Goal: Task Accomplishment & Management: Use online tool/utility

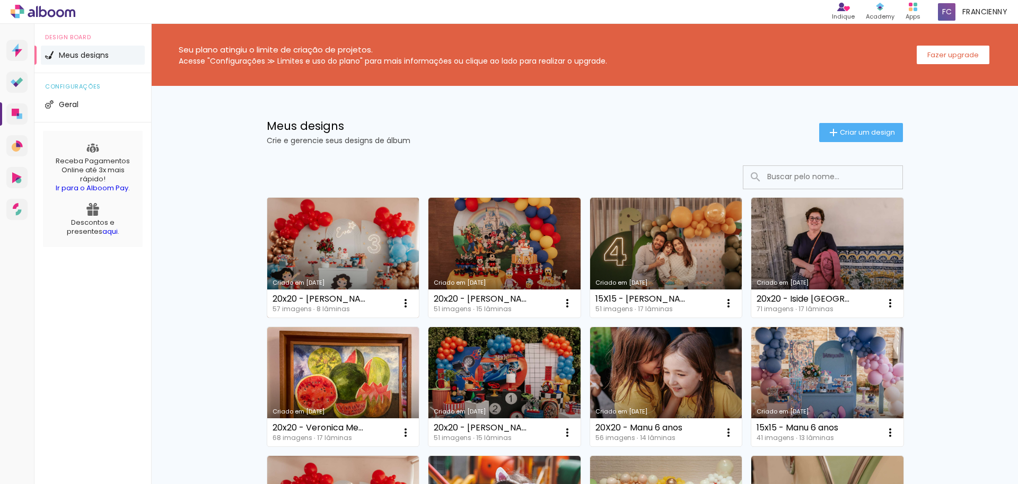
click at [357, 244] on link "Criado em [DATE]" at bounding box center [343, 258] width 152 height 120
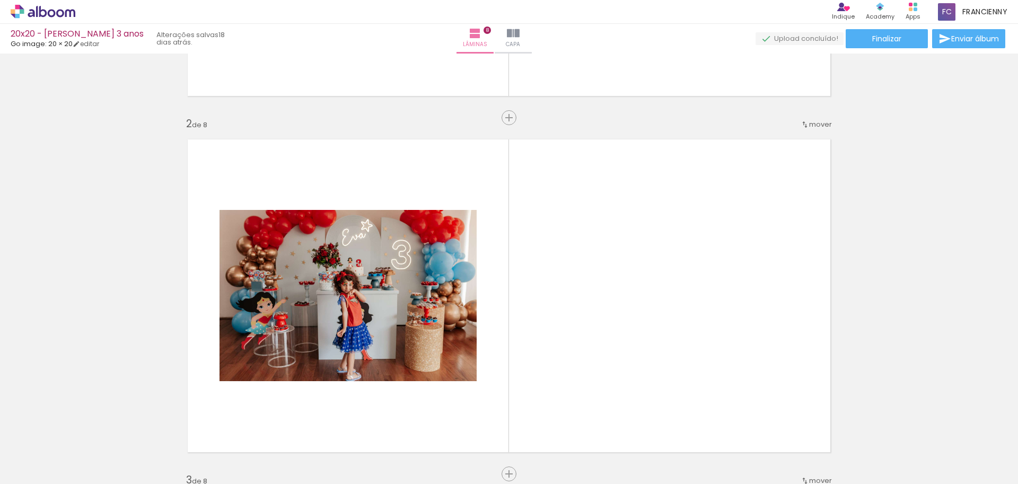
scroll to position [0, 2457]
click at [45, 453] on input "Todas as fotos" at bounding box center [30, 451] width 40 height 9
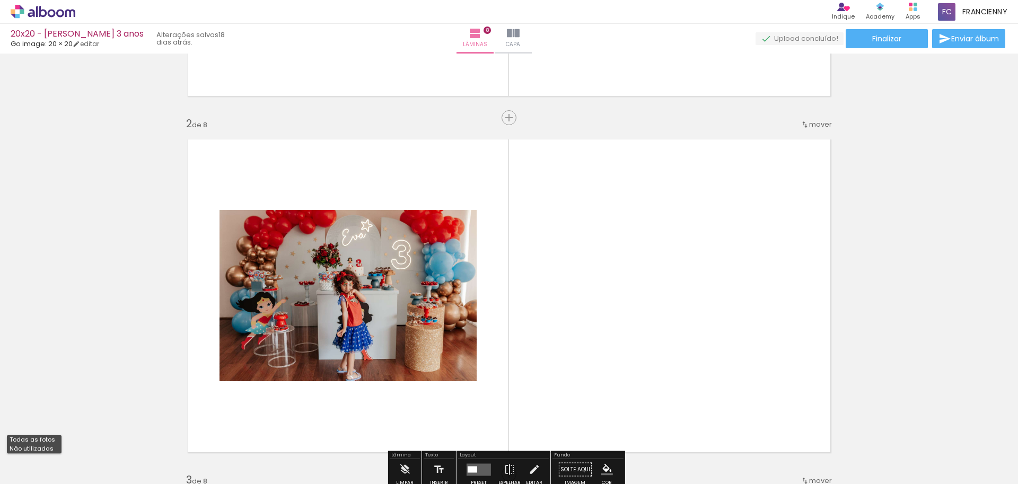
click at [656, 299] on quentale-layouter at bounding box center [509, 296] width 660 height 330
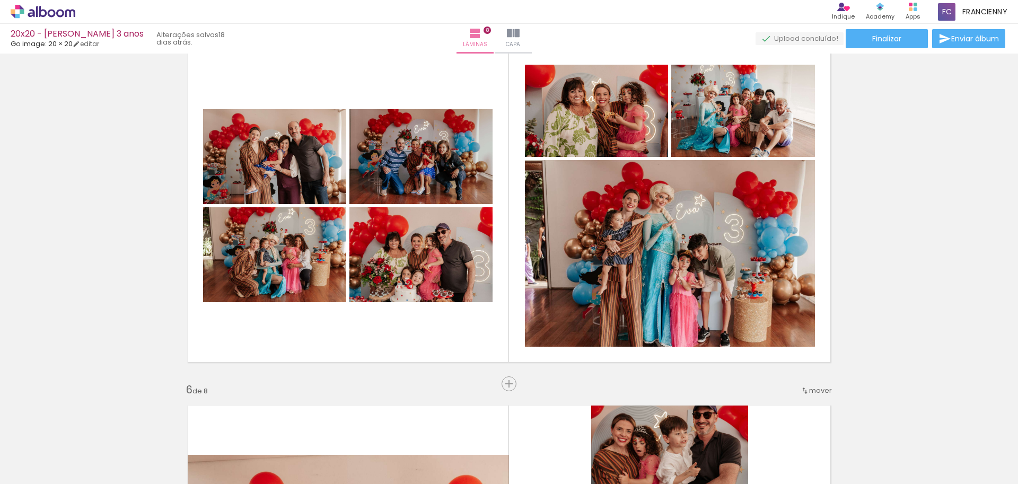
scroll to position [1455, 0]
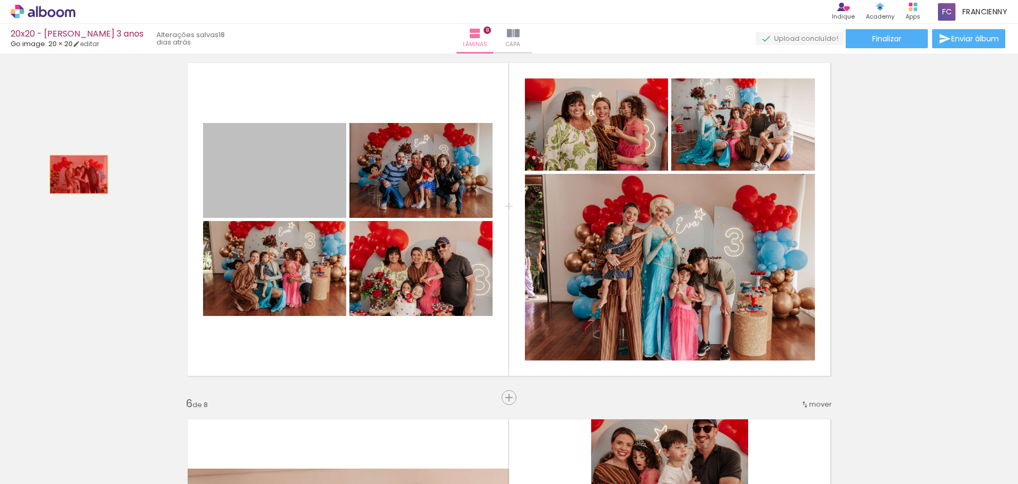
drag, startPoint x: 178, startPoint y: 188, endPoint x: 262, endPoint y: 265, distance: 114.5
click at [75, 174] on div "Inserir lâmina 1 de 8 Inserir lâmina 2 de 8 Inserir lâmina 3 de 8 Inserir lâmin…" at bounding box center [509, 205] width 1018 height 3207
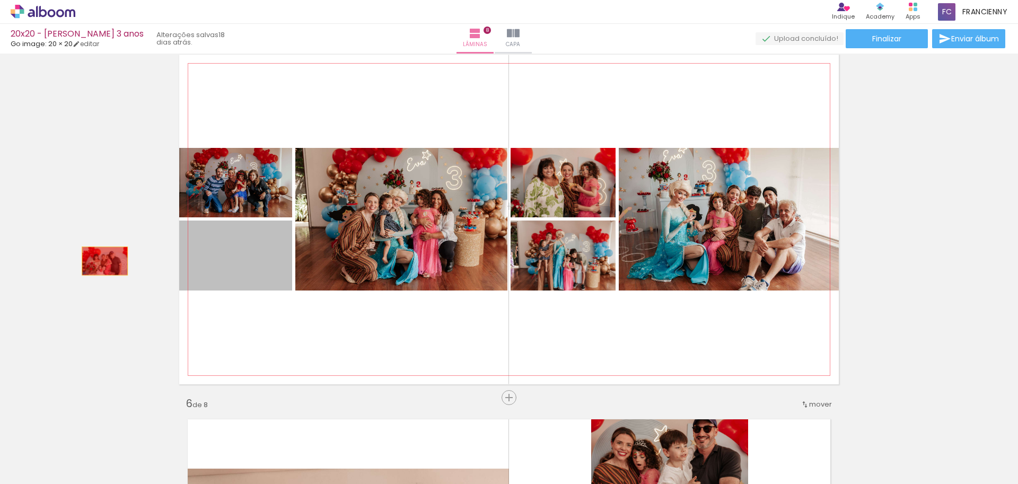
drag, startPoint x: 267, startPoint y: 262, endPoint x: 176, endPoint y: 203, distance: 108.8
click at [51, 262] on div "Inserir lâmina 1 de 8 Inserir lâmina 2 de 8 Inserir lâmina 3 de 8 Inserir lâmin…" at bounding box center [509, 205] width 1018 height 3207
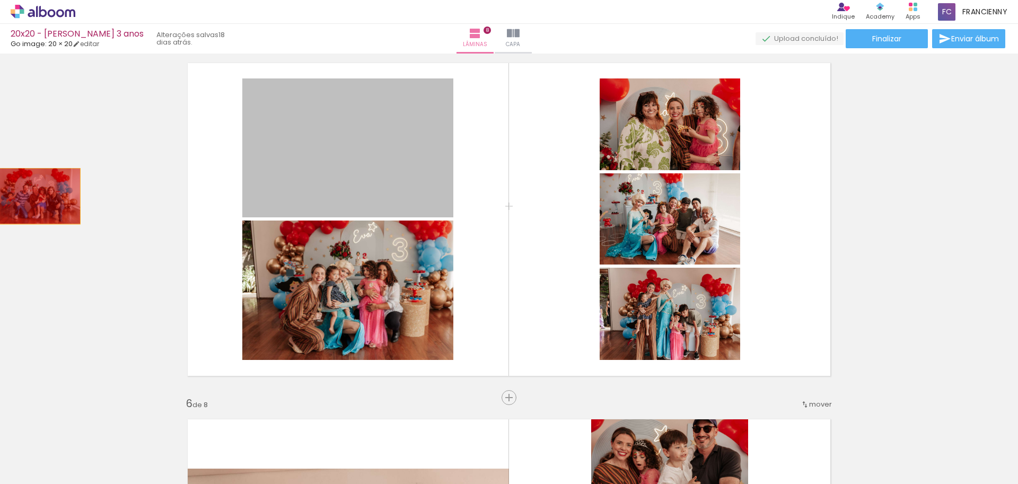
drag, startPoint x: 325, startPoint y: 195, endPoint x: 257, endPoint y: 248, distance: 86.5
click at [34, 196] on div "Inserir lâmina 1 de 8 Inserir lâmina 2 de 8 Inserir lâmina 3 de 8 Inserir lâmin…" at bounding box center [509, 205] width 1018 height 3207
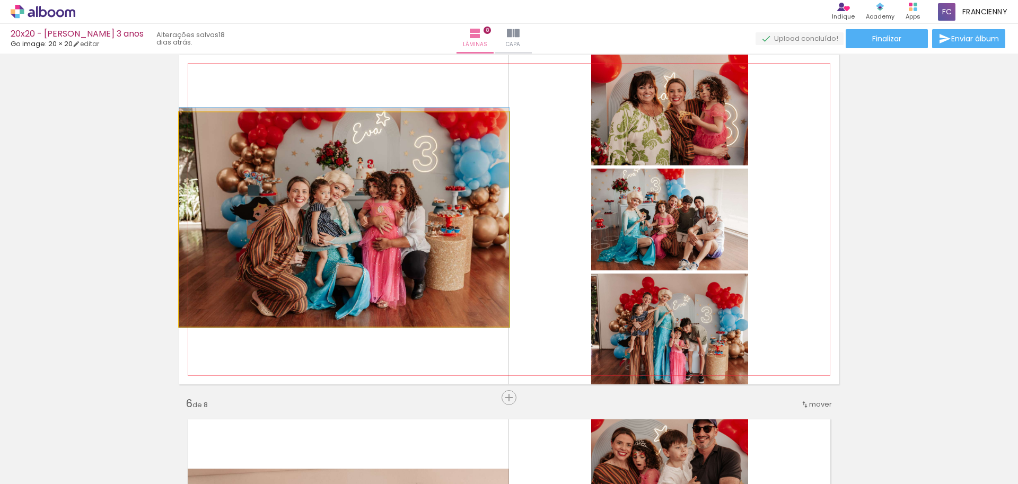
drag, startPoint x: 318, startPoint y: 260, endPoint x: 419, endPoint y: 211, distance: 113.1
click at [96, 240] on div "Inserir lâmina 1 de 8 Inserir lâmina 2 de 8 Inserir lâmina 3 de 8 Inserir lâmin…" at bounding box center [509, 205] width 1018 height 3207
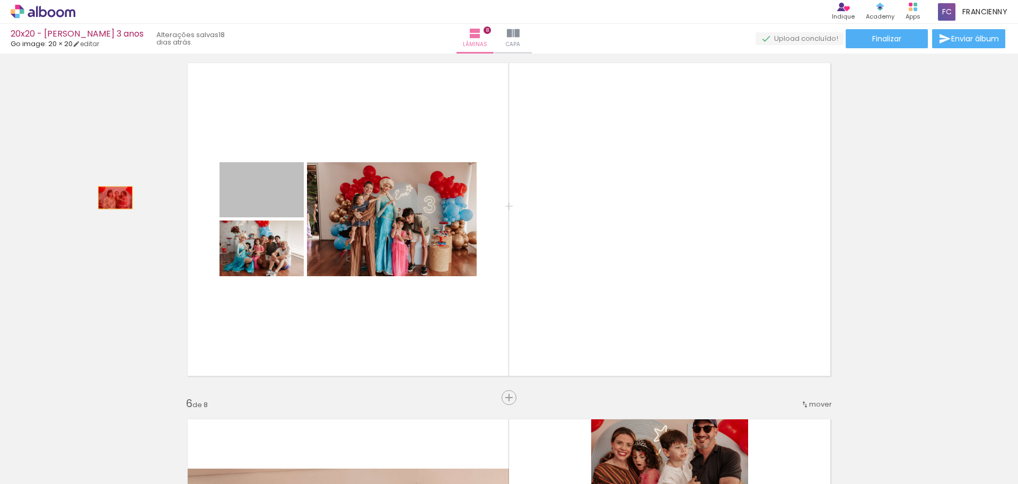
drag, startPoint x: 252, startPoint y: 201, endPoint x: 92, endPoint y: 200, distance: 160.1
click at [92, 199] on div "Inserir lâmina 1 de 8 Inserir lâmina 2 de 8 Inserir lâmina 3 de 8 Inserir lâmin…" at bounding box center [509, 205] width 1018 height 3207
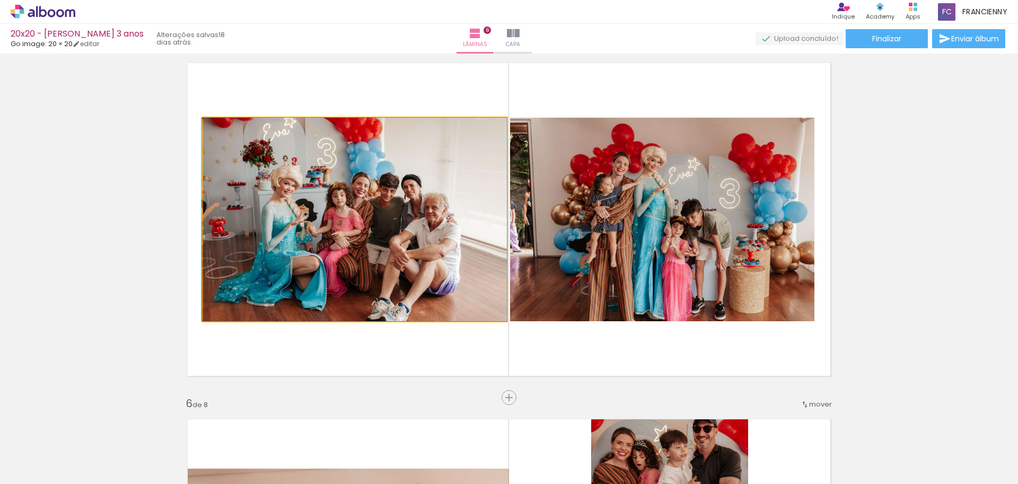
drag, startPoint x: 308, startPoint y: 251, endPoint x: 157, endPoint y: 233, distance: 151.7
click at [86, 244] on div "Inserir lâmina 1 de 8 Inserir lâmina 2 de 8 Inserir lâmina 3 de 8 Inserir lâmin…" at bounding box center [509, 205] width 1018 height 3207
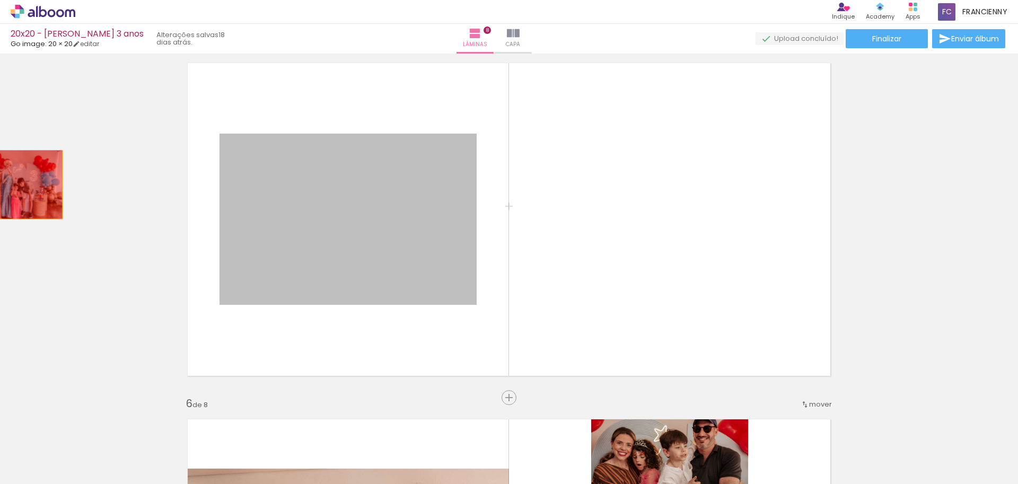
drag, startPoint x: 392, startPoint y: 212, endPoint x: 0, endPoint y: 182, distance: 392.9
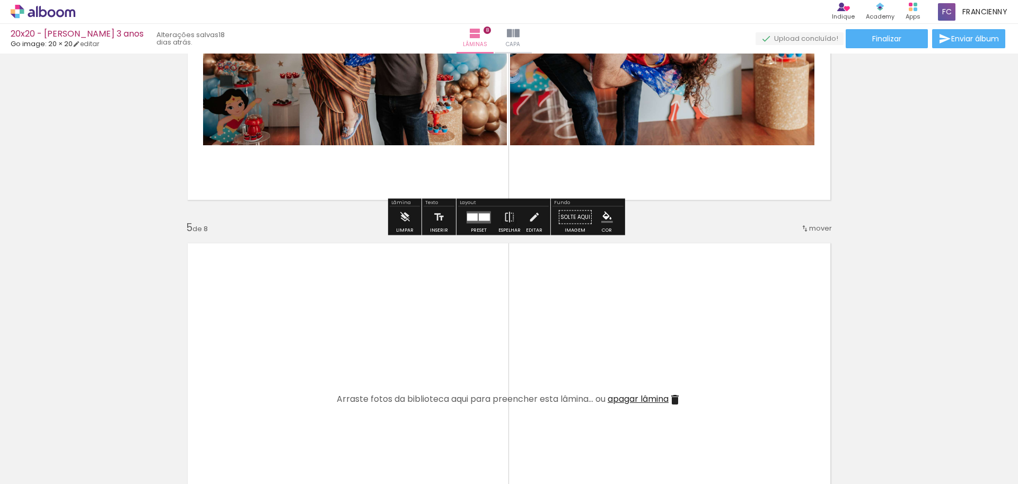
scroll to position [1383, 0]
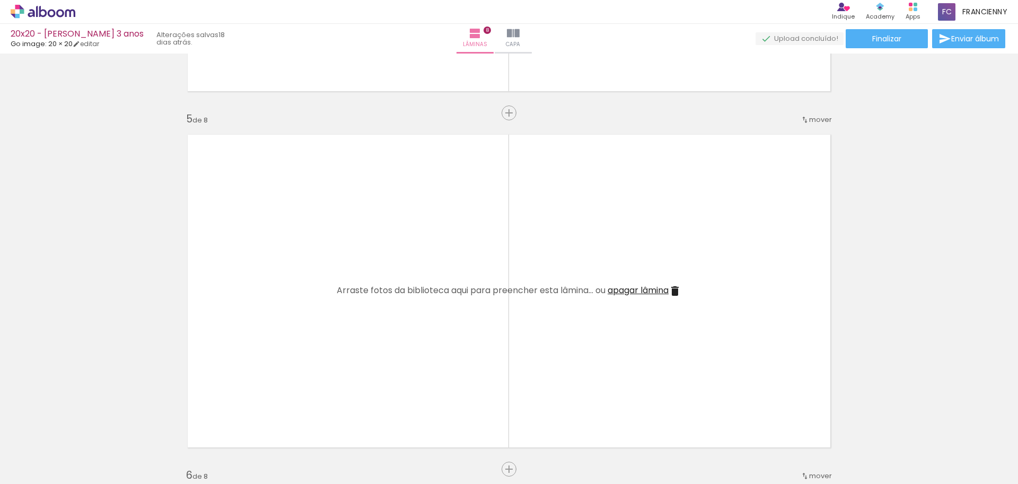
click at [627, 285] on span "apagar lâmina" at bounding box center [638, 290] width 61 height 12
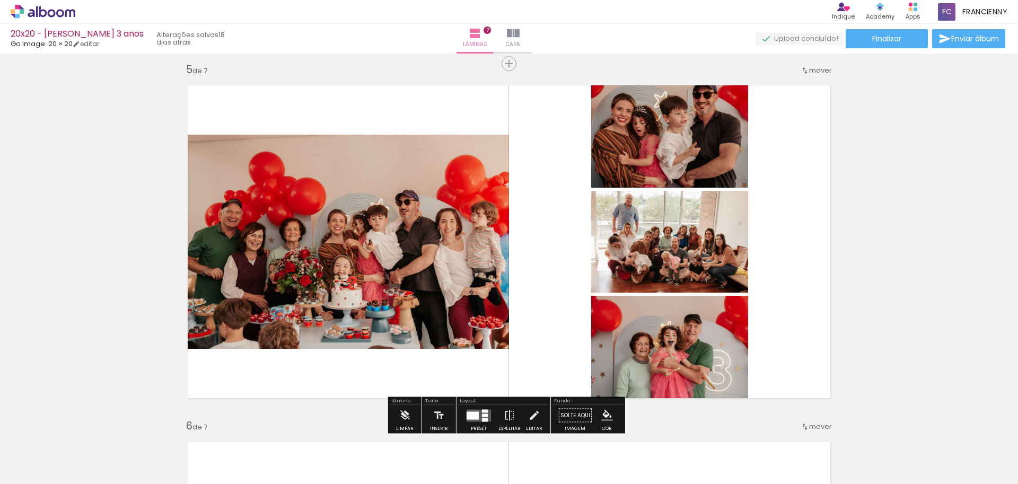
scroll to position [1439, 0]
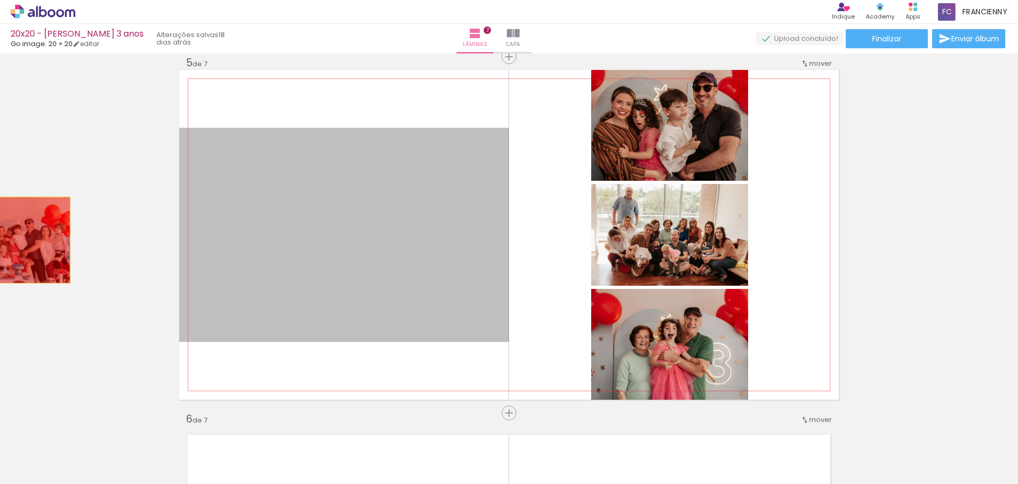
drag, startPoint x: 368, startPoint y: 248, endPoint x: 31, endPoint y: 229, distance: 338.3
click at [0, 239] on div "Inserir lâmina 1 de 7 Inserir lâmina 2 de 7 Inserir lâmina 3 de 7 Inserir lâmin…" at bounding box center [509, 43] width 1018 height 2851
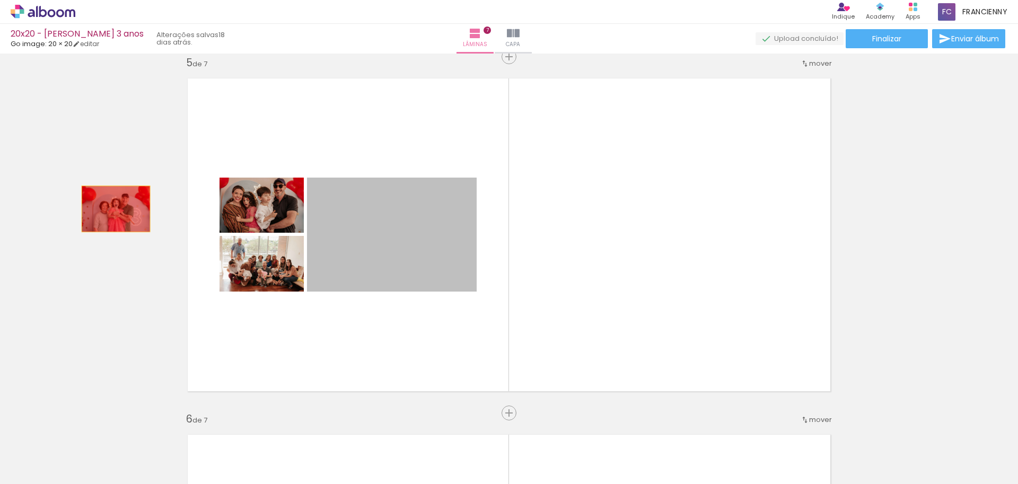
drag, startPoint x: 354, startPoint y: 251, endPoint x: 47, endPoint y: 200, distance: 311.1
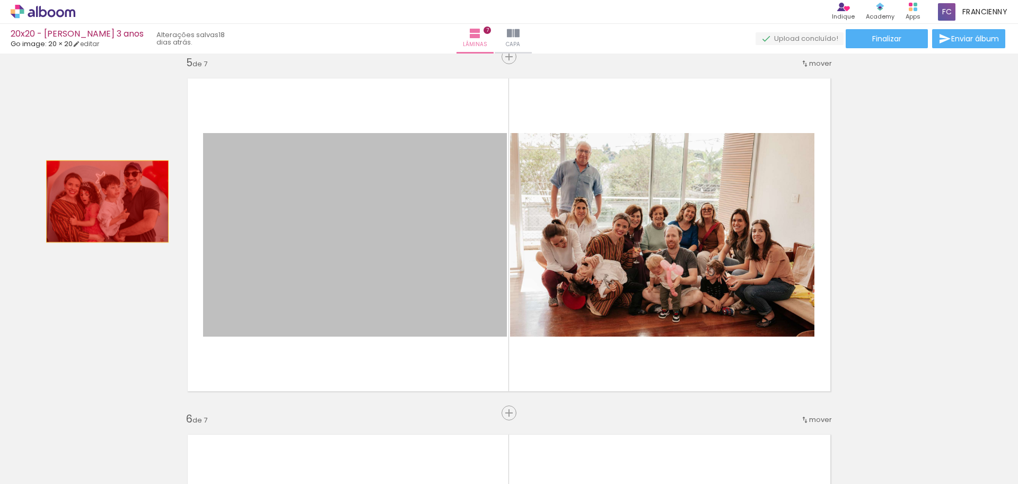
drag, startPoint x: 294, startPoint y: 211, endPoint x: 65, endPoint y: 201, distance: 229.3
click at [65, 201] on div "Inserir lâmina 1 de 7 Inserir lâmina 2 de 7 Inserir lâmina 3 de 7 Inserir lâmin…" at bounding box center [509, 43] width 1018 height 2851
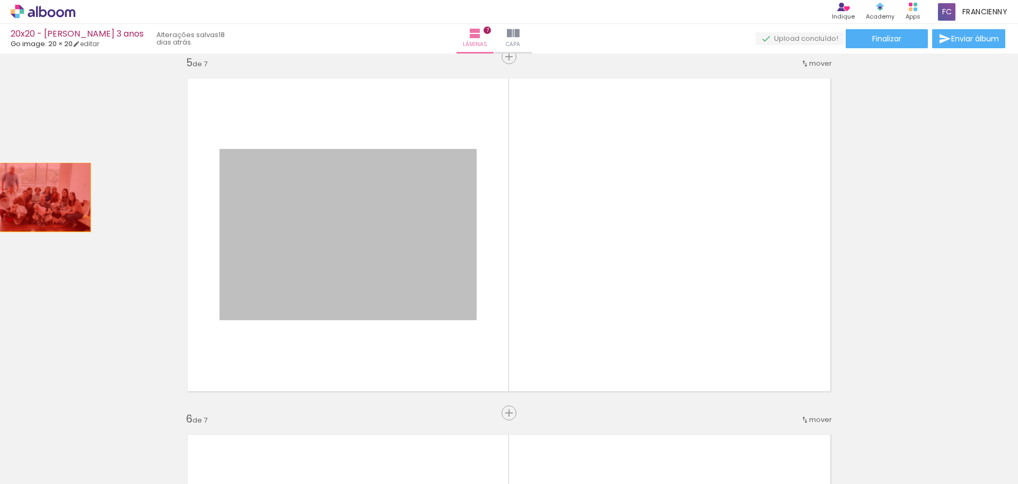
drag, startPoint x: 277, startPoint y: 229, endPoint x: 35, endPoint y: 197, distance: 244.3
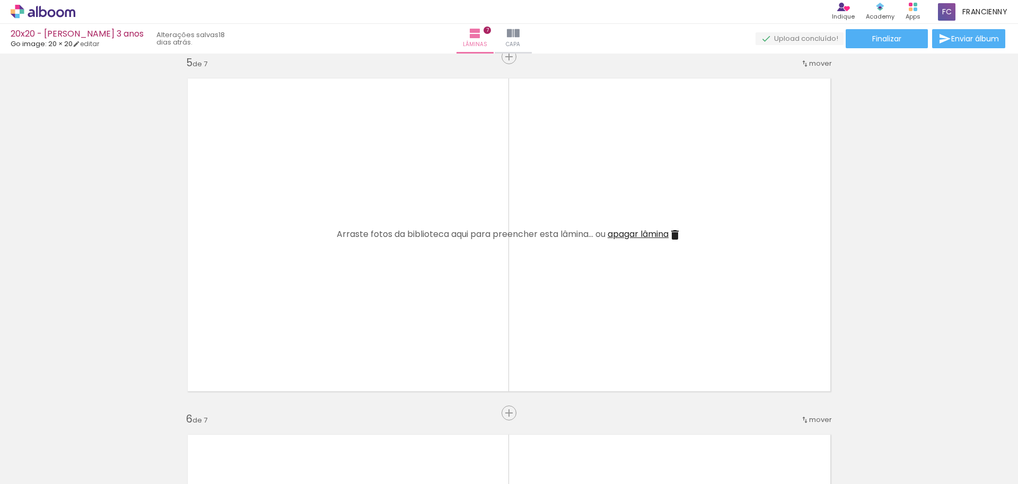
click at [651, 235] on span "apagar lâmina" at bounding box center [638, 234] width 61 height 12
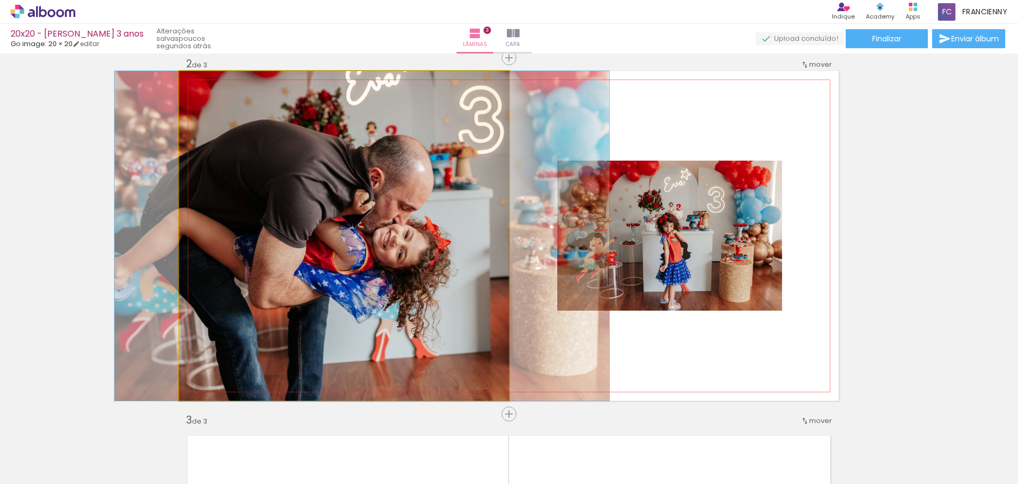
drag, startPoint x: 375, startPoint y: 264, endPoint x: 363, endPoint y: 266, distance: 11.9
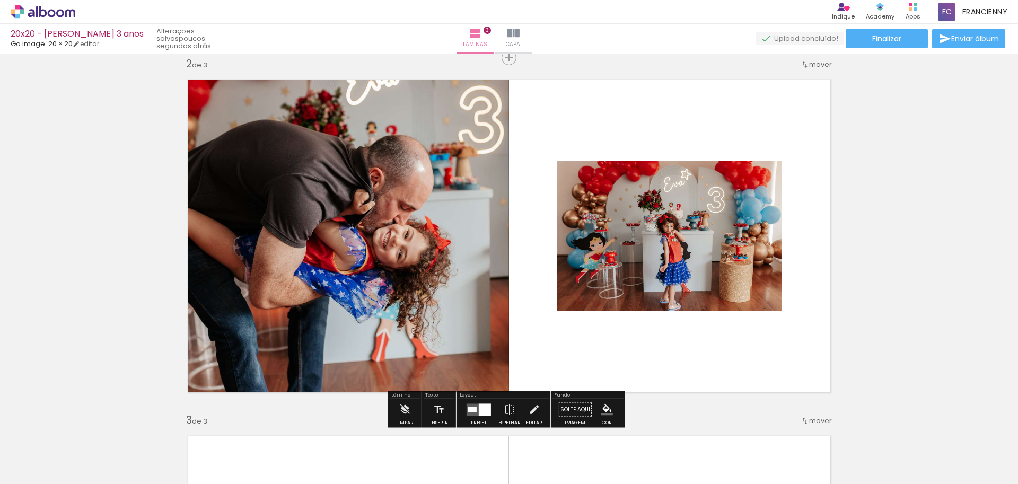
click at [479, 408] on div at bounding box center [485, 409] width 12 height 12
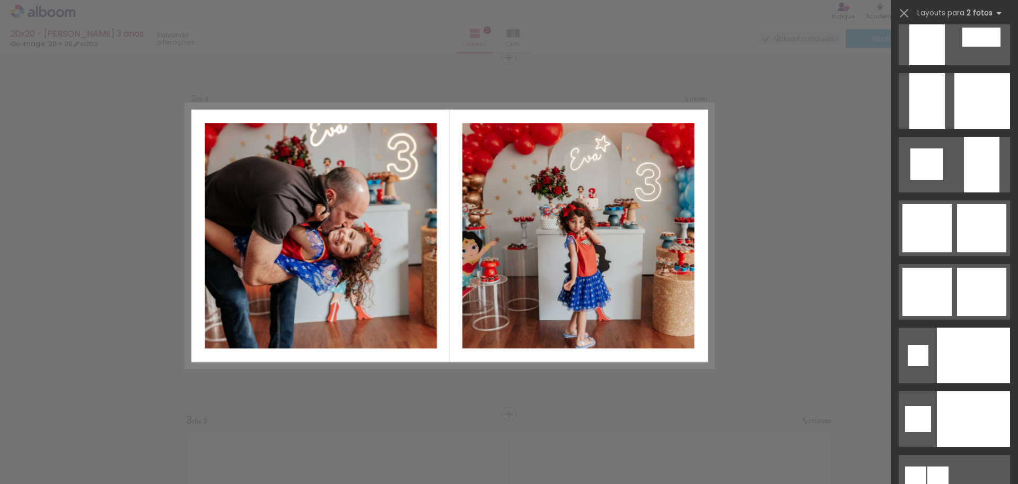
scroll to position [4017, 0]
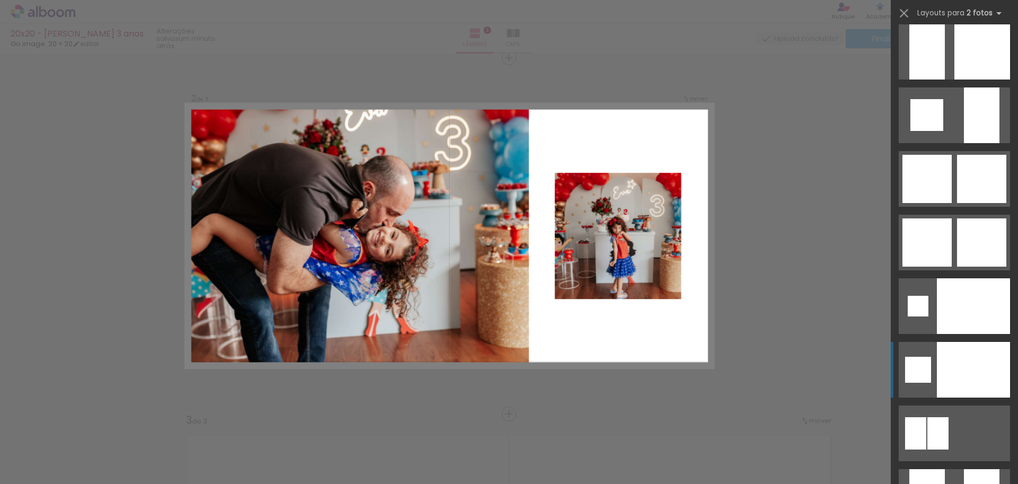
click at [976, 376] on div at bounding box center [973, 370] width 73 height 56
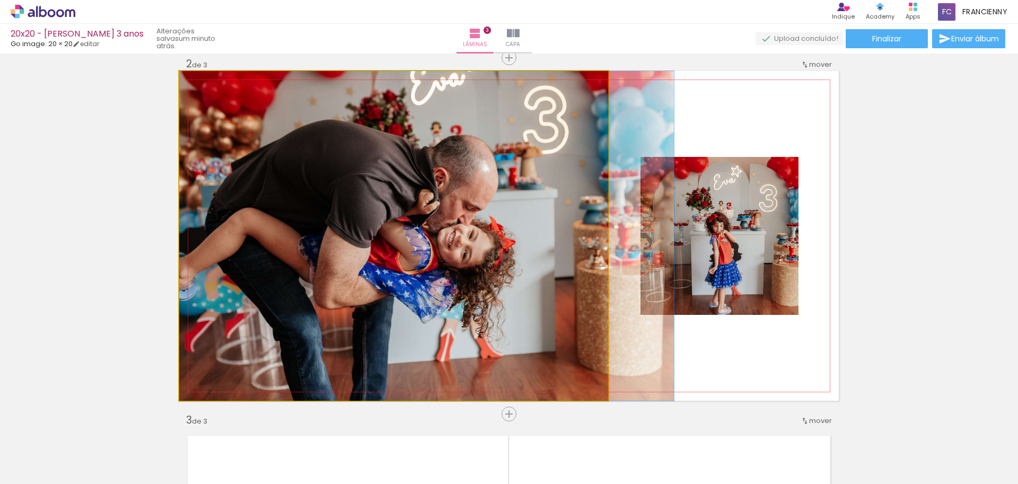
drag, startPoint x: 386, startPoint y: 291, endPoint x: 435, endPoint y: 283, distance: 49.9
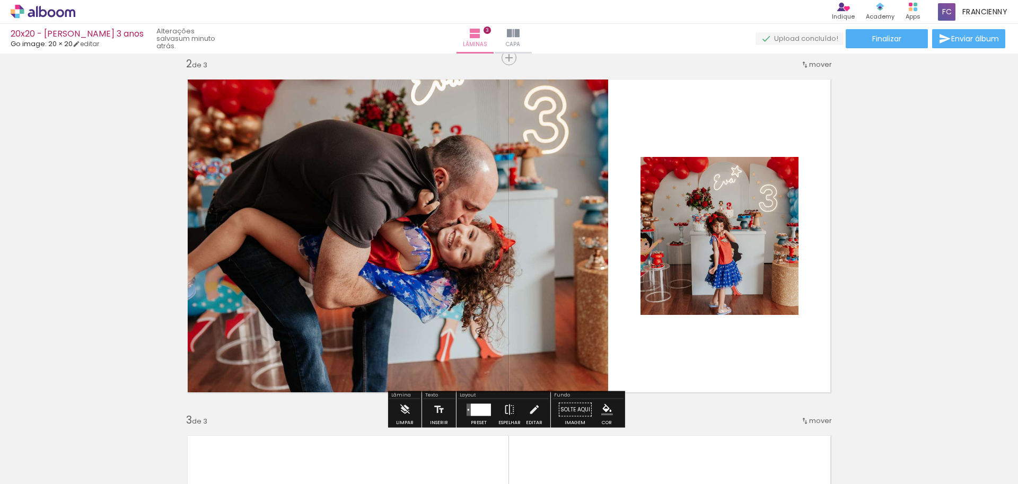
click at [718, 128] on quentale-layouter at bounding box center [509, 236] width 660 height 330
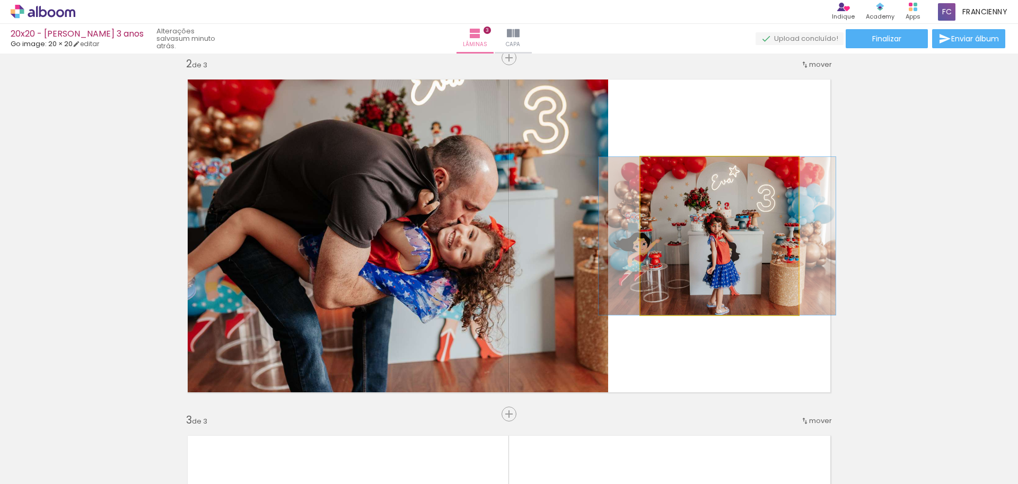
drag, startPoint x: 745, startPoint y: 252, endPoint x: 742, endPoint y: 237, distance: 15.2
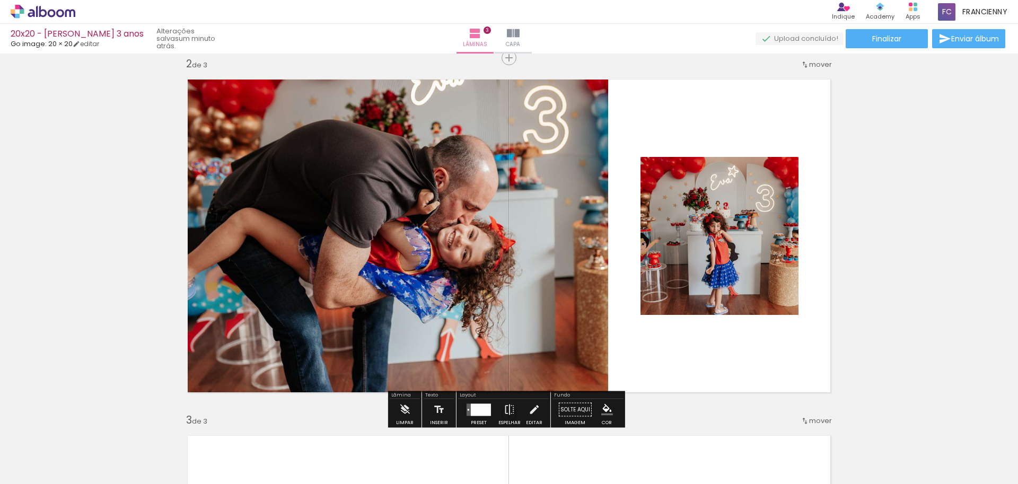
click at [866, 209] on div "Inserir lâmina 1 de 3 Inserir lâmina 2 de 3 Inserir lâmina 3 de 3" at bounding box center [509, 401] width 1018 height 1426
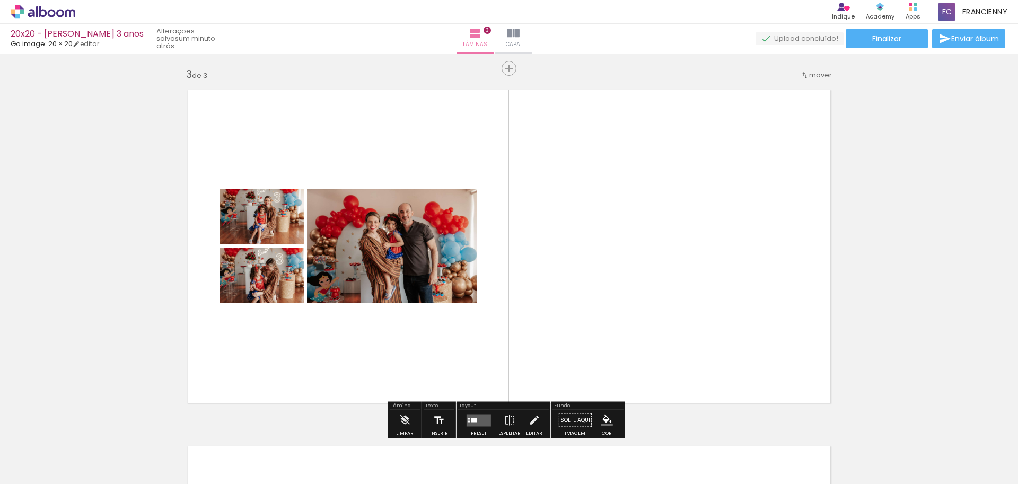
scroll to position [735, 0]
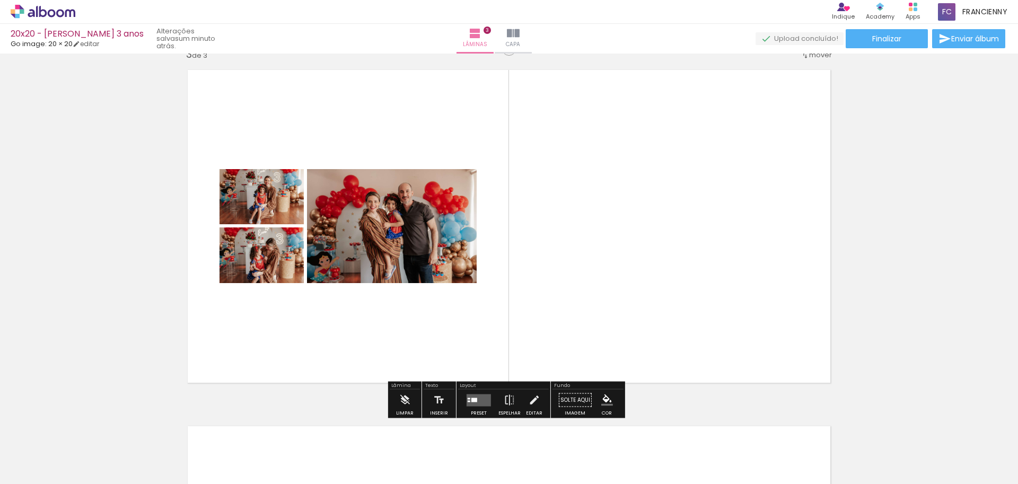
click at [473, 401] on div at bounding box center [474, 400] width 6 height 4
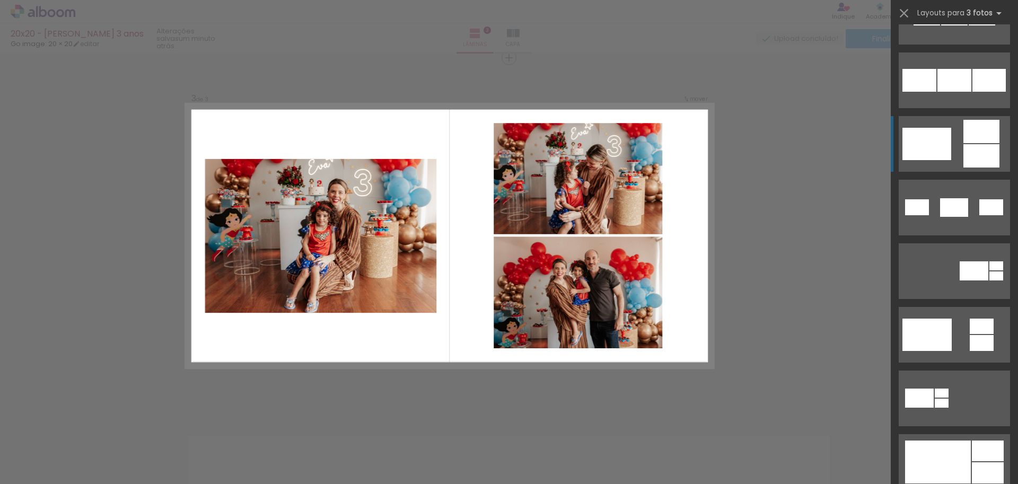
scroll to position [225, 0]
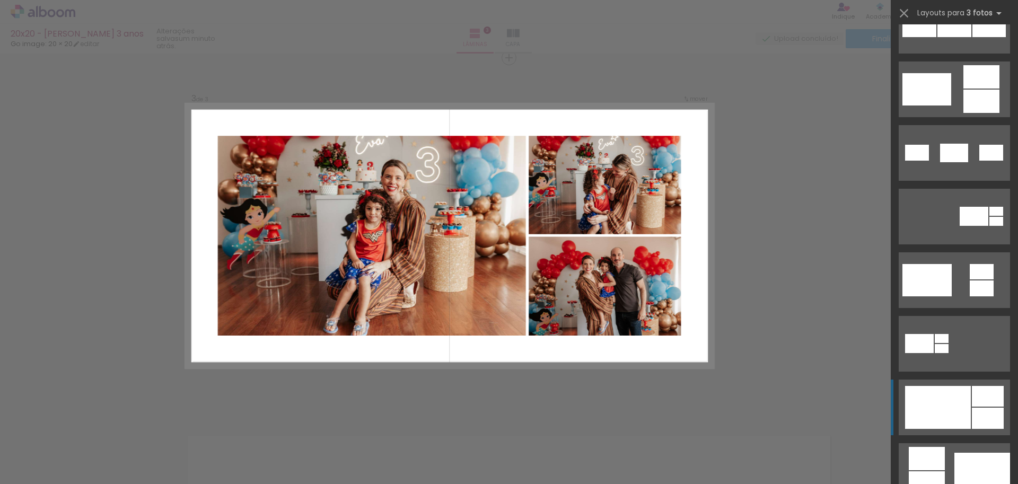
click at [961, 406] on div at bounding box center [938, 407] width 66 height 43
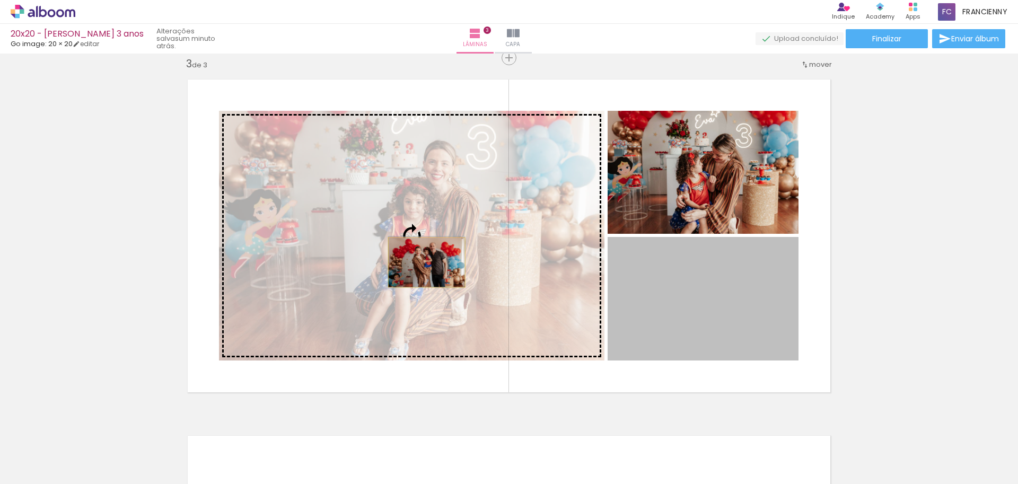
drag, startPoint x: 706, startPoint y: 303, endPoint x: 405, endPoint y: 258, distance: 305.0
click at [0, 0] on slot at bounding box center [0, 0] width 0 height 0
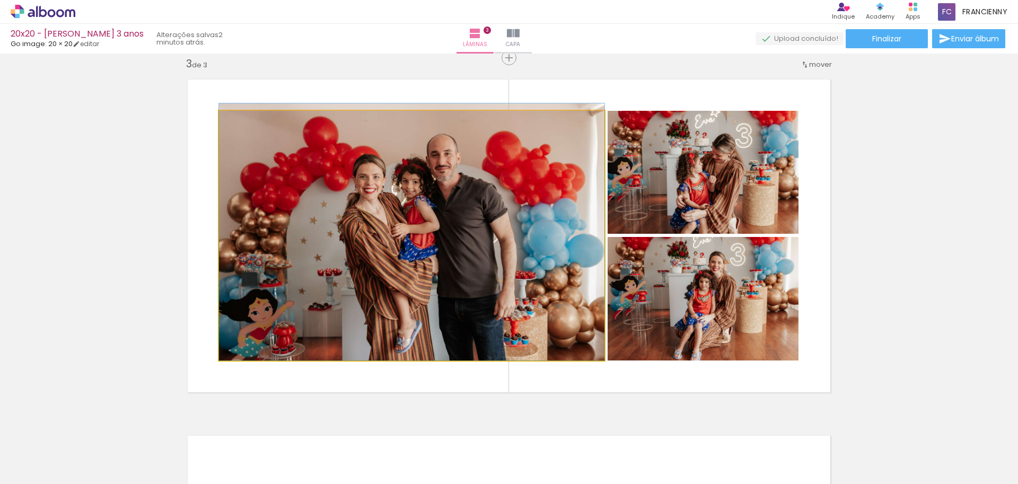
drag, startPoint x: 428, startPoint y: 256, endPoint x: 397, endPoint y: 223, distance: 45.0
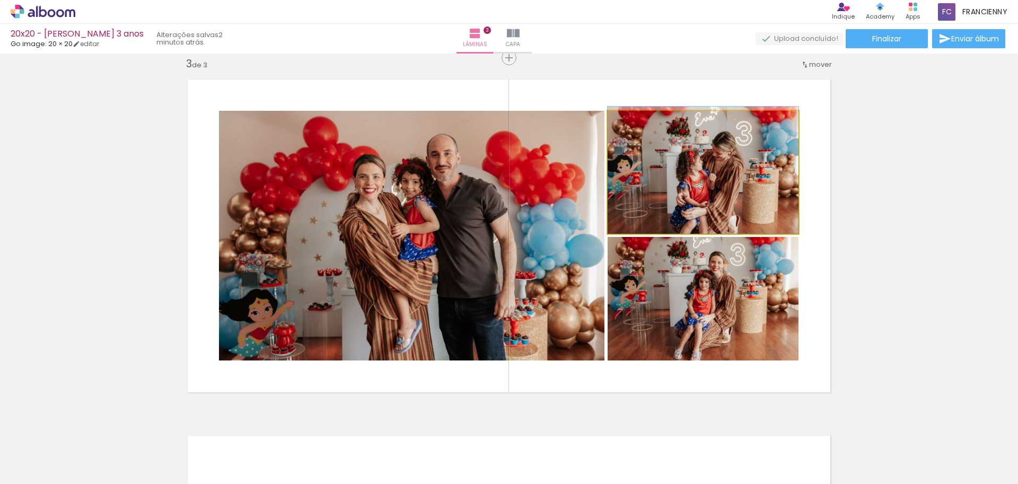
drag, startPoint x: 680, startPoint y: 209, endPoint x: 674, endPoint y: 180, distance: 29.7
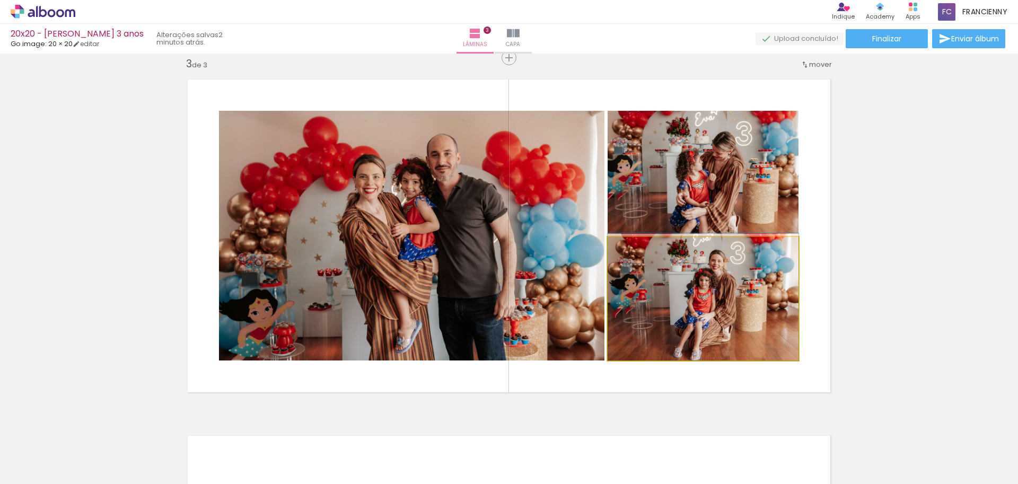
drag, startPoint x: 713, startPoint y: 294, endPoint x: 712, endPoint y: 275, distance: 19.1
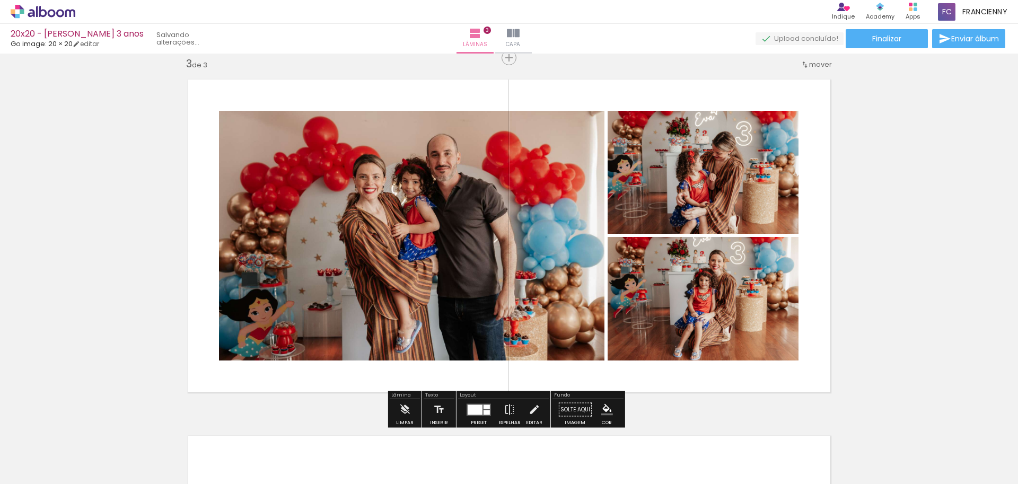
click at [871, 247] on div "Inserir lâmina 1 de 3 Inserir lâmina 2 de 3 Inserir lâmina 3 de 3" at bounding box center [509, 44] width 1018 height 1426
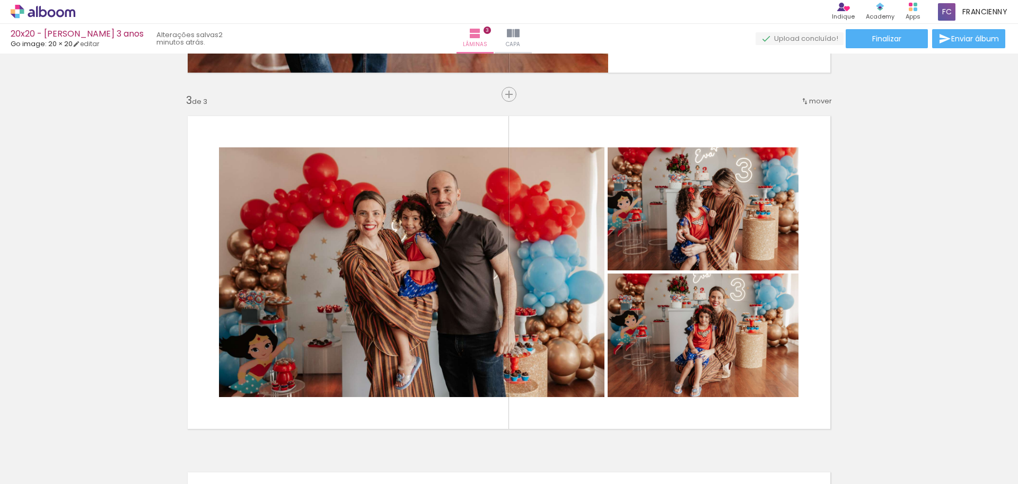
scroll to position [743, 0]
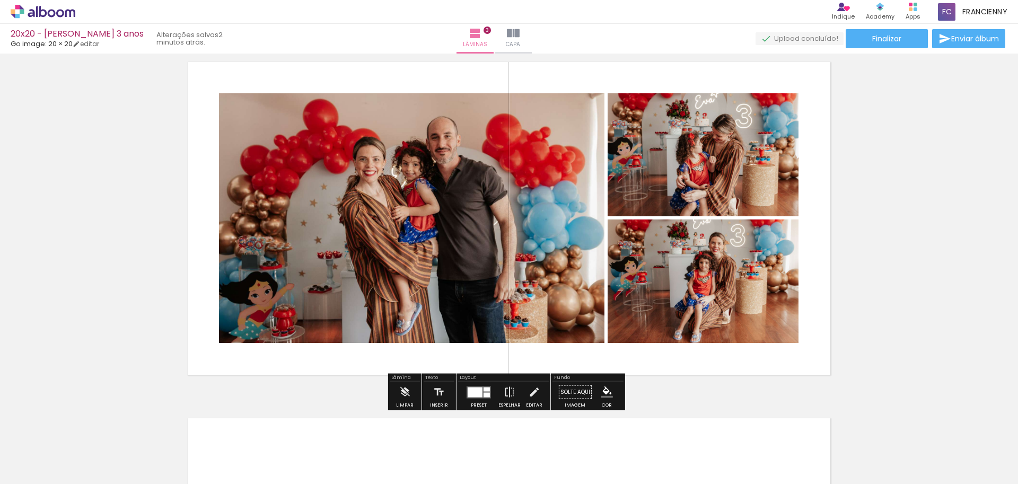
click at [469, 394] on div at bounding box center [475, 392] width 15 height 10
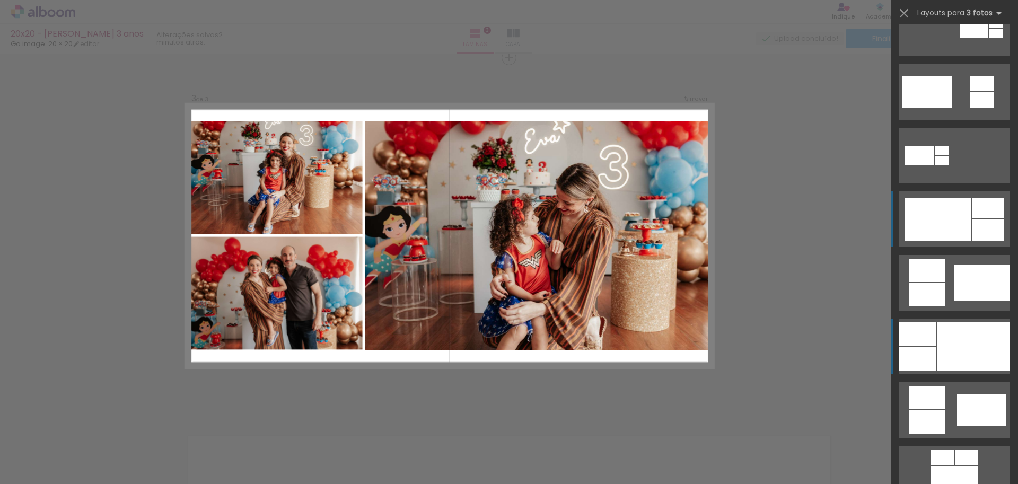
scroll to position [461, 0]
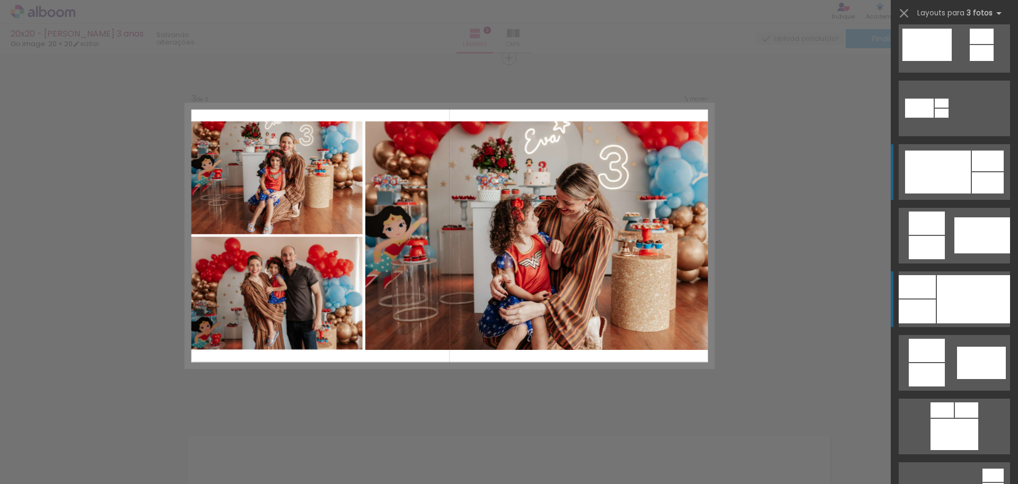
click at [962, 287] on div at bounding box center [973, 299] width 73 height 48
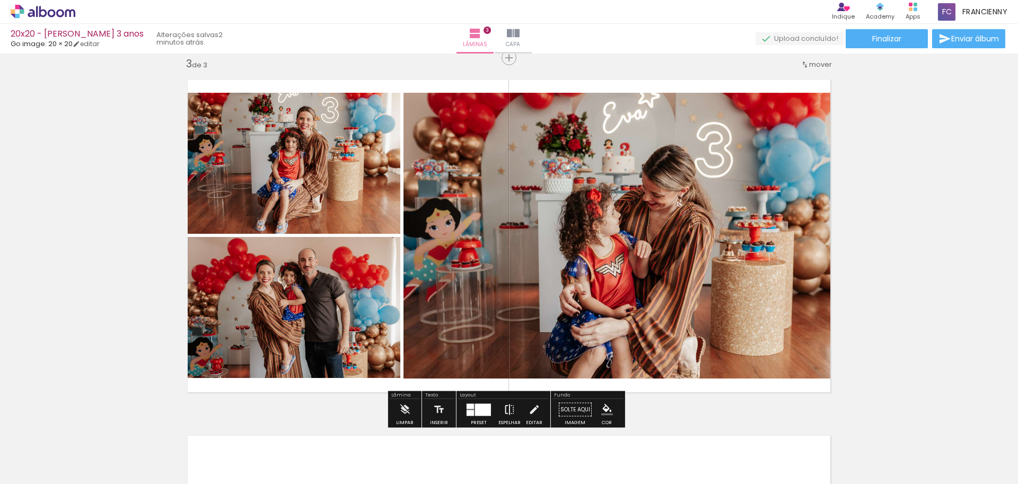
click at [509, 404] on iron-icon at bounding box center [510, 409] width 12 height 21
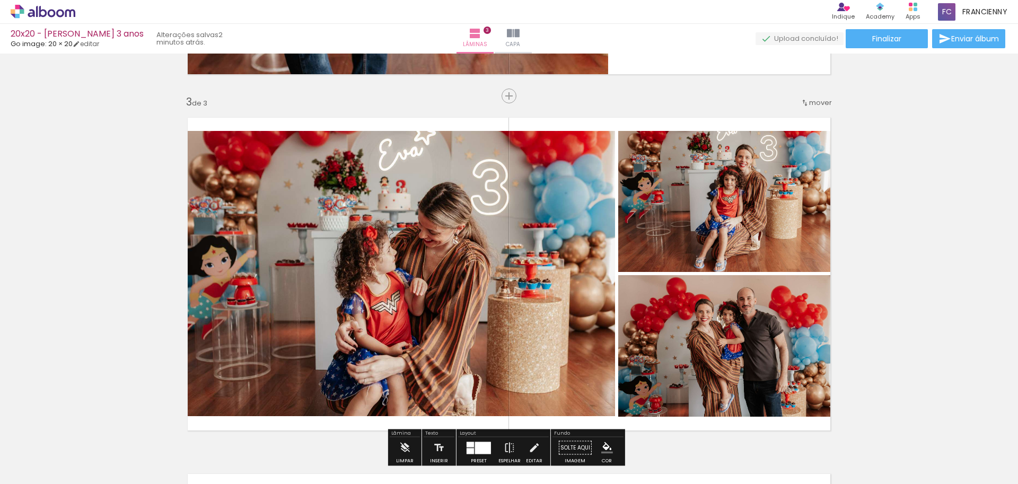
scroll to position [754, 0]
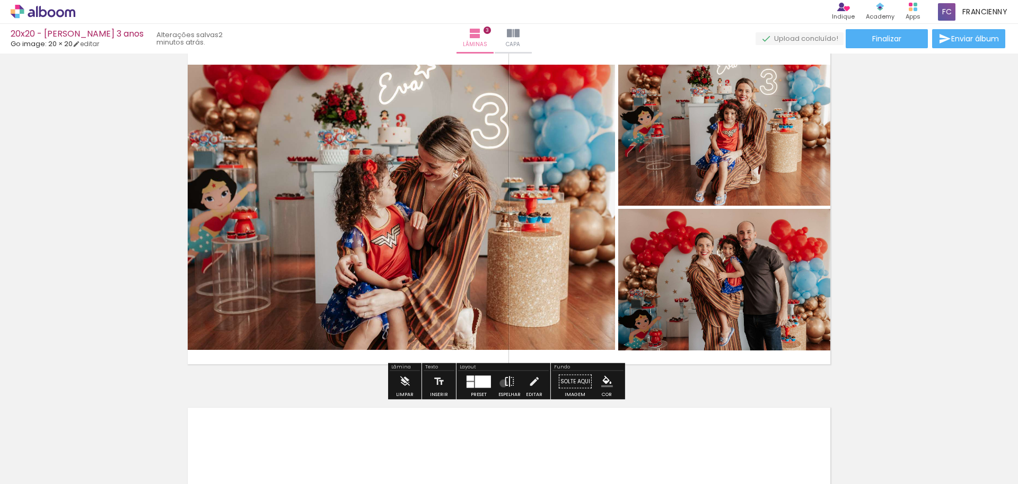
click at [504, 383] on iron-icon at bounding box center [510, 381] width 12 height 21
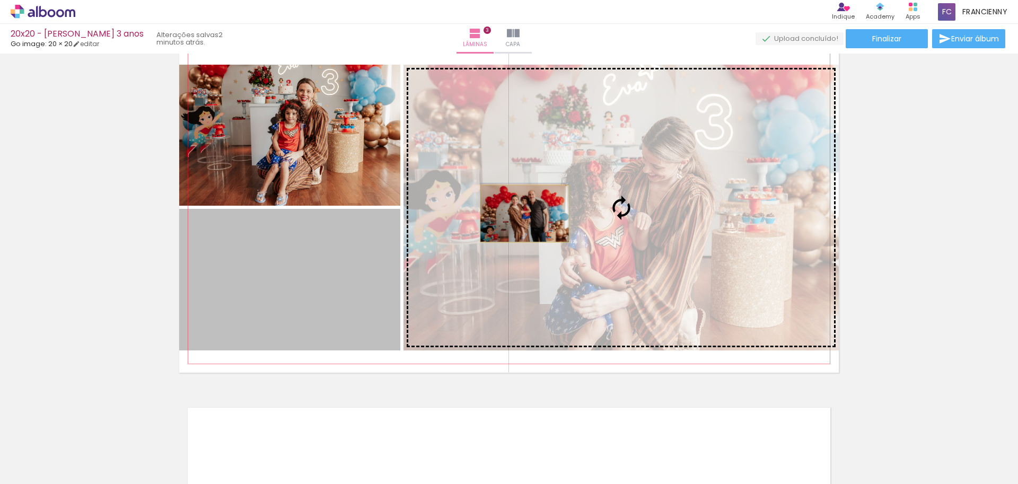
drag, startPoint x: 292, startPoint y: 283, endPoint x: 521, endPoint y: 214, distance: 238.7
click at [0, 0] on slot at bounding box center [0, 0] width 0 height 0
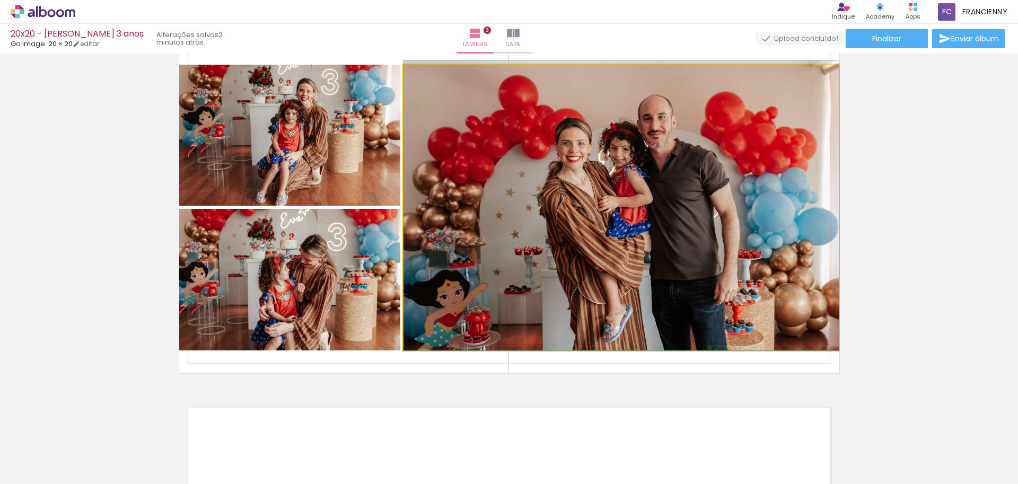
drag, startPoint x: 664, startPoint y: 222, endPoint x: 656, endPoint y: 189, distance: 34.5
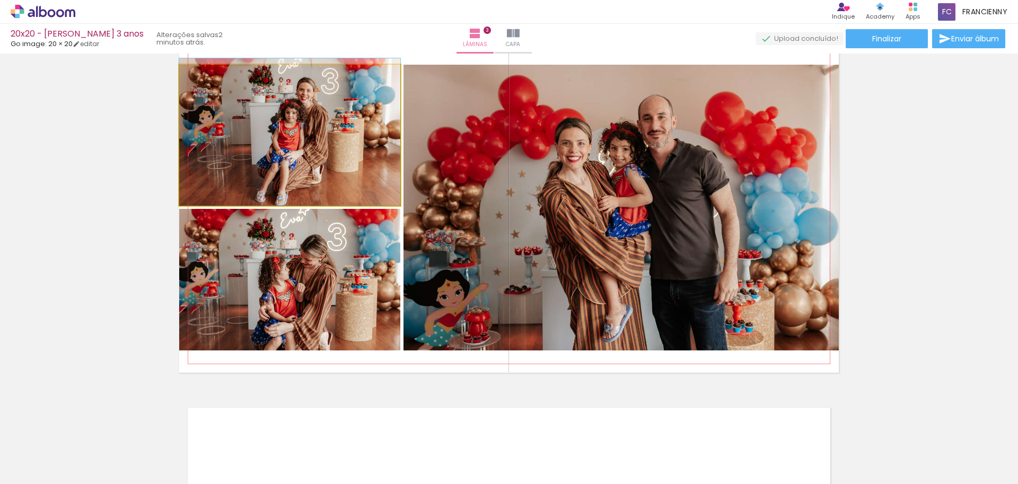
drag, startPoint x: 303, startPoint y: 164, endPoint x: 304, endPoint y: 151, distance: 13.3
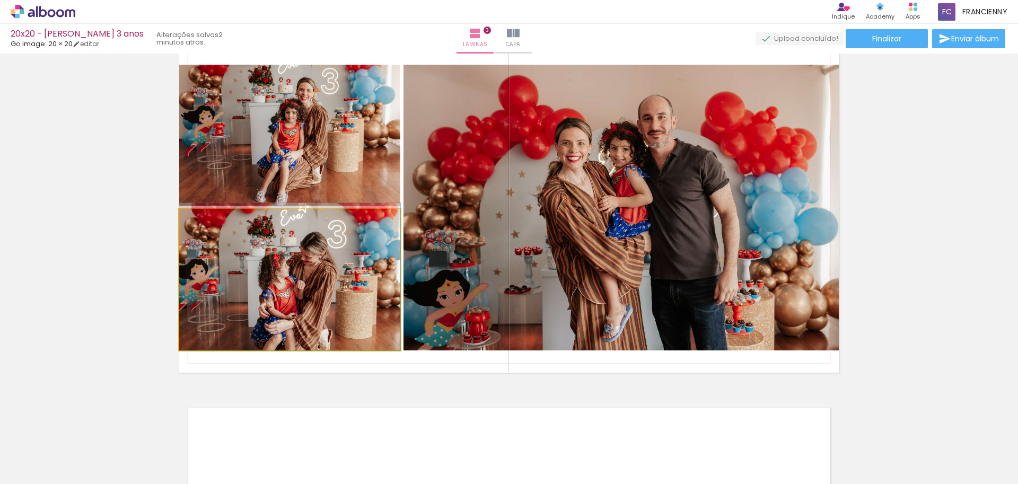
drag, startPoint x: 293, startPoint y: 293, endPoint x: 295, endPoint y: 278, distance: 15.0
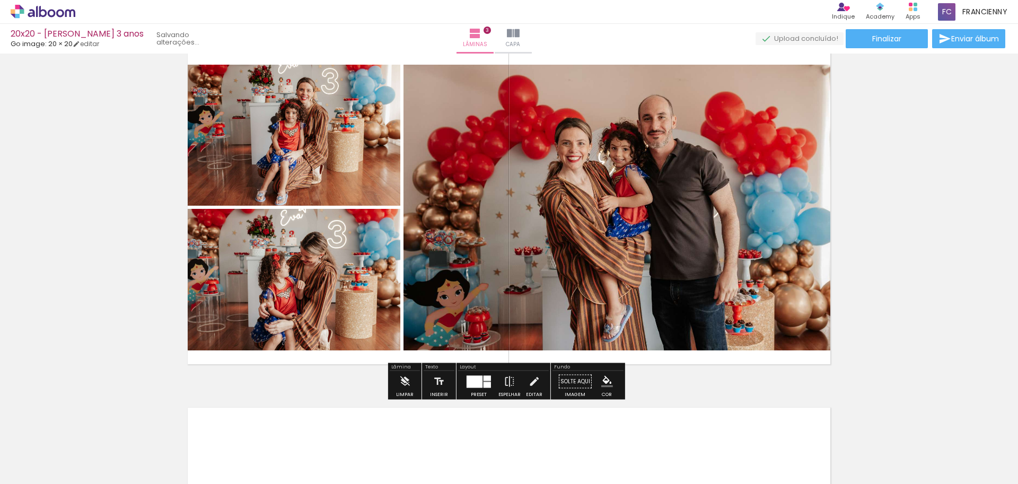
click at [903, 199] on div "Inserir lâmina 1 de 3 Inserir lâmina 2 de 3 Inserir lâmina 3 de 3" at bounding box center [509, 16] width 1018 height 1426
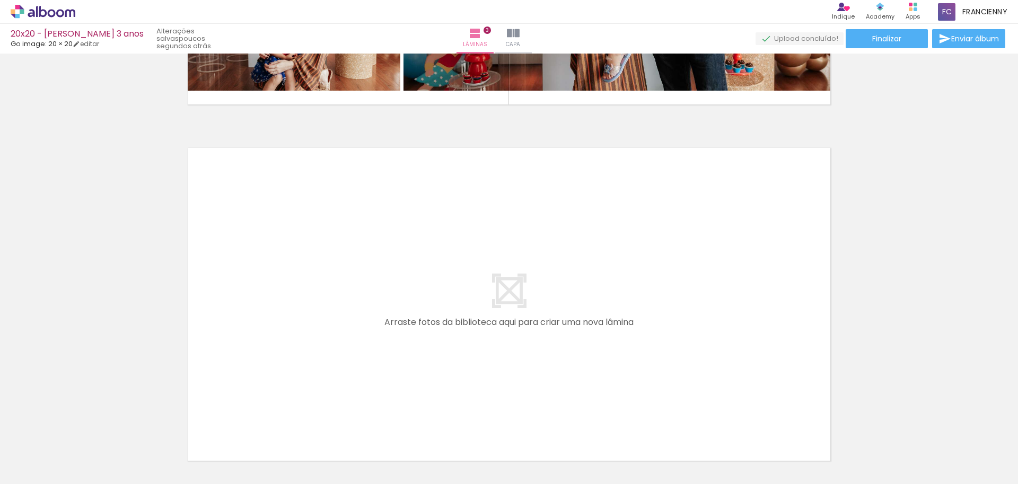
scroll to position [0, 0]
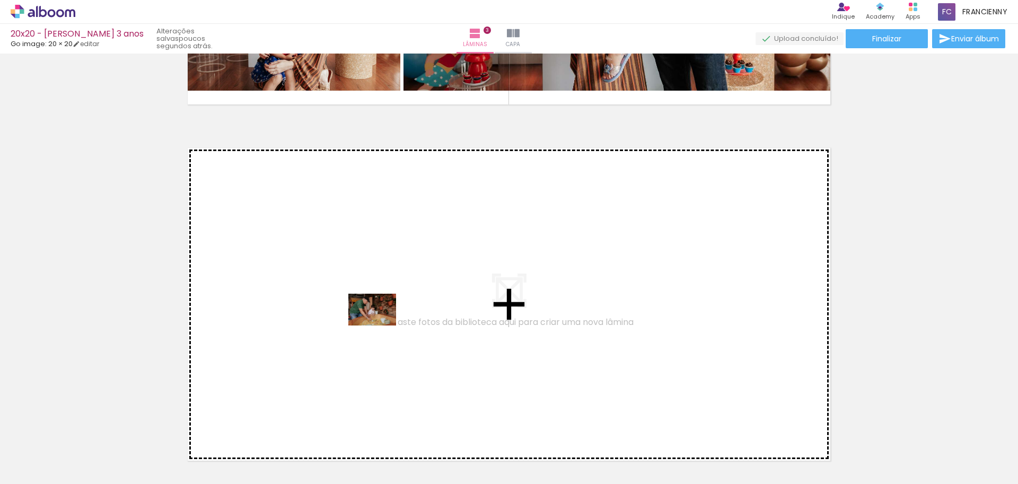
drag, startPoint x: 178, startPoint y: 457, endPoint x: 380, endPoint y: 326, distance: 241.0
click at [380, 326] on quentale-workspace at bounding box center [509, 242] width 1018 height 484
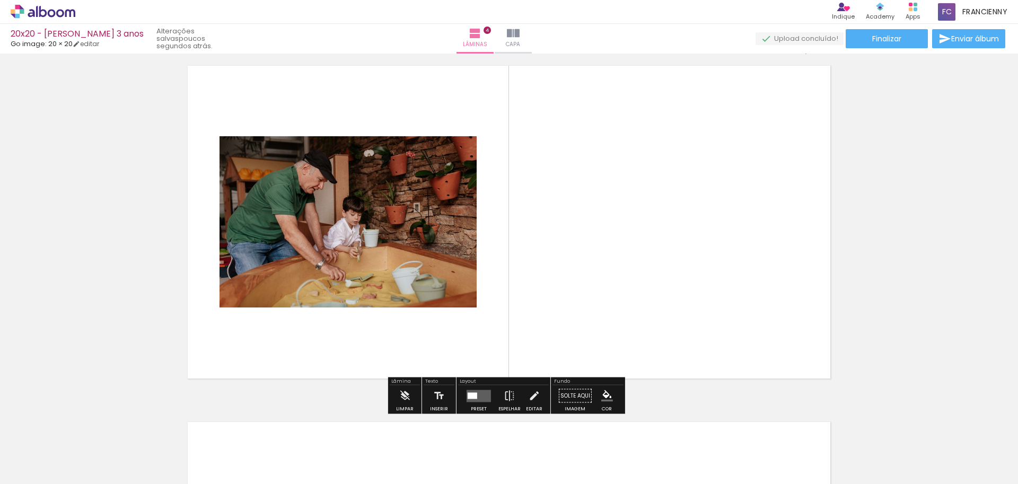
scroll to position [1110, 0]
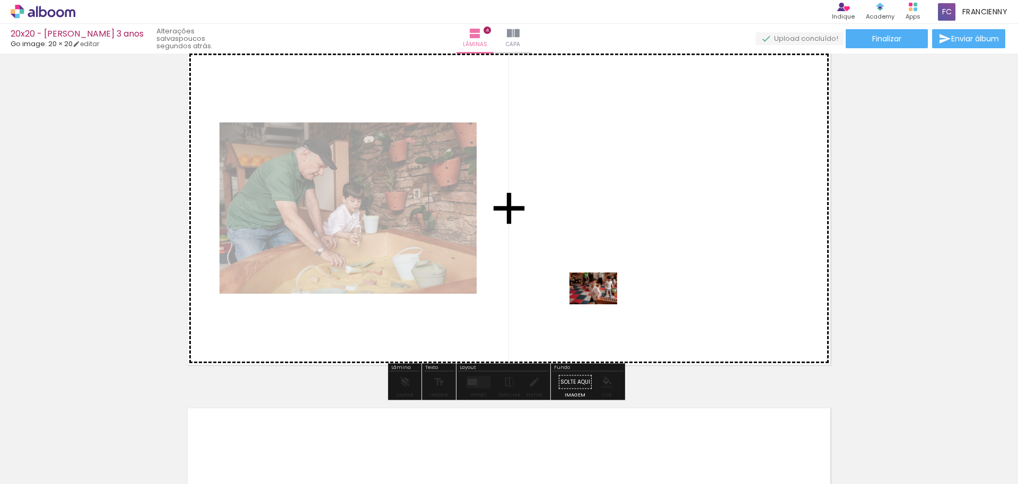
drag, startPoint x: 592, startPoint y: 458, endPoint x: 601, endPoint y: 304, distance: 153.5
click at [601, 304] on quentale-workspace at bounding box center [509, 242] width 1018 height 484
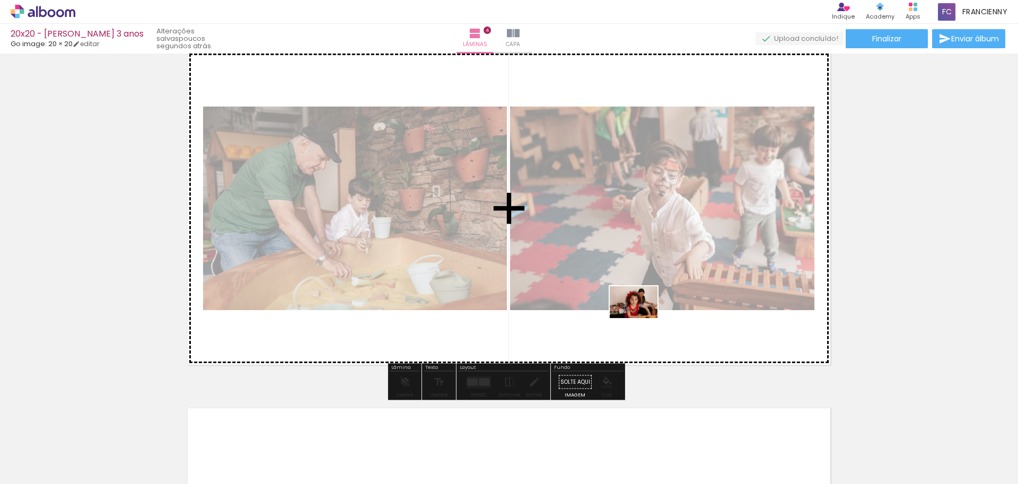
drag, startPoint x: 644, startPoint y: 461, endPoint x: 639, endPoint y: 301, distance: 160.7
click at [639, 301] on quentale-workspace at bounding box center [509, 242] width 1018 height 484
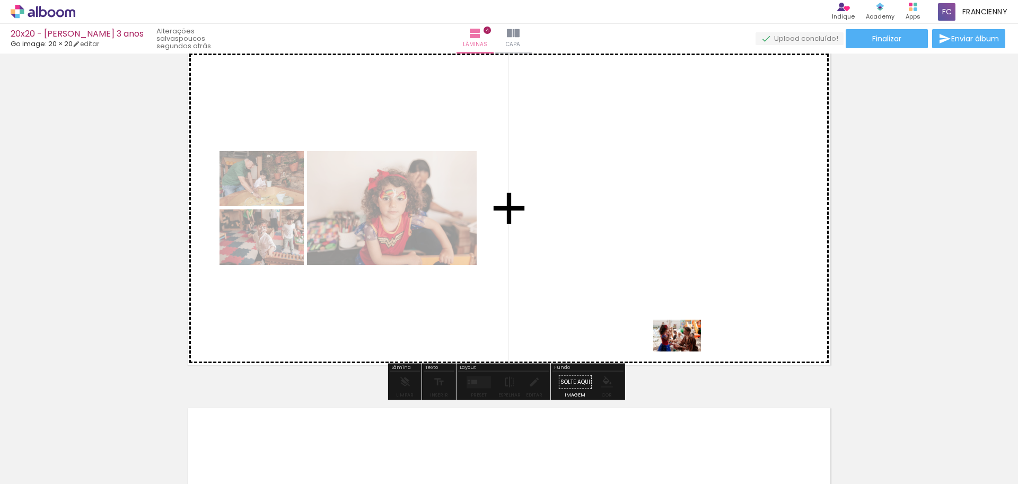
drag, startPoint x: 770, startPoint y: 458, endPoint x: 659, endPoint y: 326, distance: 172.4
click at [659, 326] on quentale-workspace at bounding box center [509, 242] width 1018 height 484
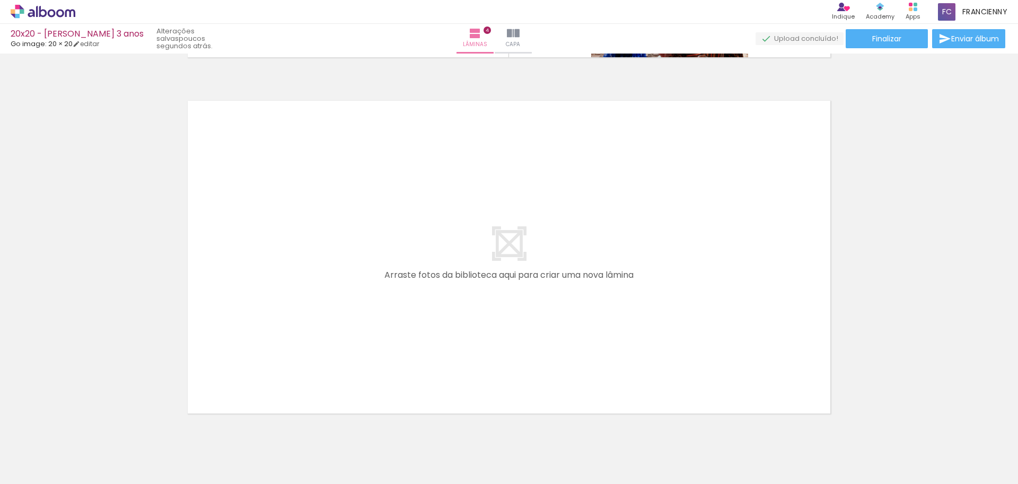
scroll to position [1424, 0]
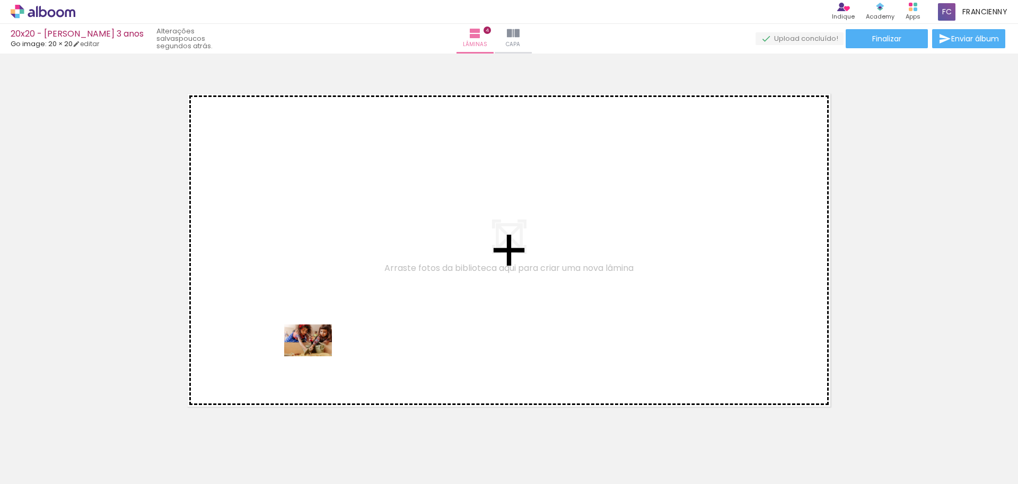
drag, startPoint x: 267, startPoint y: 455, endPoint x: 317, endPoint y: 354, distance: 113.1
click at [317, 354] on quentale-workspace at bounding box center [509, 242] width 1018 height 484
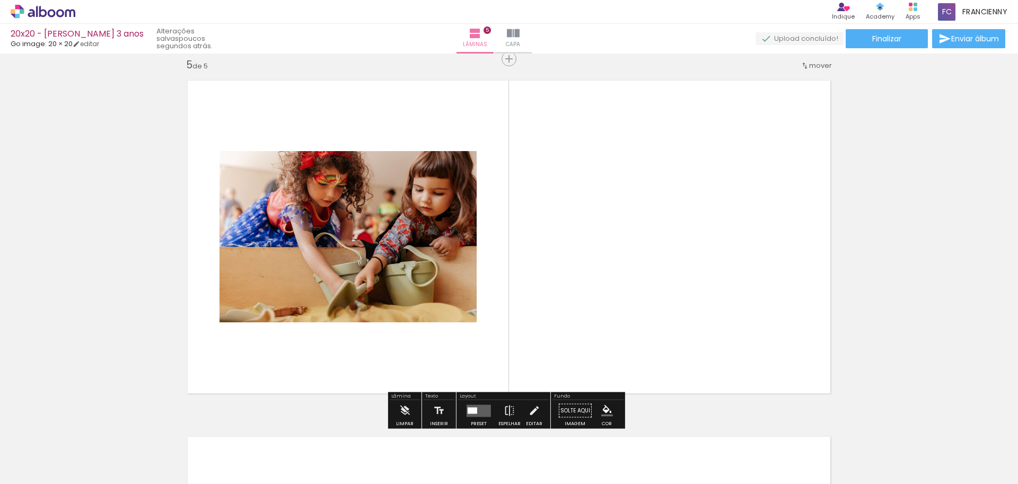
scroll to position [1438, 0]
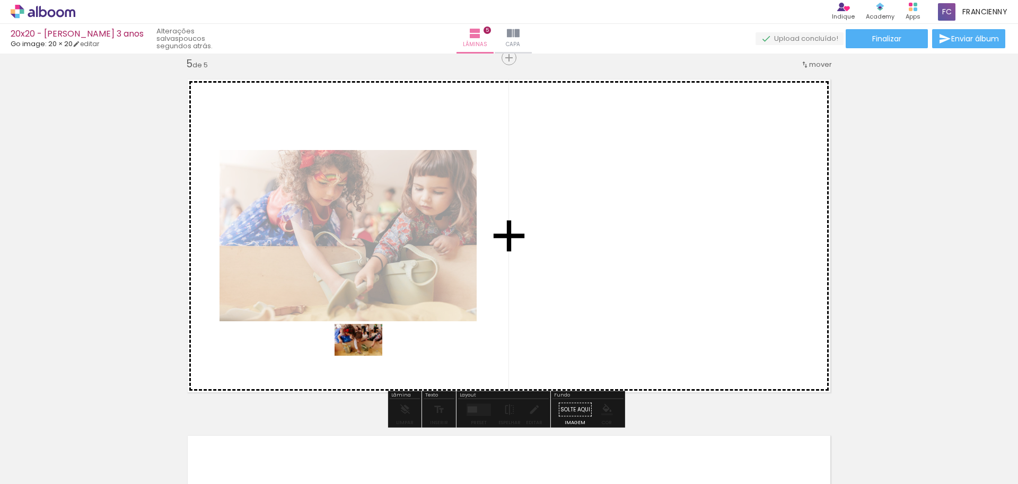
drag, startPoint x: 322, startPoint y: 455, endPoint x: 366, endPoint y: 356, distance: 109.2
click at [366, 356] on quentale-workspace at bounding box center [509, 242] width 1018 height 484
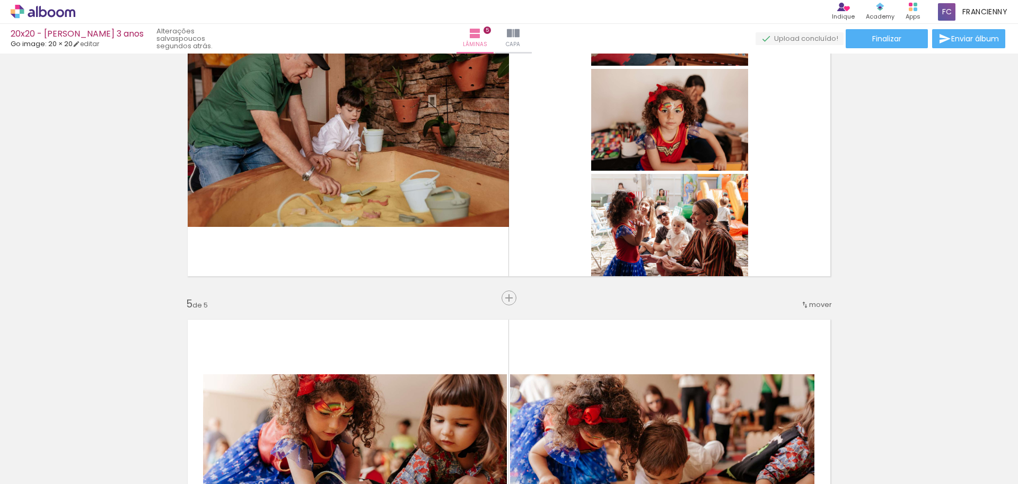
scroll to position [1159, 0]
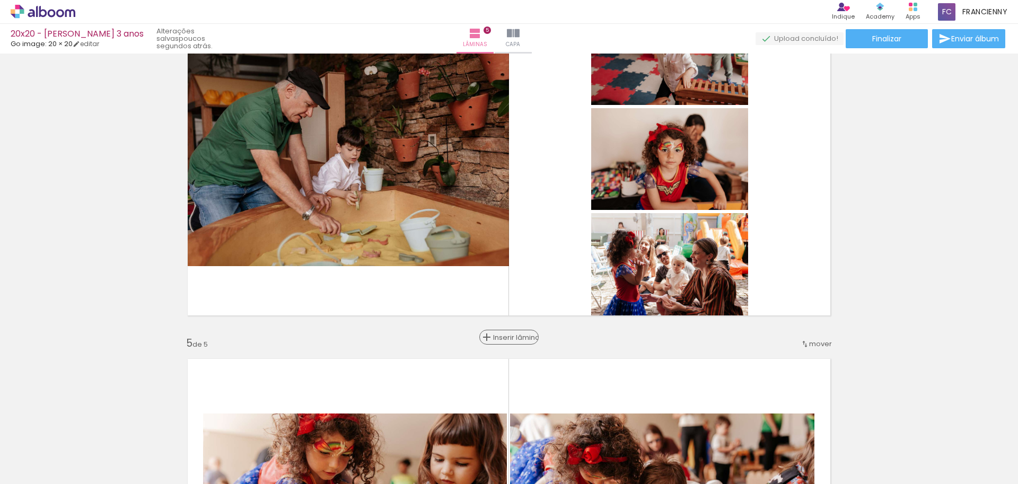
click at [501, 336] on span "Inserir lâmina" at bounding box center [513, 337] width 41 height 7
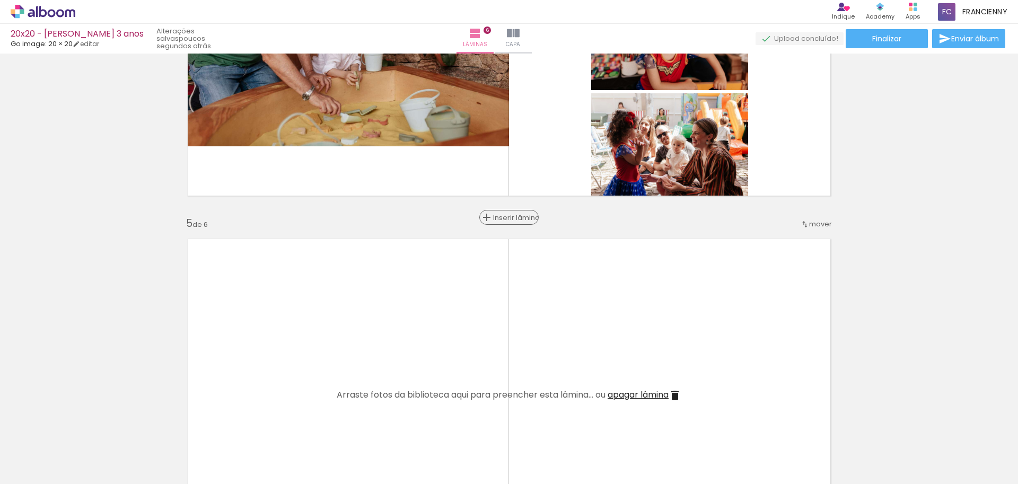
scroll to position [1349, 0]
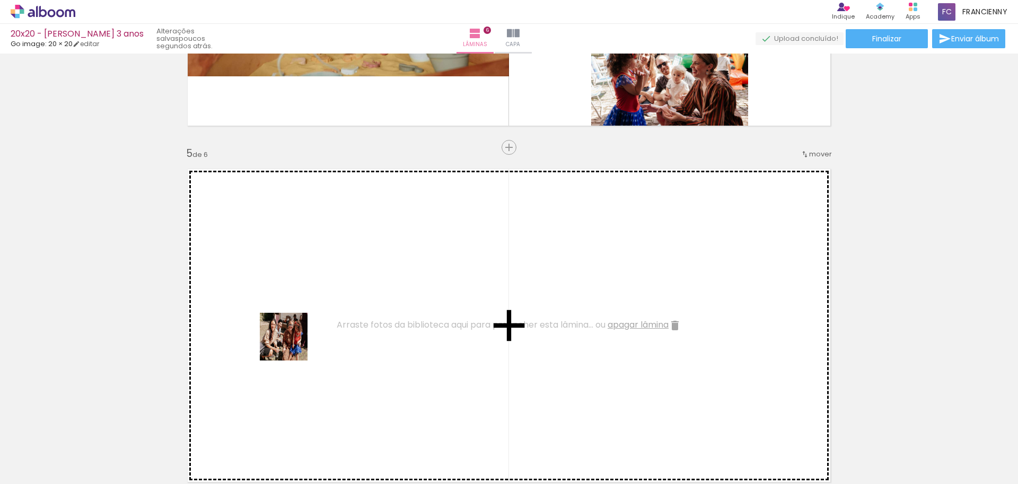
drag, startPoint x: 209, startPoint y: 414, endPoint x: 292, endPoint y: 345, distance: 108.0
click at [292, 345] on quentale-workspace at bounding box center [509, 242] width 1018 height 484
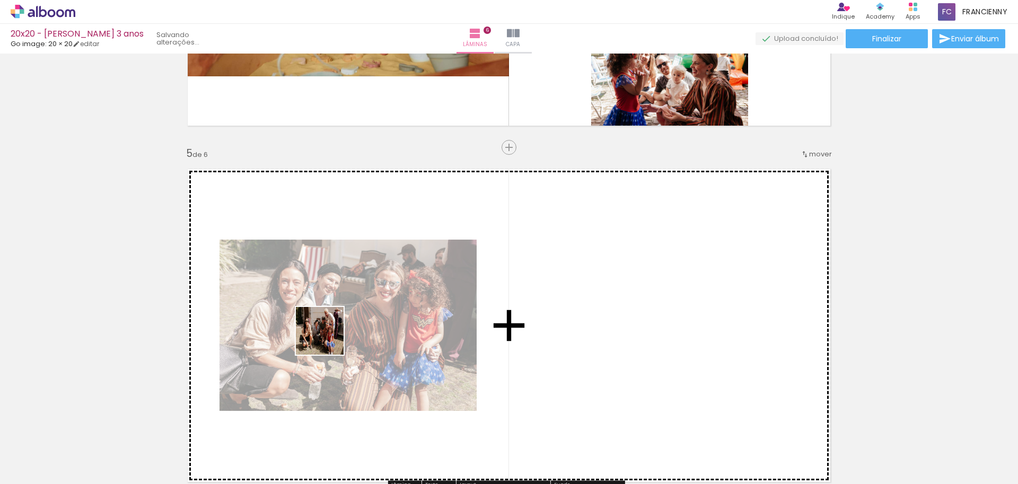
drag, startPoint x: 175, startPoint y: 454, endPoint x: 338, endPoint y: 333, distance: 203.1
click at [338, 333] on quentale-workspace at bounding box center [509, 242] width 1018 height 484
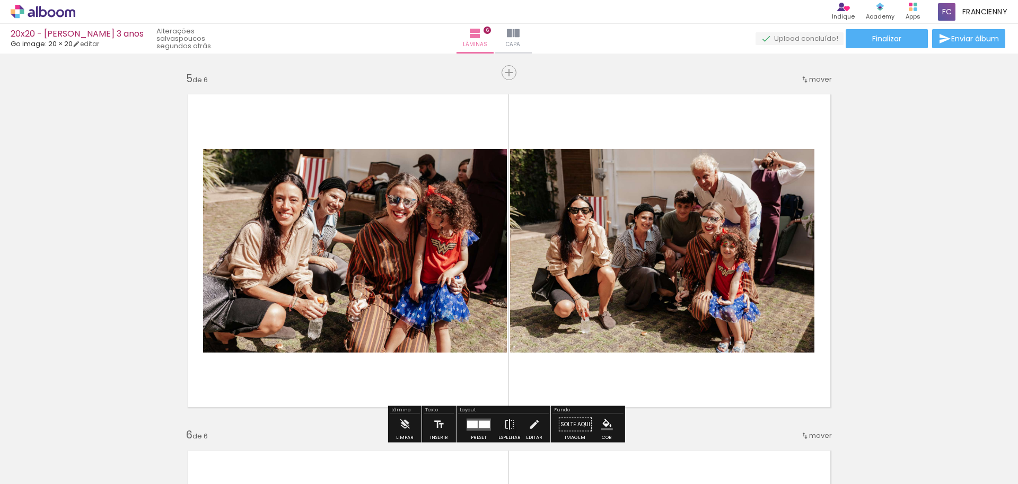
scroll to position [1463, 0]
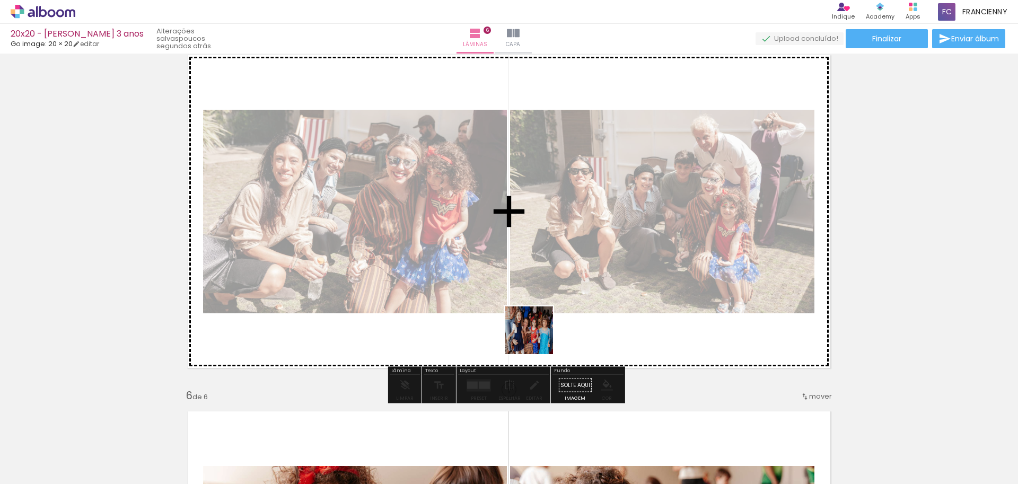
drag, startPoint x: 548, startPoint y: 454, endPoint x: 567, endPoint y: 403, distance: 54.5
click at [536, 331] on quentale-workspace at bounding box center [509, 242] width 1018 height 484
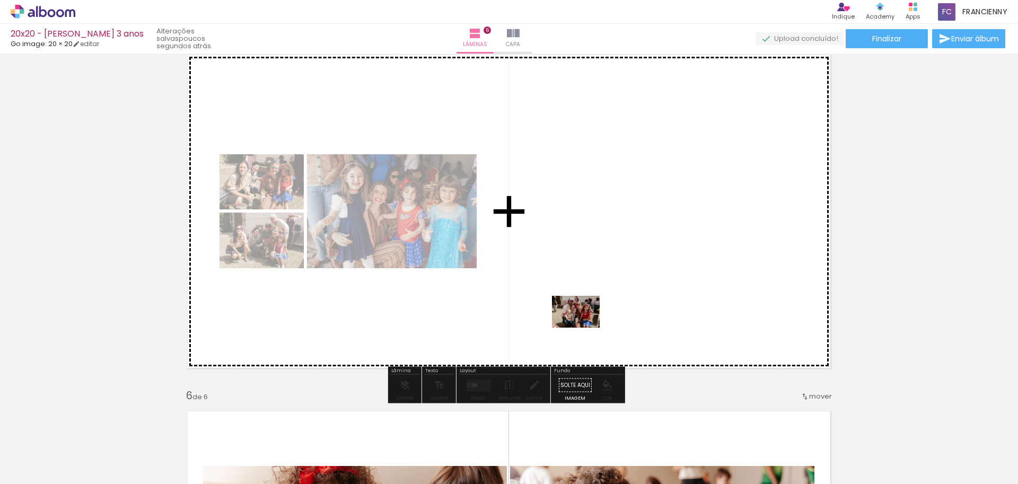
drag, startPoint x: 591, startPoint y: 451, endPoint x: 584, endPoint y: 328, distance: 123.2
click at [584, 328] on quentale-workspace at bounding box center [509, 242] width 1018 height 484
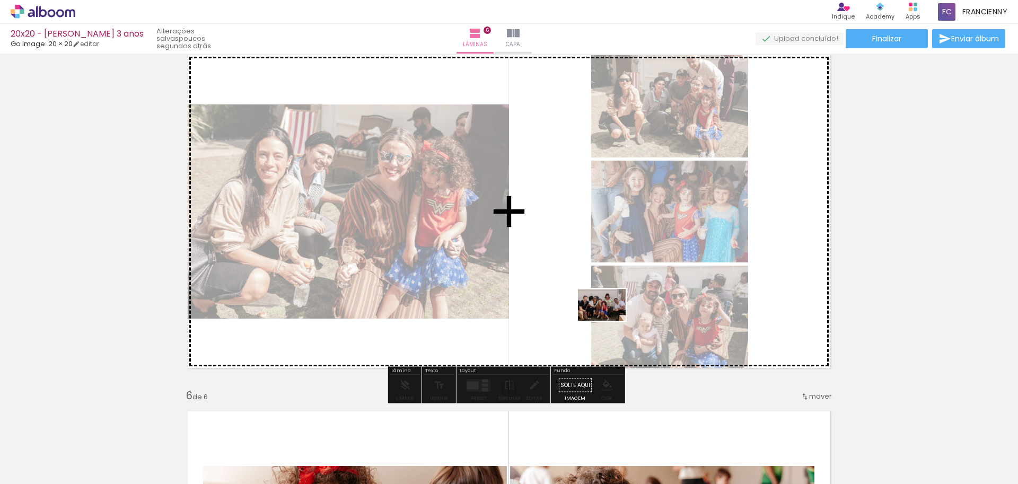
drag, startPoint x: 652, startPoint y: 449, endPoint x: 610, endPoint y: 321, distance: 135.0
click at [610, 321] on quentale-workspace at bounding box center [509, 242] width 1018 height 484
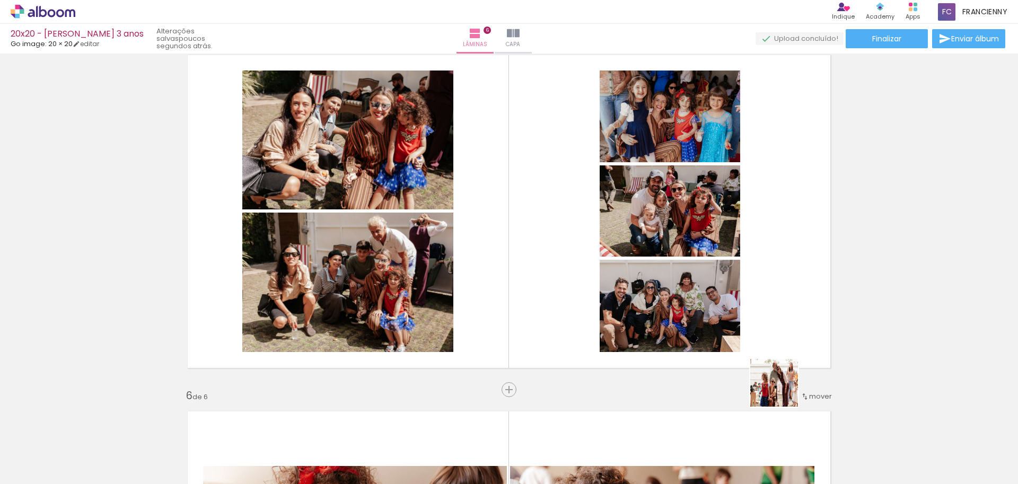
drag, startPoint x: 836, startPoint y: 453, endPoint x: 706, endPoint y: 335, distance: 175.7
click at [706, 335] on quentale-workspace at bounding box center [509, 242] width 1018 height 484
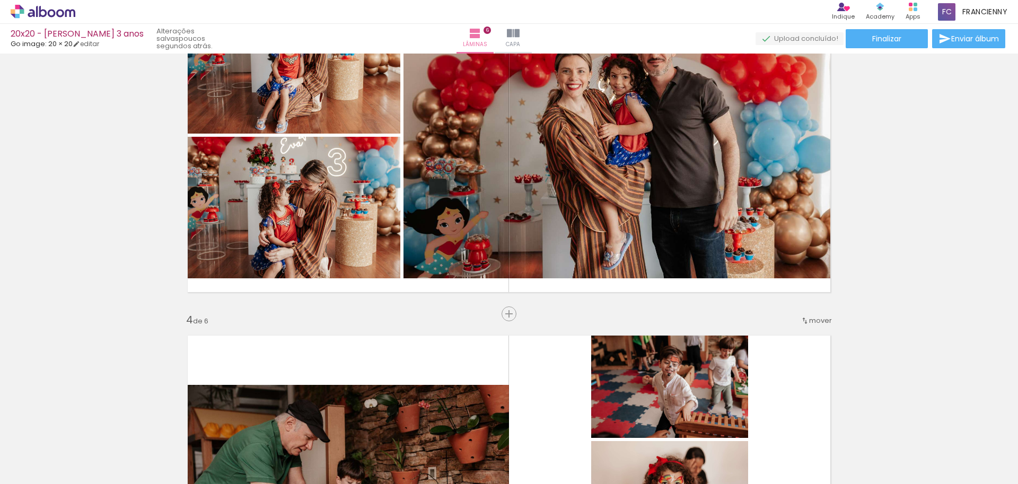
scroll to position [880, 0]
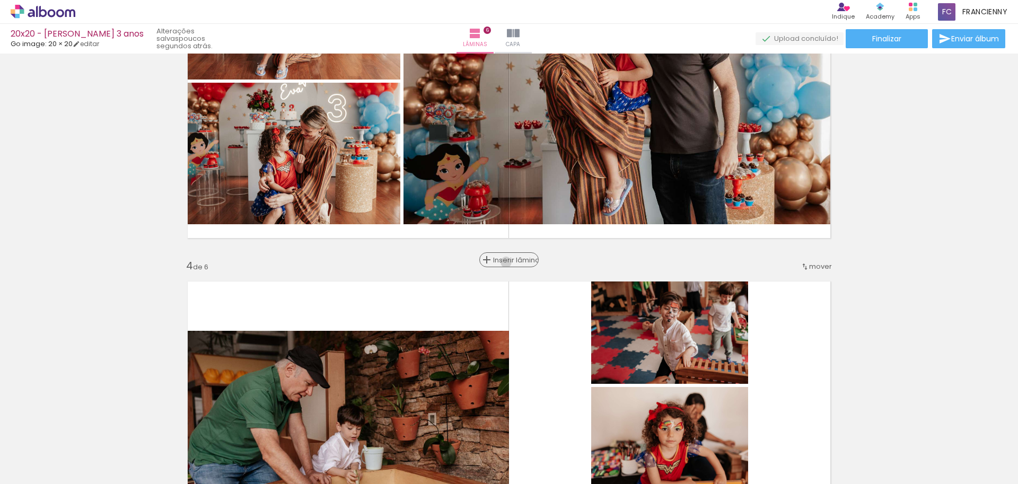
click at [508, 262] on span "Inserir lâmina" at bounding box center [513, 260] width 41 height 7
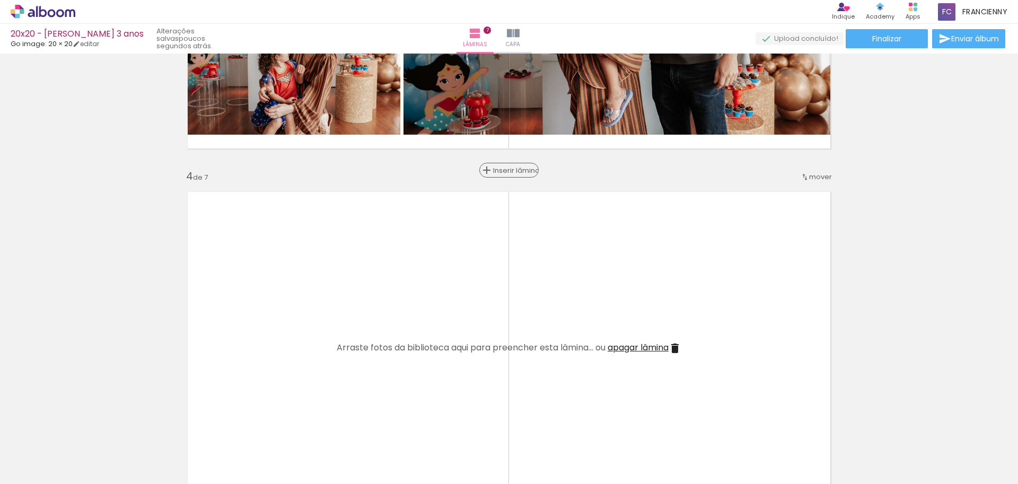
scroll to position [1024, 0]
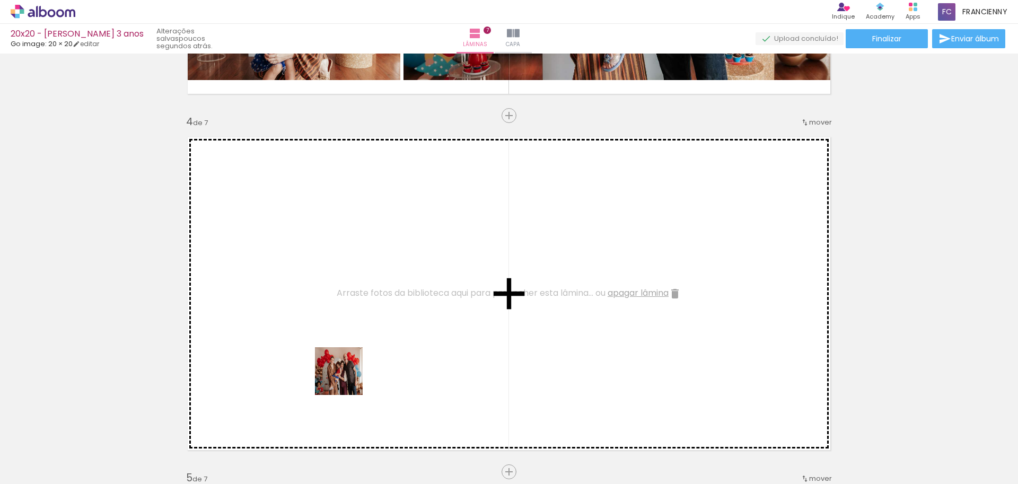
drag, startPoint x: 346, startPoint y: 412, endPoint x: 407, endPoint y: 401, distance: 62.4
click at [347, 325] on quentale-workspace at bounding box center [509, 242] width 1018 height 484
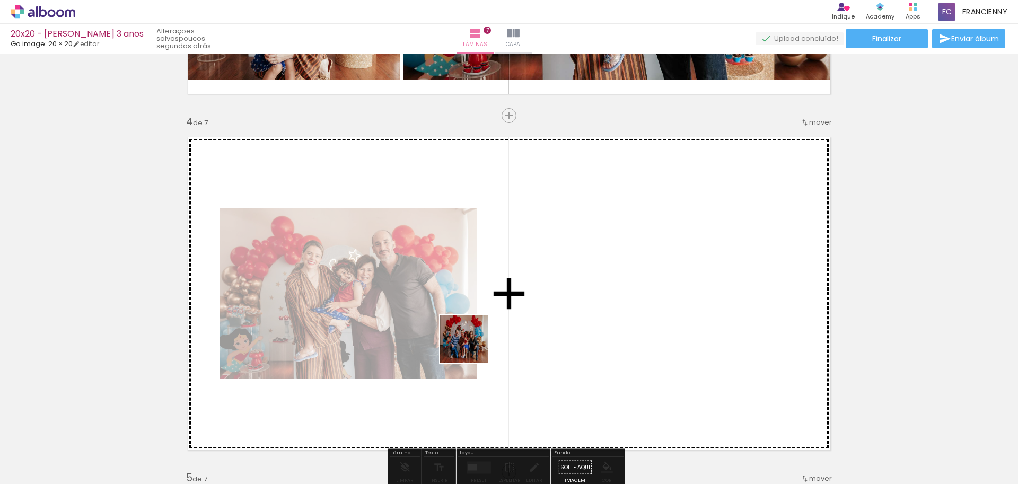
drag, startPoint x: 466, startPoint y: 453, endPoint x: 477, endPoint y: 324, distance: 129.8
click at [477, 324] on quentale-workspace at bounding box center [509, 242] width 1018 height 484
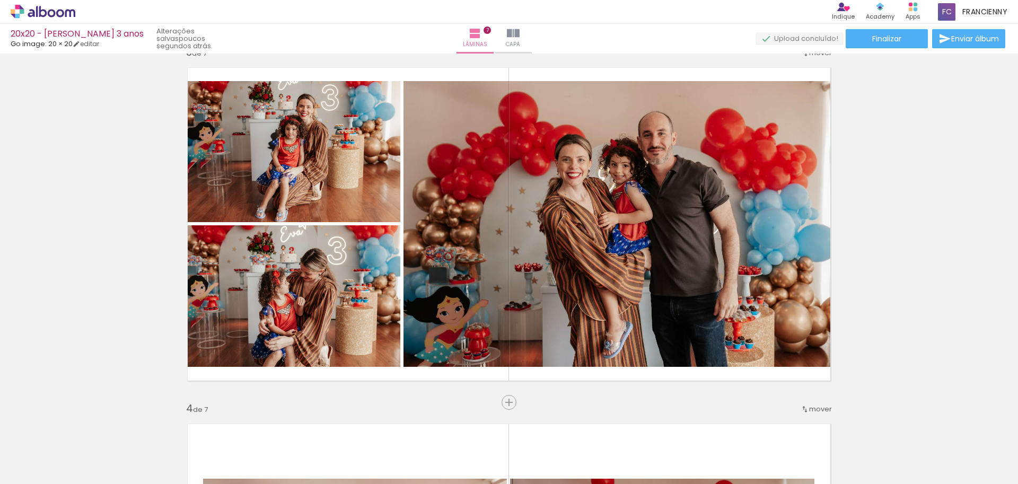
scroll to position [683, 0]
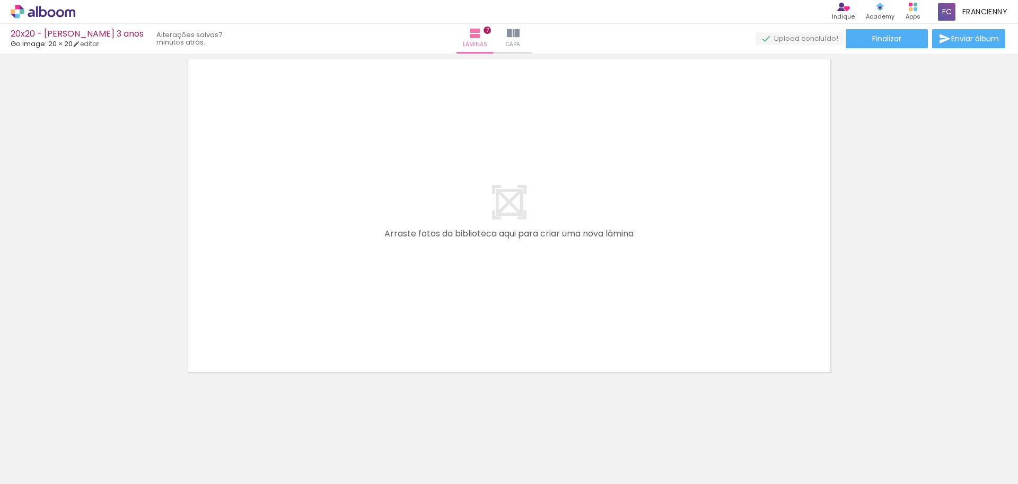
scroll to position [0, 807]
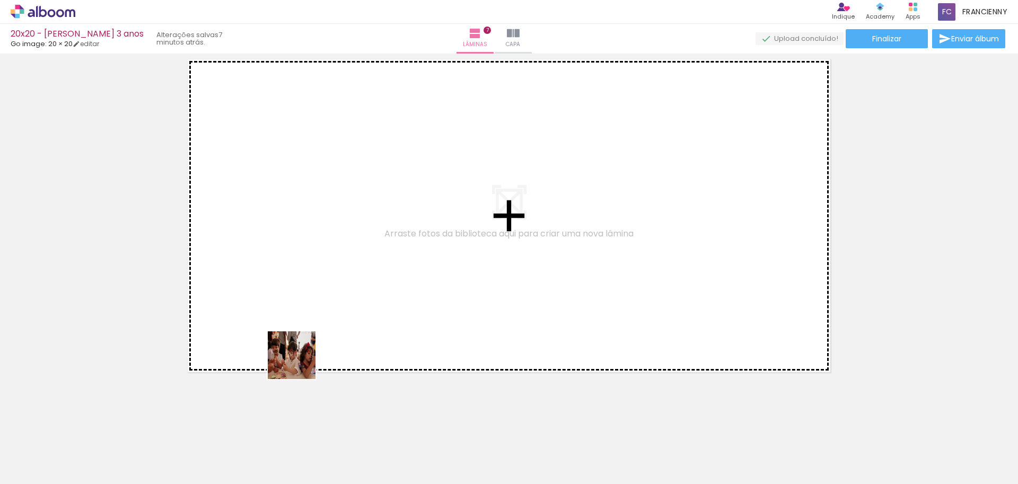
drag, startPoint x: 255, startPoint y: 454, endPoint x: 328, endPoint y: 451, distance: 72.7
click at [317, 330] on quentale-workspace at bounding box center [509, 242] width 1018 height 484
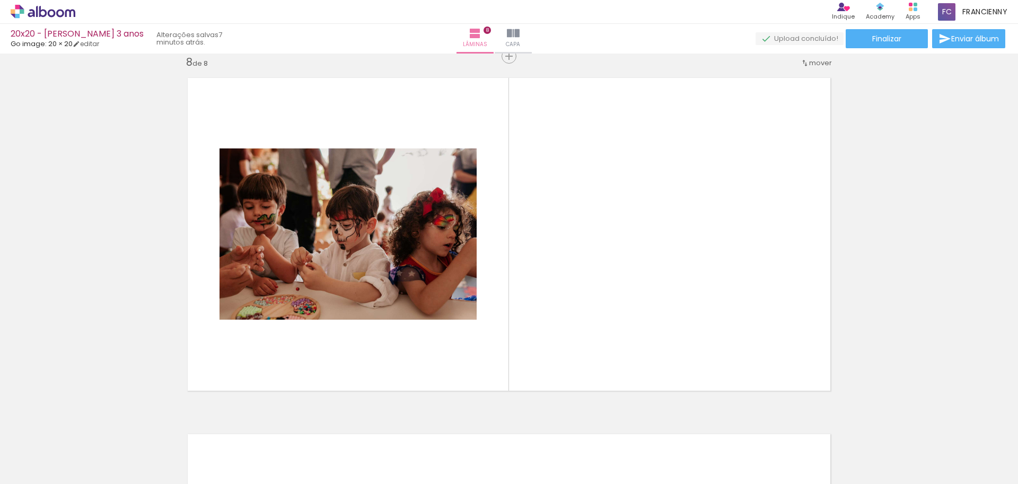
scroll to position [2507, 0]
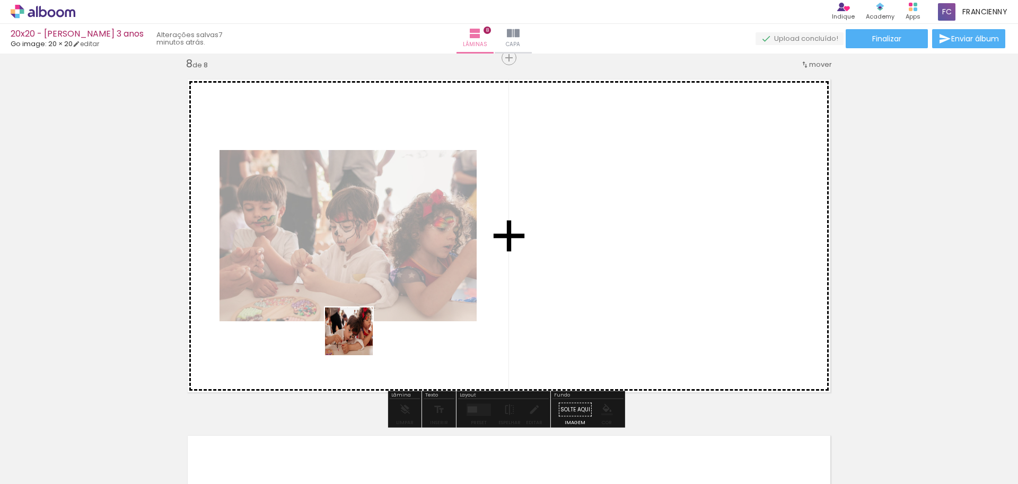
drag, startPoint x: 336, startPoint y: 405, endPoint x: 362, endPoint y: 327, distance: 82.7
click at [362, 327] on quentale-workspace at bounding box center [509, 242] width 1018 height 484
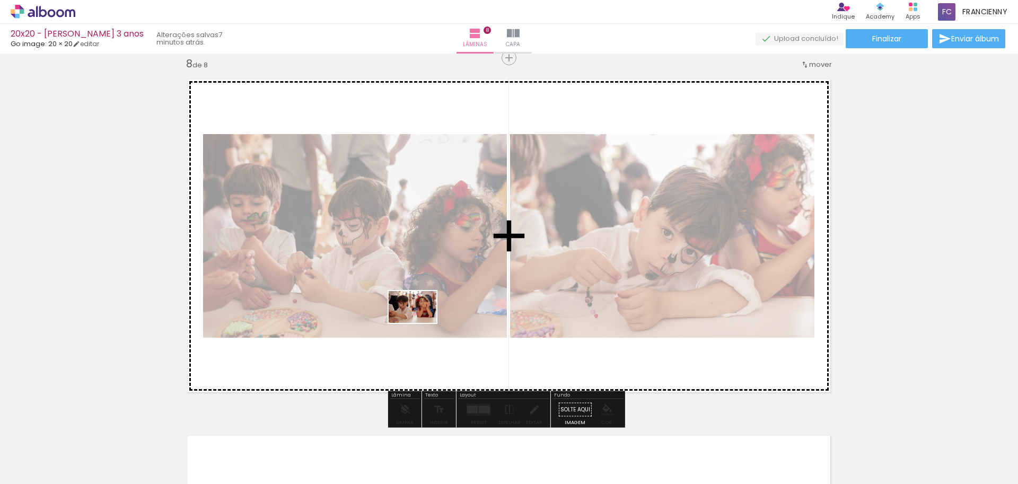
drag, startPoint x: 379, startPoint y: 456, endPoint x: 420, endPoint y: 323, distance: 139.4
click at [420, 323] on quentale-workspace at bounding box center [509, 242] width 1018 height 484
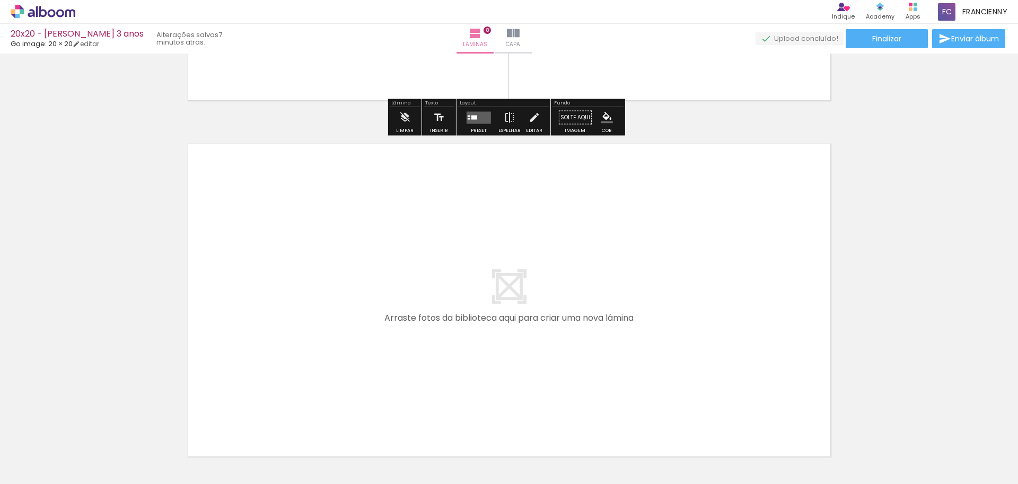
scroll to position [2806, 0]
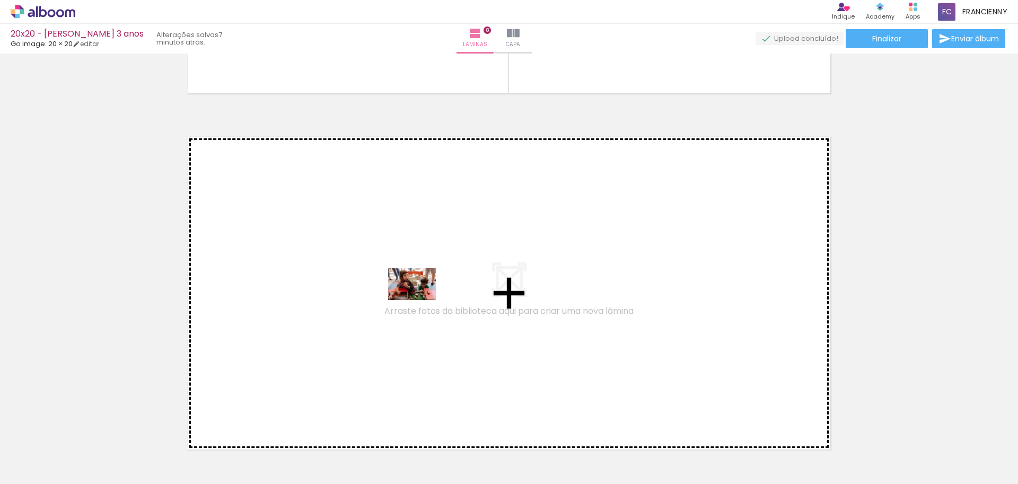
drag, startPoint x: 424, startPoint y: 458, endPoint x: 419, endPoint y: 297, distance: 160.7
click at [419, 297] on quentale-workspace at bounding box center [509, 242] width 1018 height 484
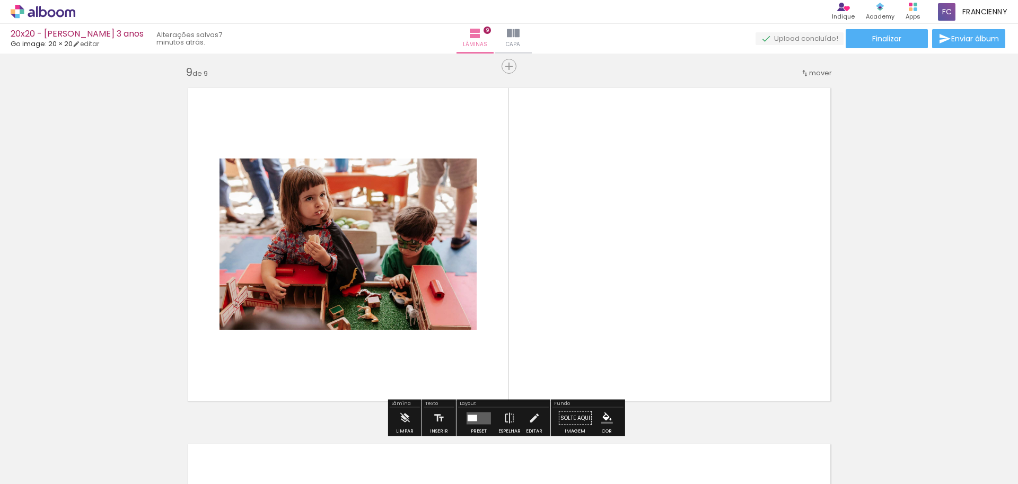
scroll to position [2864, 0]
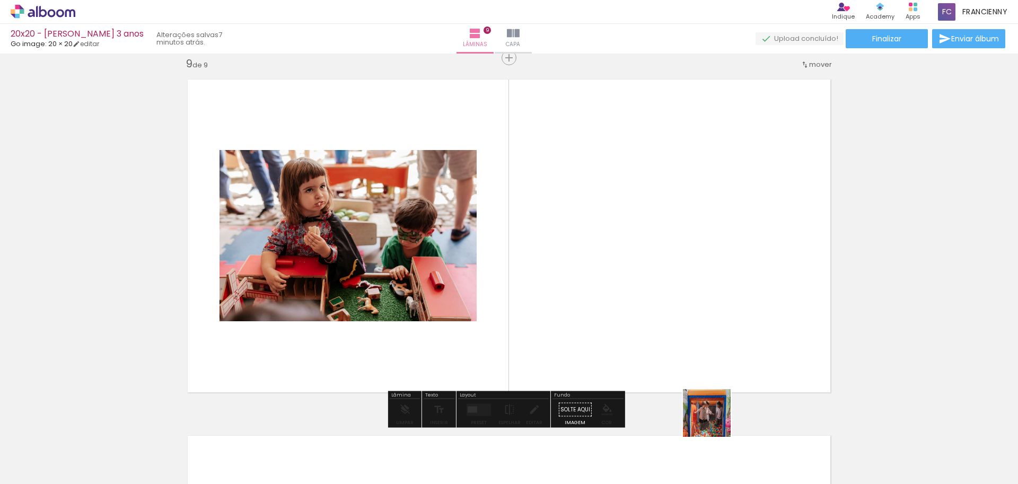
drag, startPoint x: 728, startPoint y: 441, endPoint x: 611, endPoint y: 307, distance: 177.7
click at [611, 307] on quentale-workspace at bounding box center [509, 242] width 1018 height 484
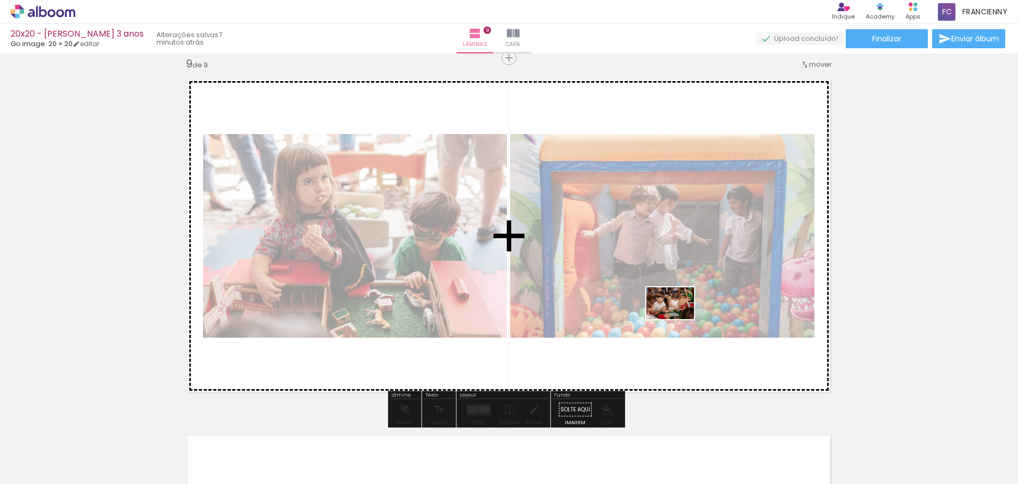
drag, startPoint x: 798, startPoint y: 449, endPoint x: 674, endPoint y: 317, distance: 180.8
click at [674, 317] on quentale-workspace at bounding box center [509, 242] width 1018 height 484
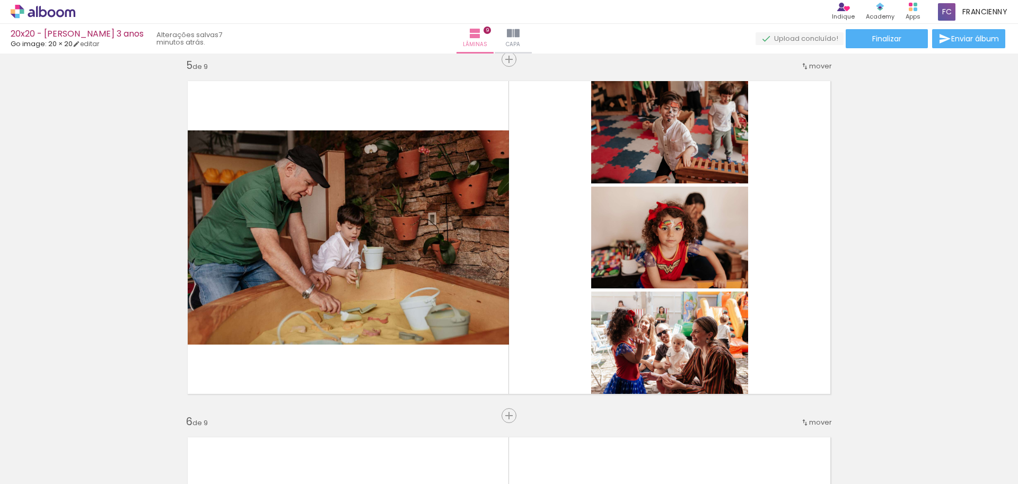
scroll to position [1430, 0]
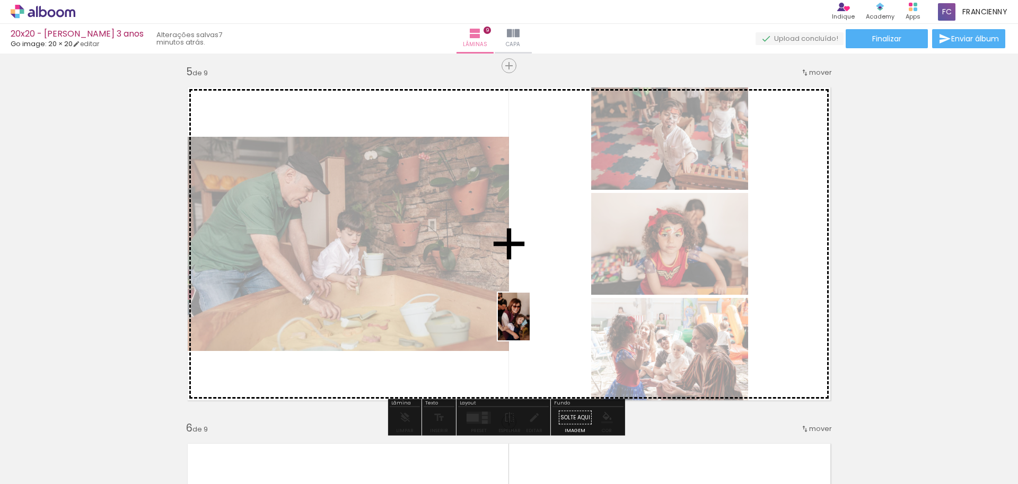
drag, startPoint x: 495, startPoint y: 455, endPoint x: 530, endPoint y: 324, distance: 134.9
click at [530, 324] on quentale-workspace at bounding box center [509, 242] width 1018 height 484
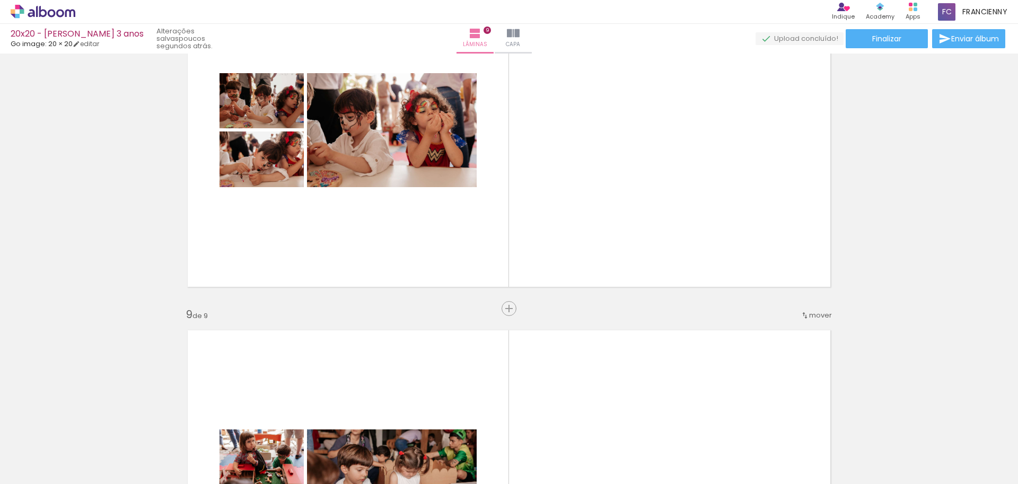
scroll to position [2513, 0]
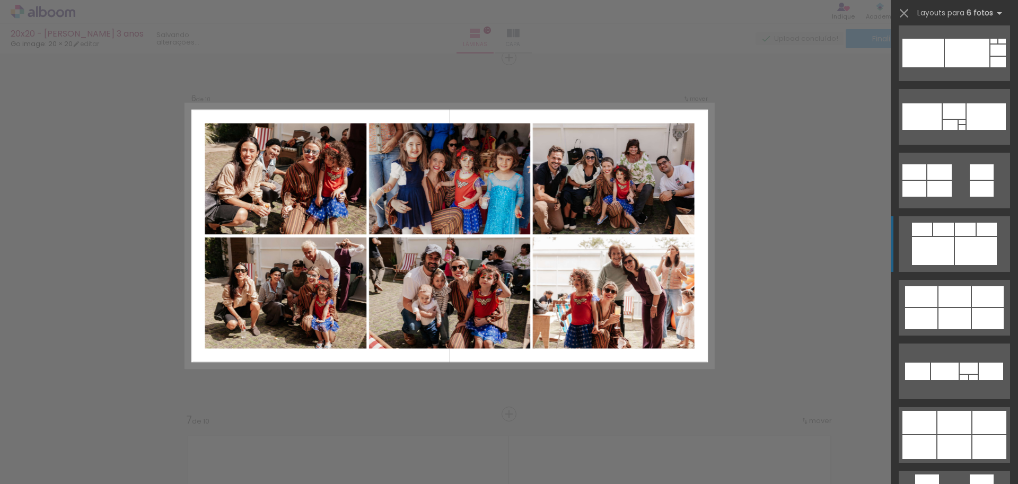
scroll to position [2565, 0]
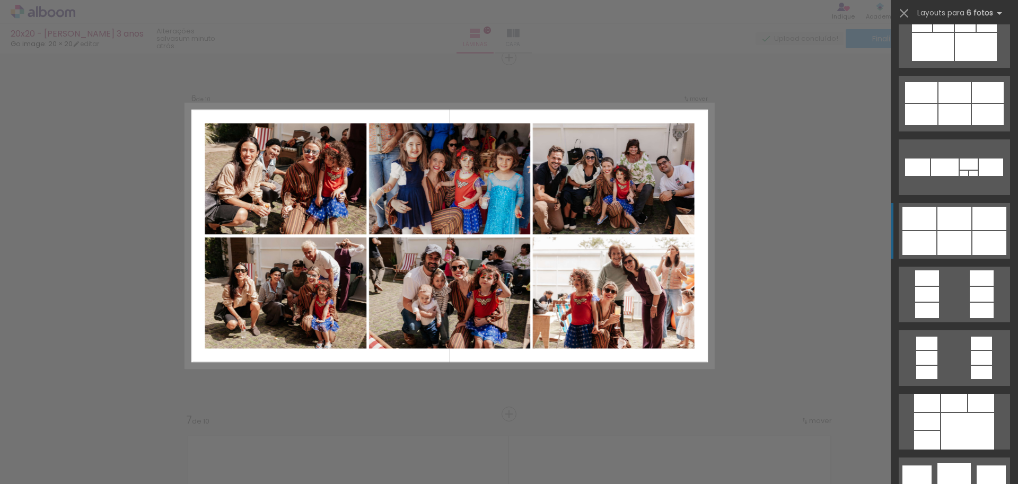
click at [944, 239] on div at bounding box center [954, 243] width 34 height 24
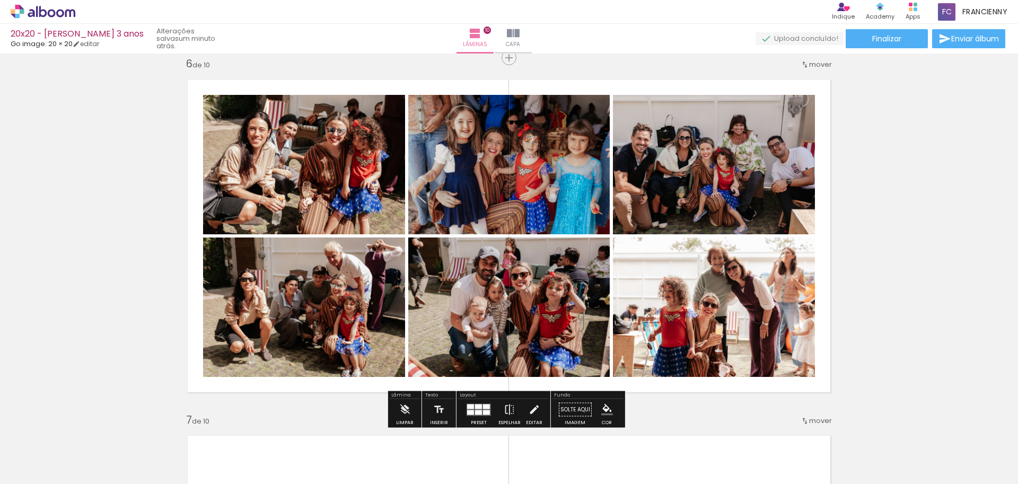
click at [870, 223] on div "Inserir lâmina 1 de 10 Inserir lâmina 2 de 10 Inserir lâmina 3 de 10 Inserir lâ…" at bounding box center [509, 223] width 1018 height 3920
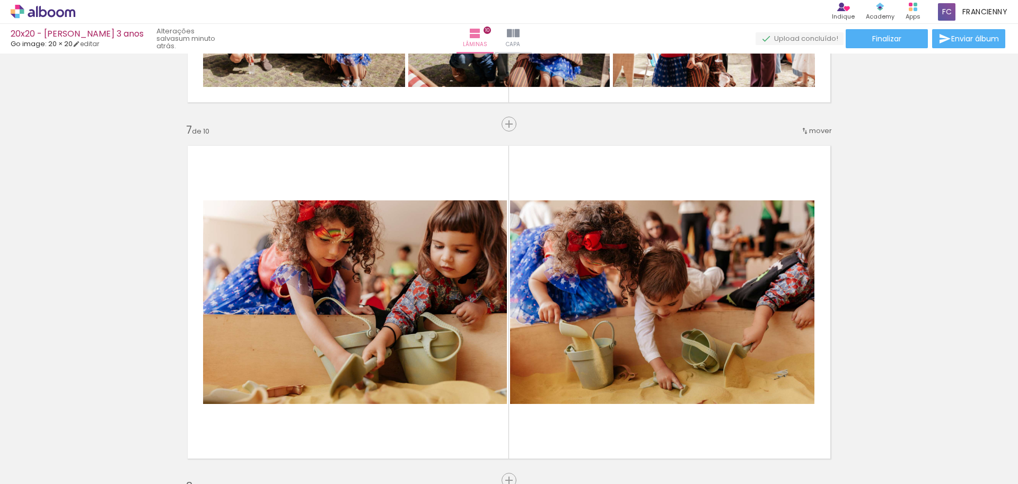
scroll to position [2199, 0]
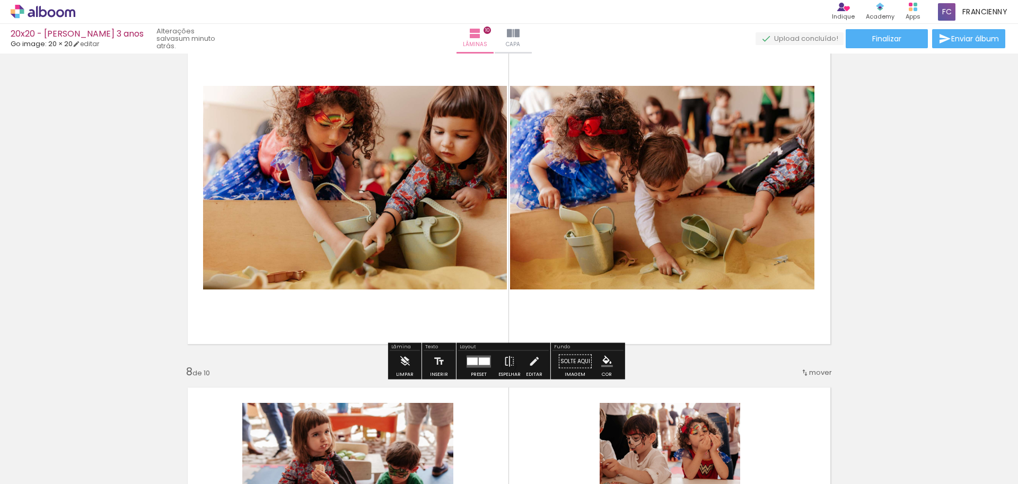
click at [482, 362] on div at bounding box center [484, 360] width 11 height 7
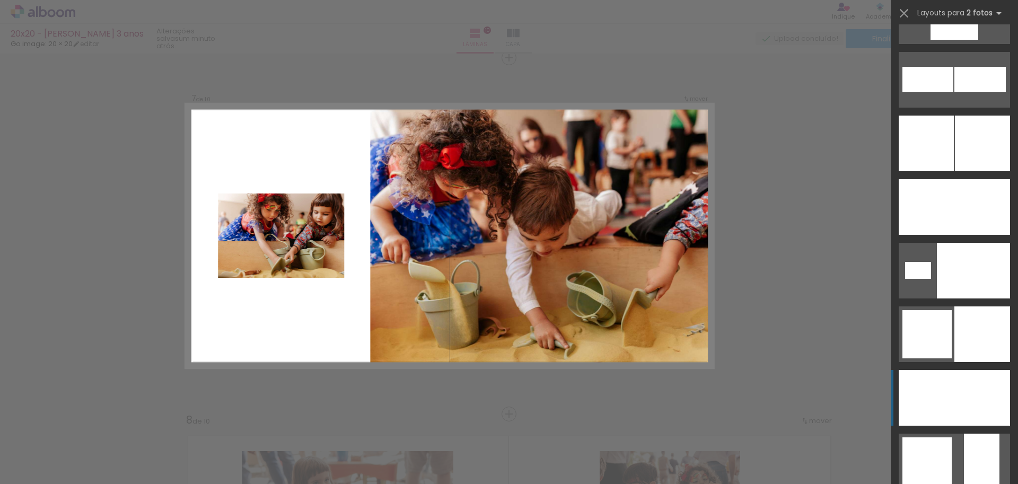
scroll to position [3303, 0]
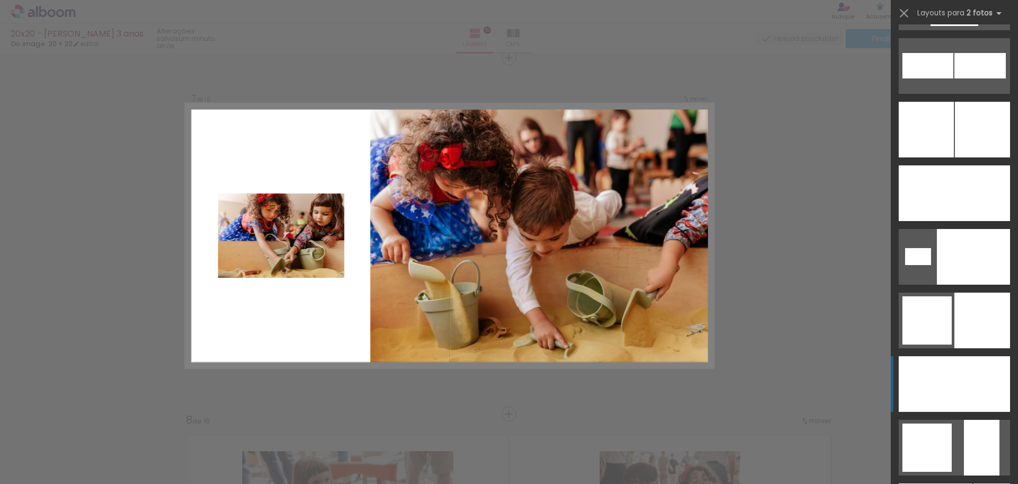
click at [969, 269] on div at bounding box center [973, 257] width 73 height 56
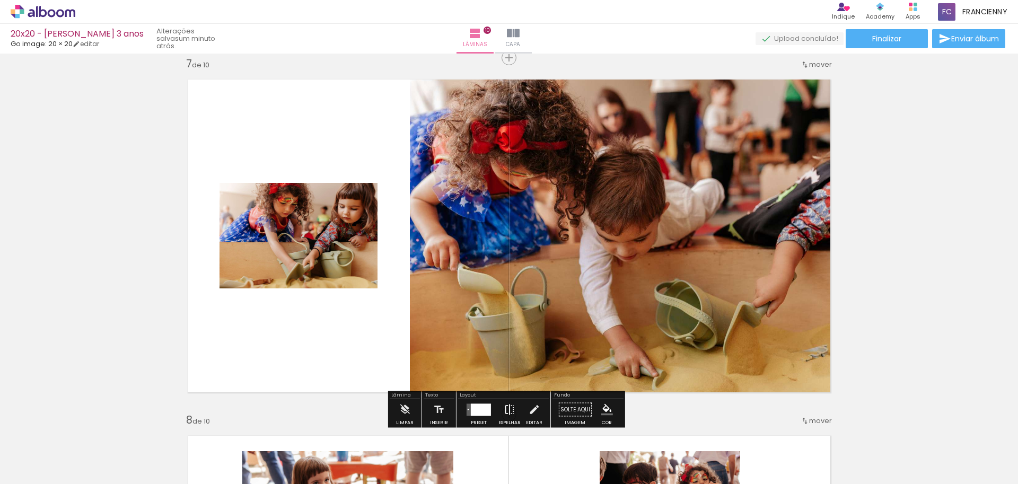
click at [506, 409] on iron-icon at bounding box center [510, 409] width 12 height 21
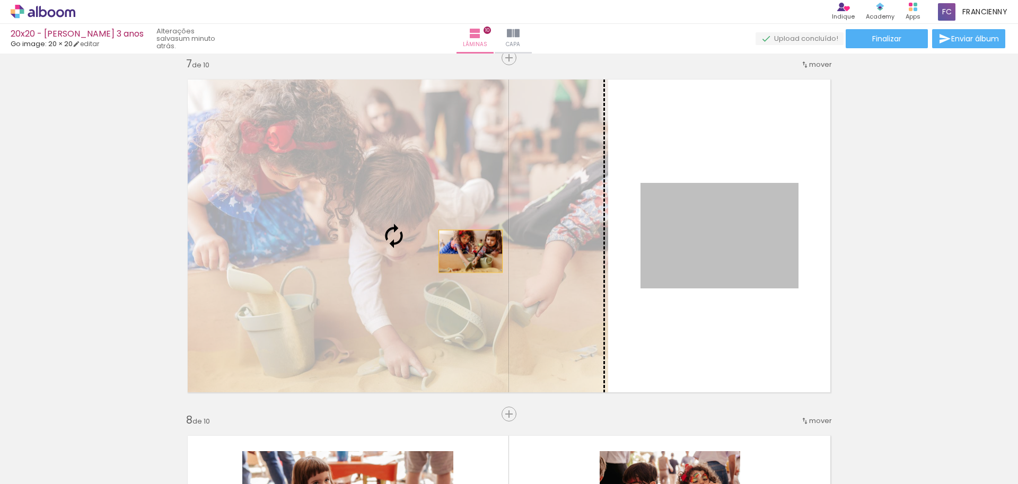
drag, startPoint x: 713, startPoint y: 252, endPoint x: 464, endPoint y: 251, distance: 248.7
click at [0, 0] on slot at bounding box center [0, 0] width 0 height 0
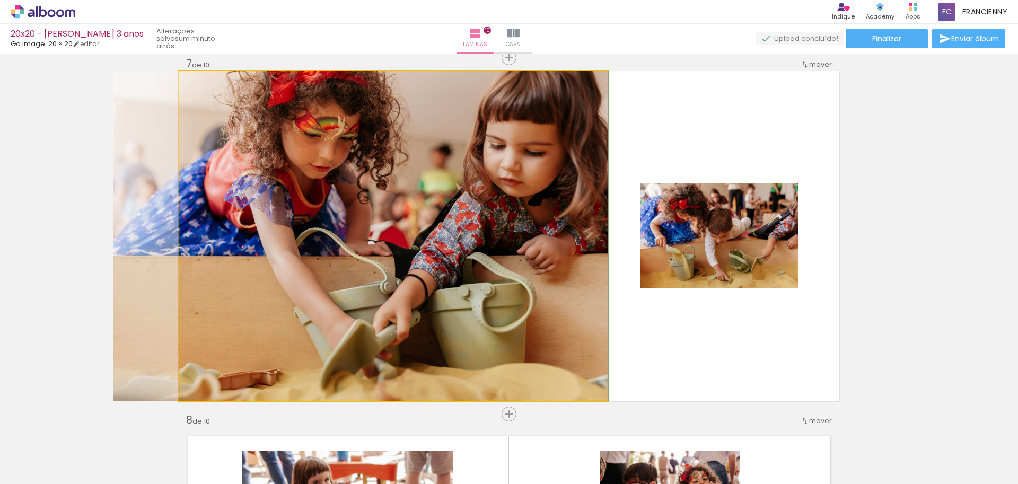
drag, startPoint x: 462, startPoint y: 250, endPoint x: 397, endPoint y: 249, distance: 65.8
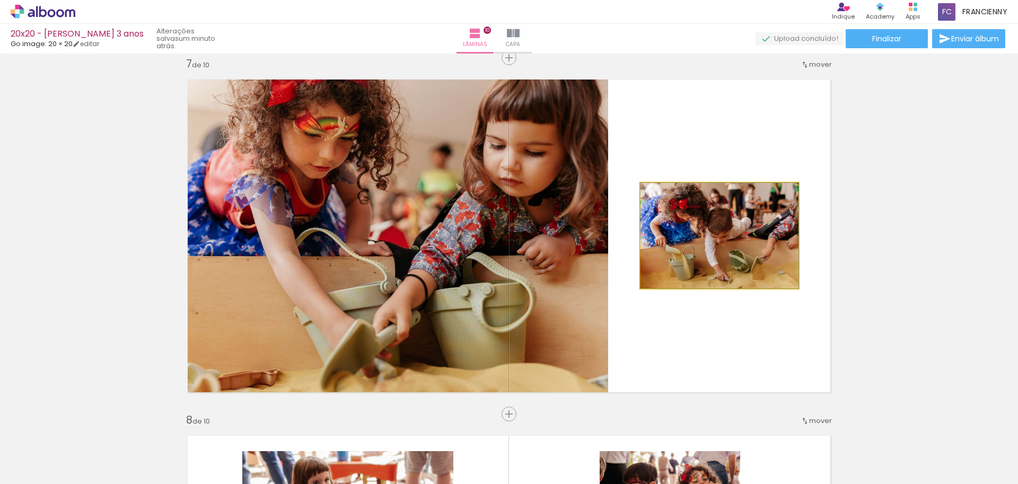
drag, startPoint x: 726, startPoint y: 236, endPoint x: 721, endPoint y: 237, distance: 5.4
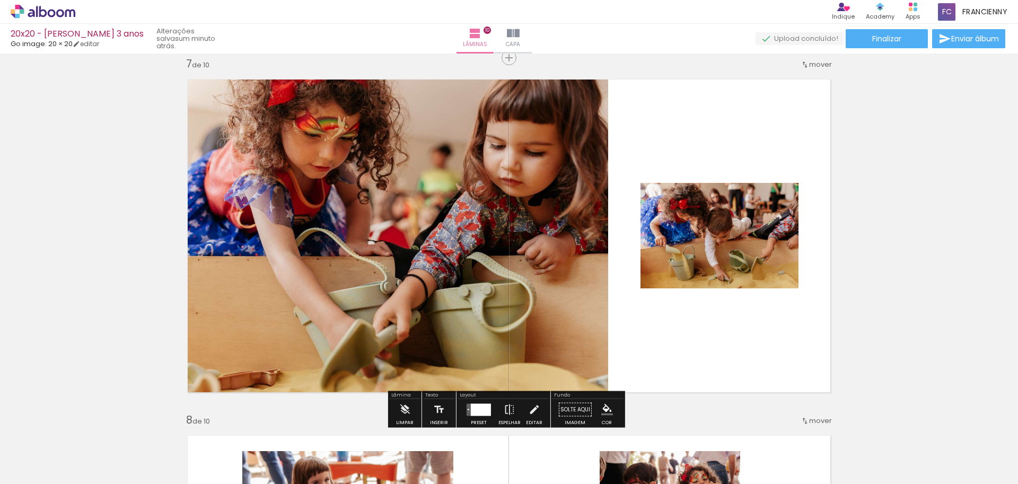
click at [730, 345] on quentale-layouter at bounding box center [509, 236] width 660 height 330
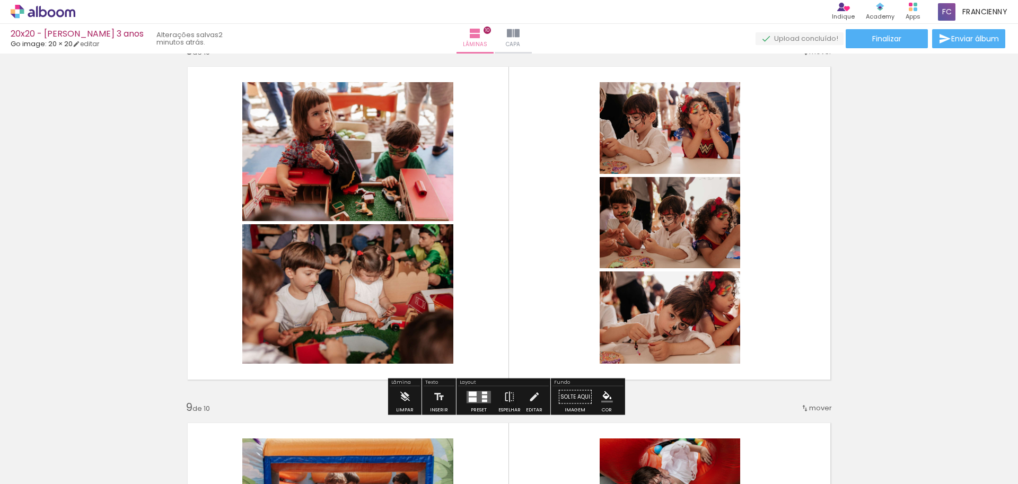
scroll to position [2553, 0]
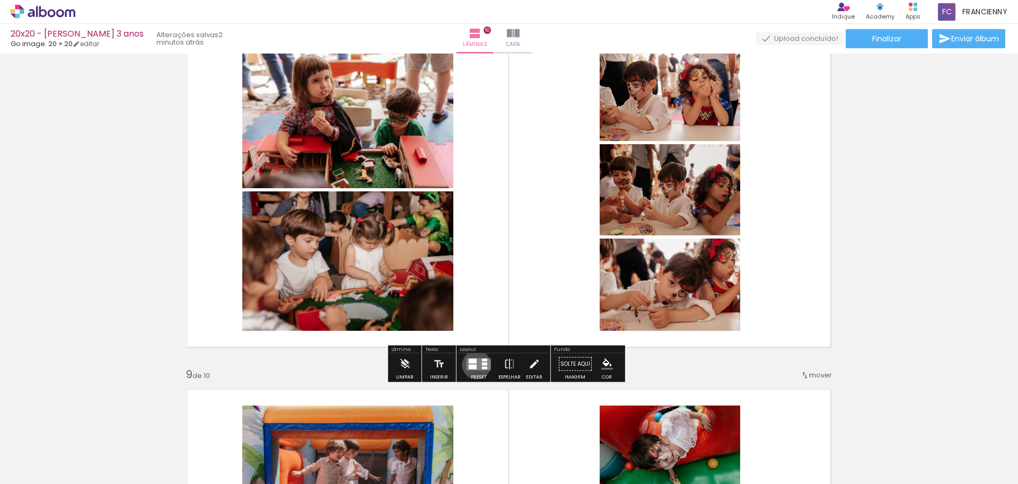
click at [474, 365] on quentale-layouter at bounding box center [479, 364] width 24 height 12
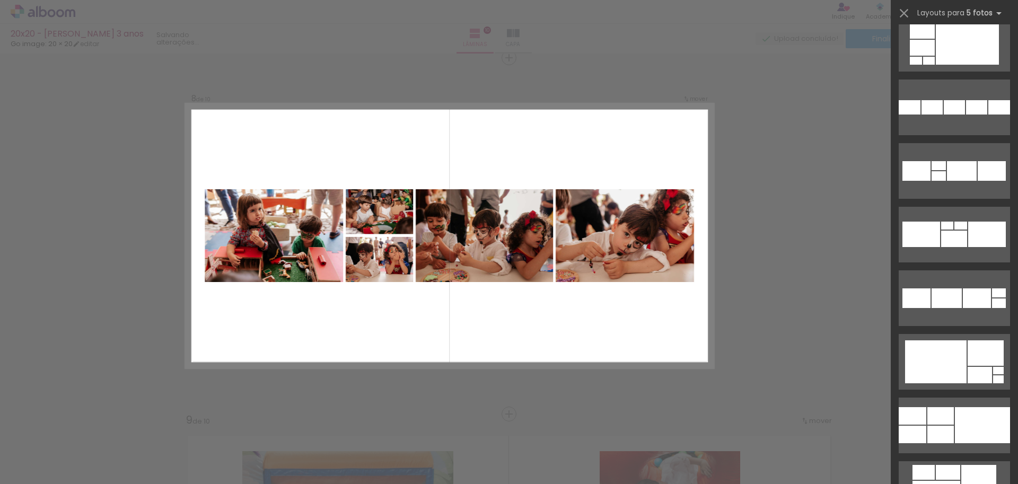
scroll to position [2721, 0]
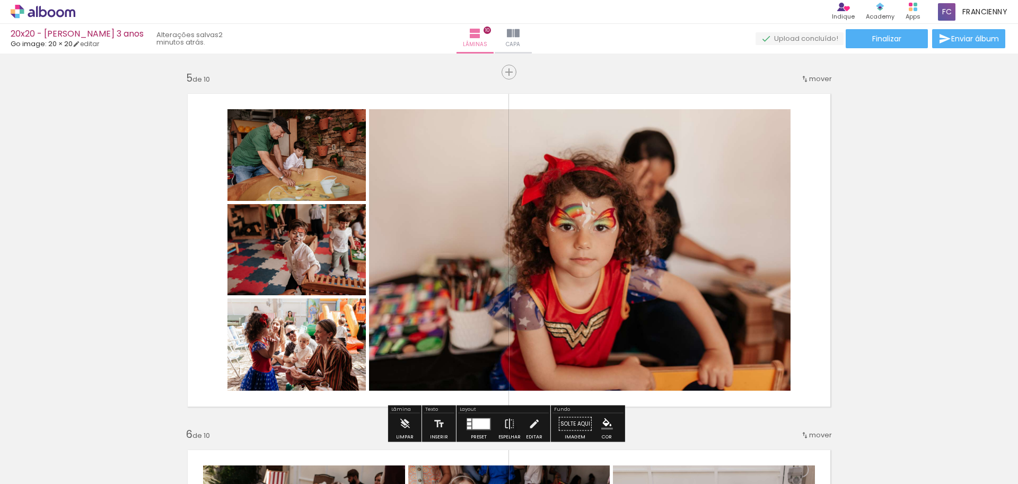
scroll to position [1431, 0]
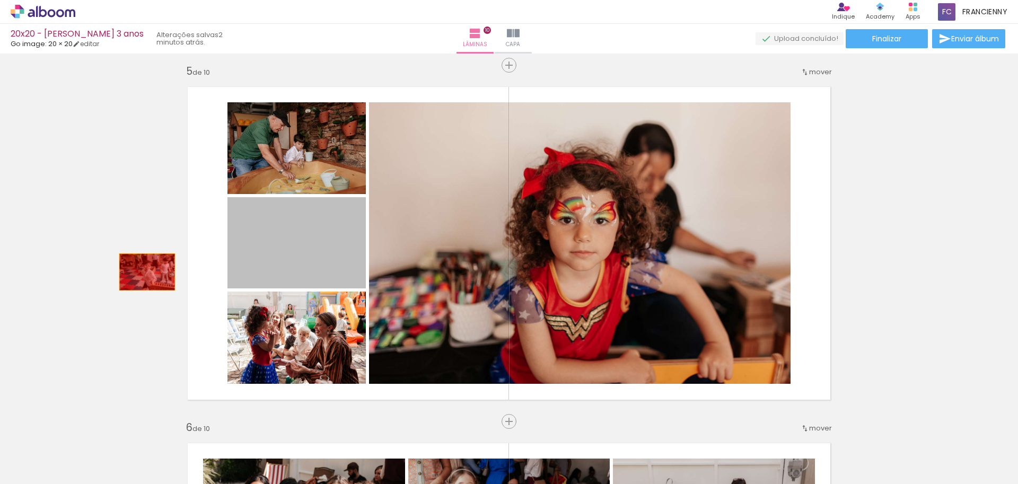
drag, startPoint x: 299, startPoint y: 254, endPoint x: 143, endPoint y: 272, distance: 156.4
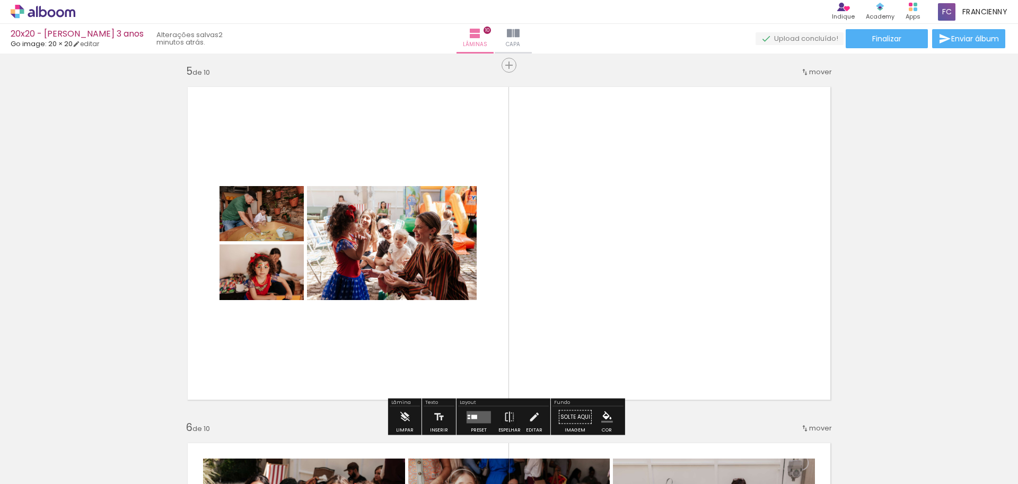
click at [468, 415] on div at bounding box center [469, 416] width 3 height 2
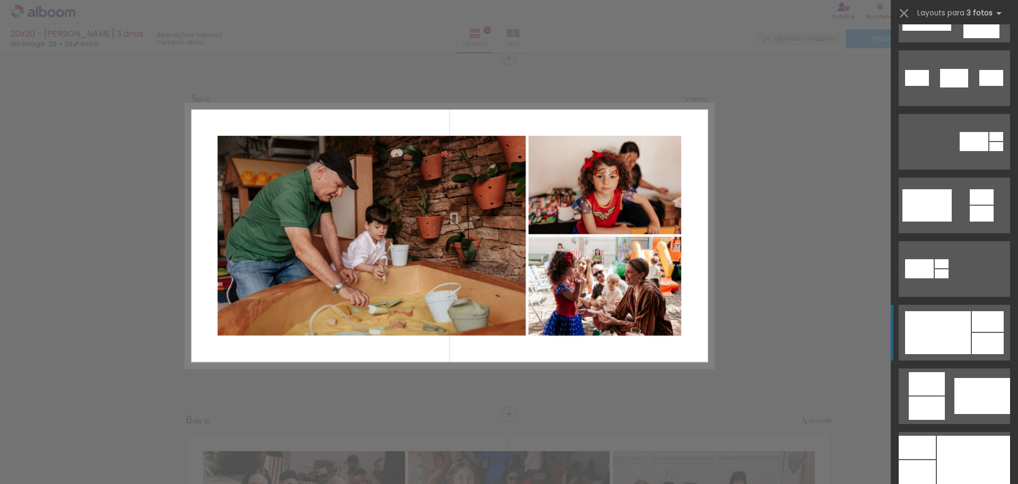
scroll to position [339, 0]
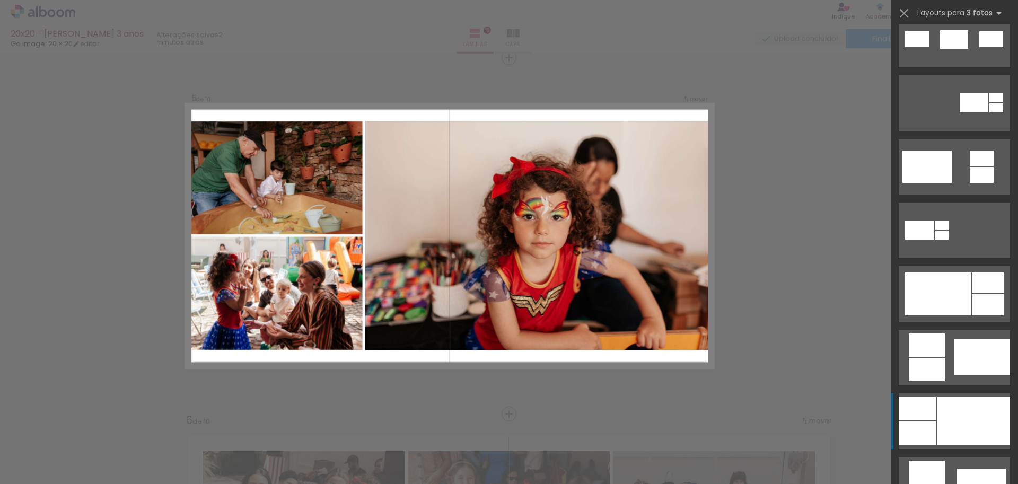
click at [961, 415] on div at bounding box center [973, 421] width 73 height 48
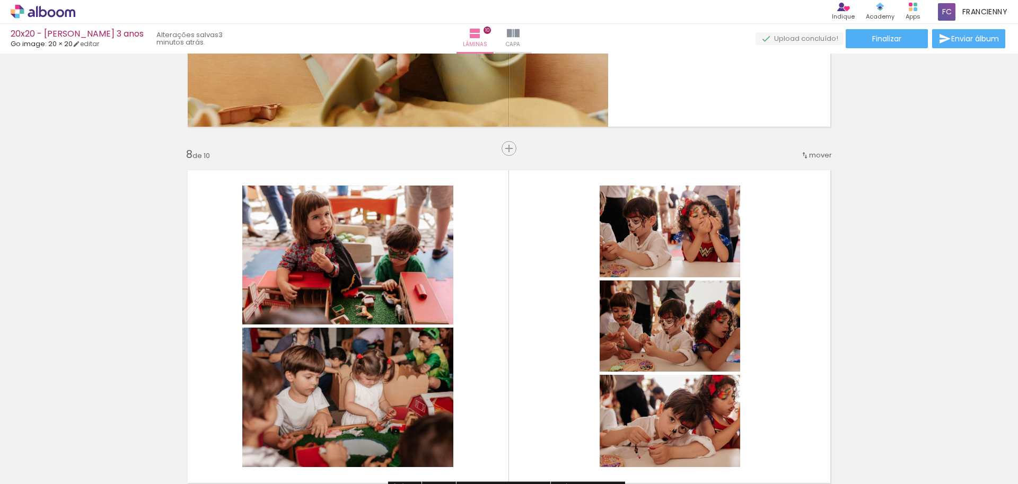
scroll to position [2452, 0]
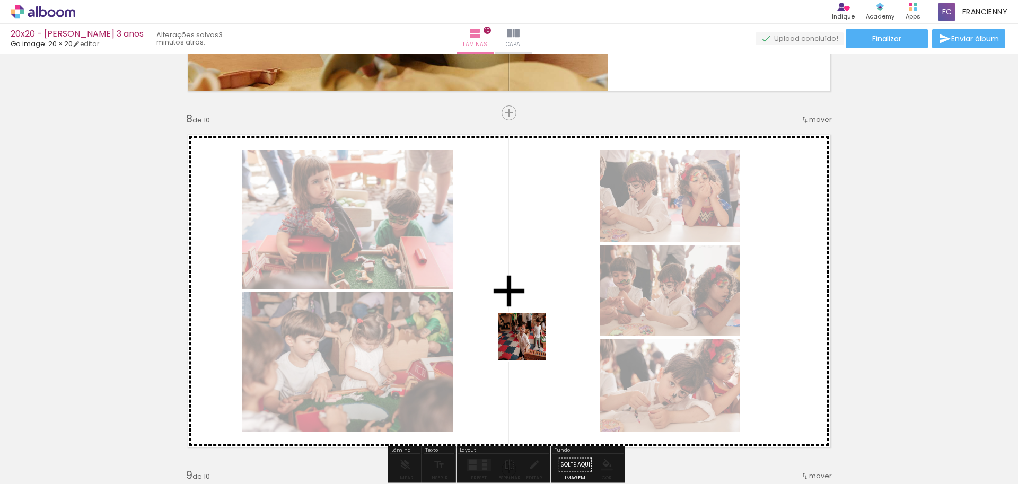
drag, startPoint x: 514, startPoint y: 462, endPoint x: 530, endPoint y: 338, distance: 125.6
click at [530, 338] on quentale-workspace at bounding box center [509, 242] width 1018 height 484
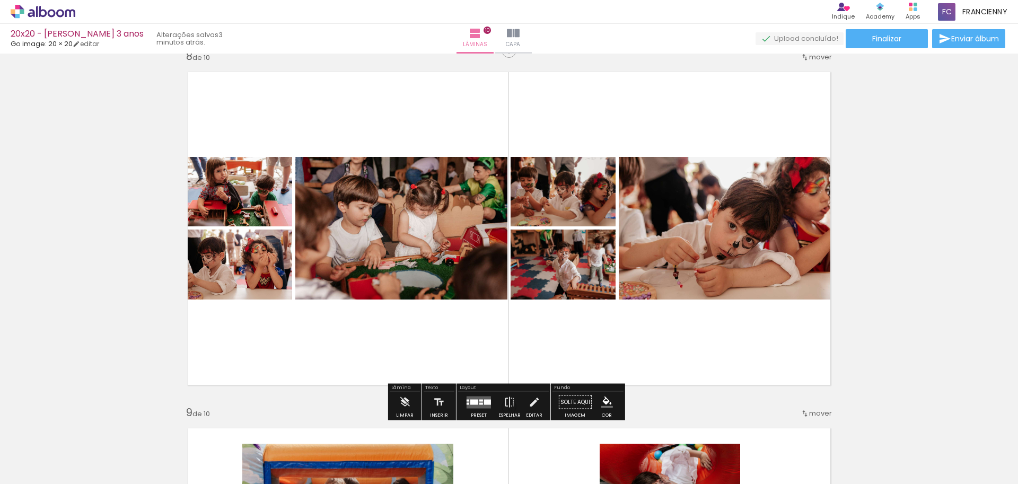
scroll to position [2522, 0]
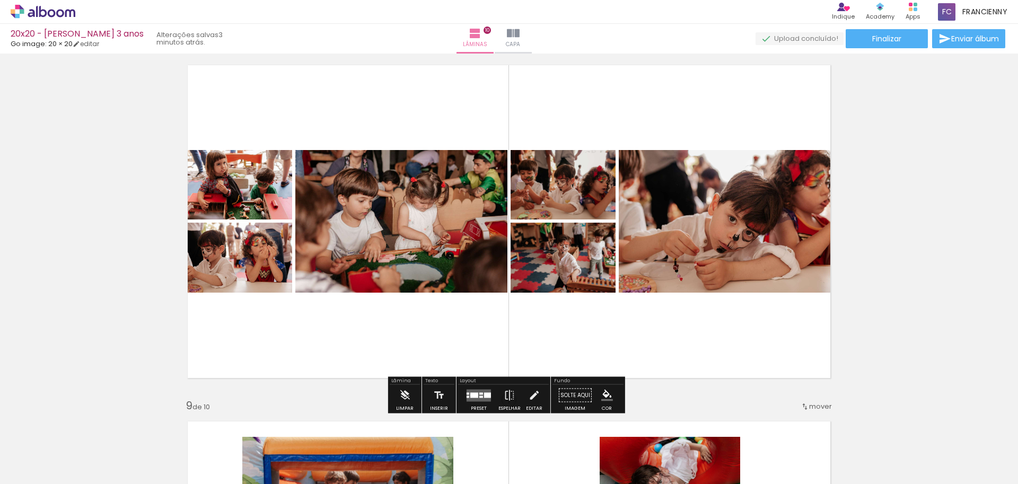
click at [480, 396] on div at bounding box center [481, 397] width 4 height 2
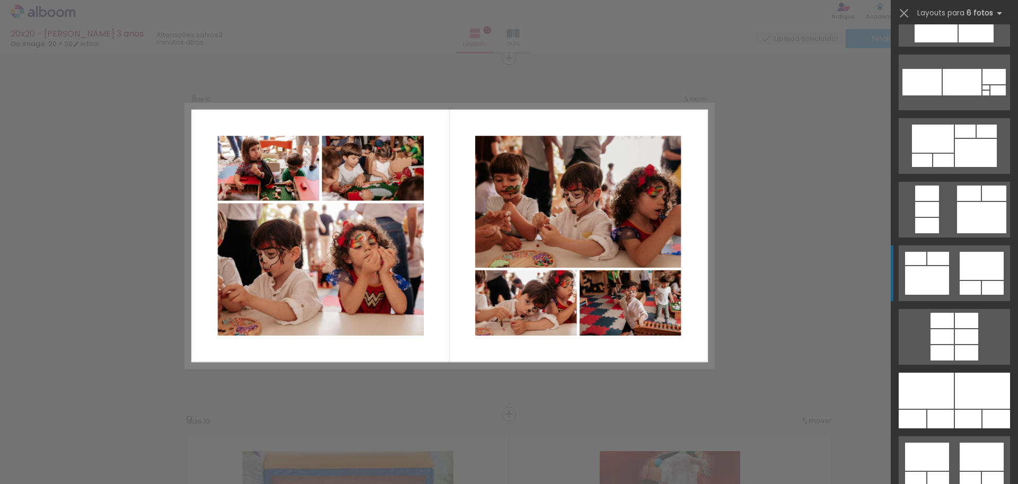
scroll to position [3236, 0]
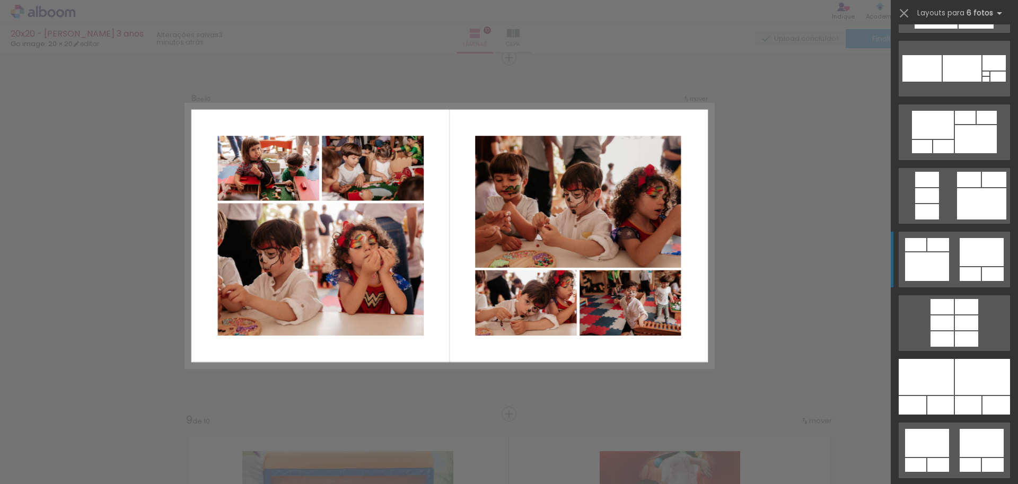
click at [963, 264] on div at bounding box center [982, 252] width 44 height 28
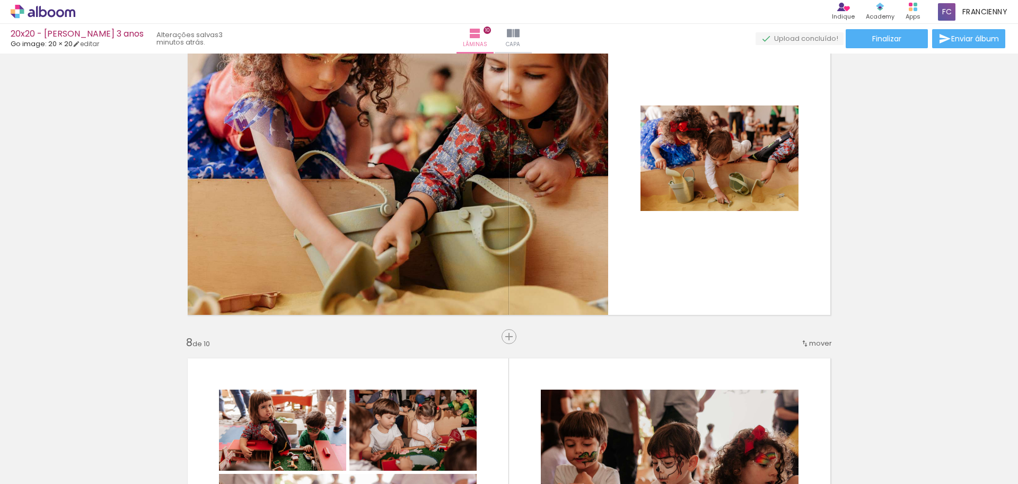
scroll to position [2222, 0]
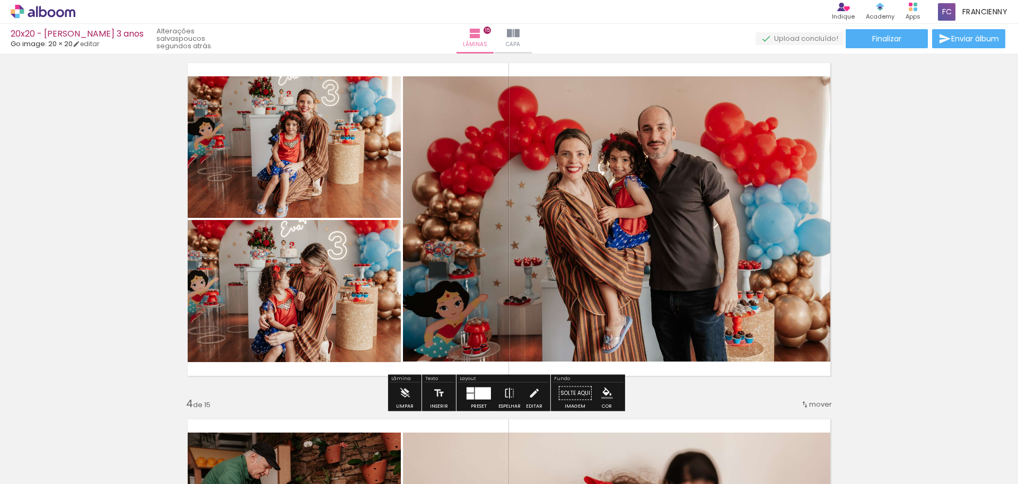
scroll to position [735, 0]
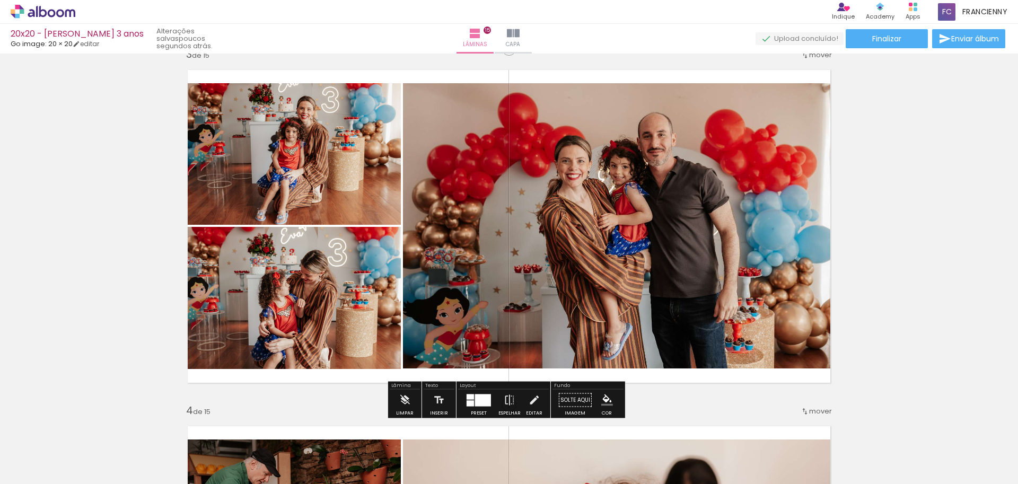
click at [482, 406] on div at bounding box center [483, 400] width 16 height 12
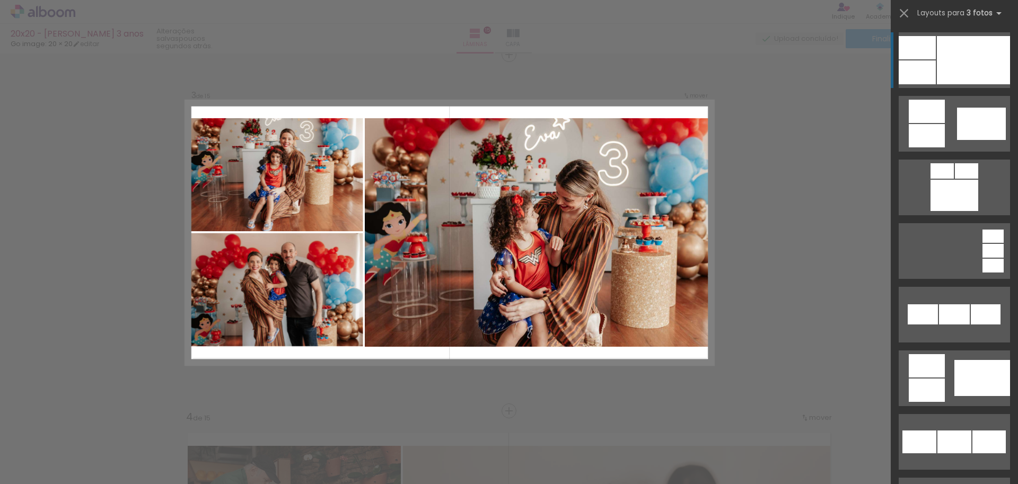
scroll to position [726, 0]
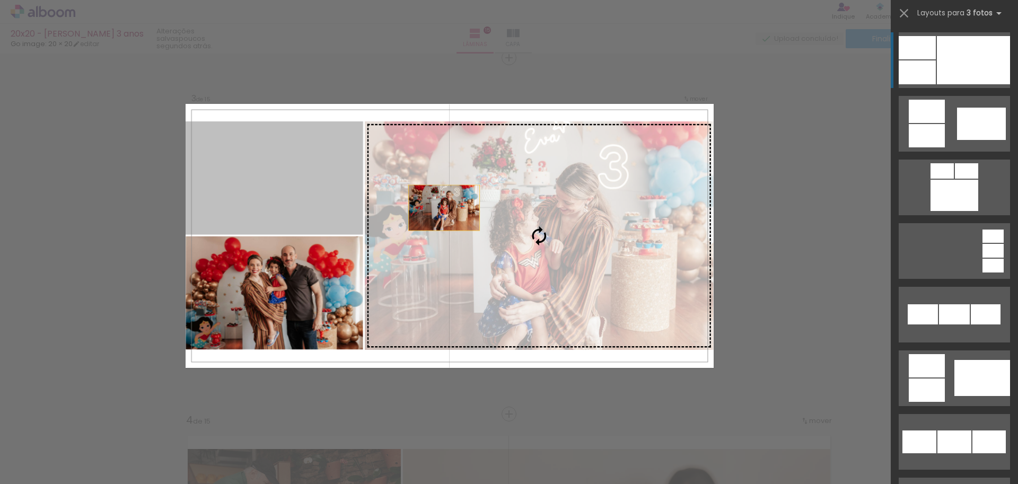
drag, startPoint x: 279, startPoint y: 190, endPoint x: 484, endPoint y: 216, distance: 206.3
click at [0, 0] on slot at bounding box center [0, 0] width 0 height 0
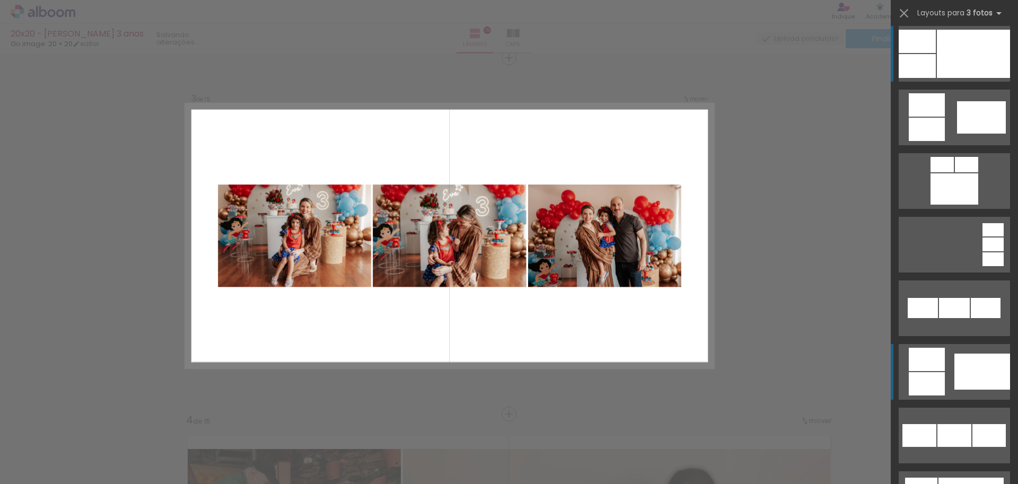
scroll to position [1022, 0]
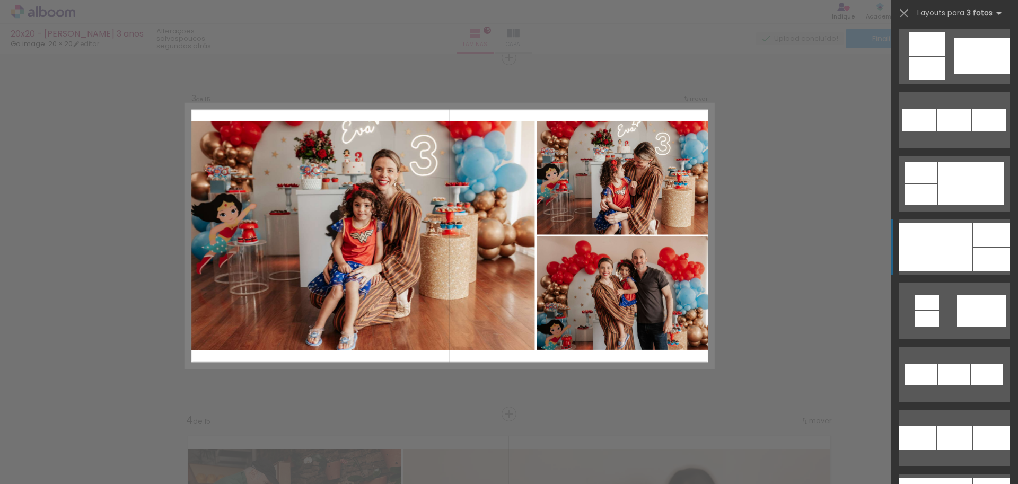
click at [952, 251] on div at bounding box center [936, 247] width 74 height 48
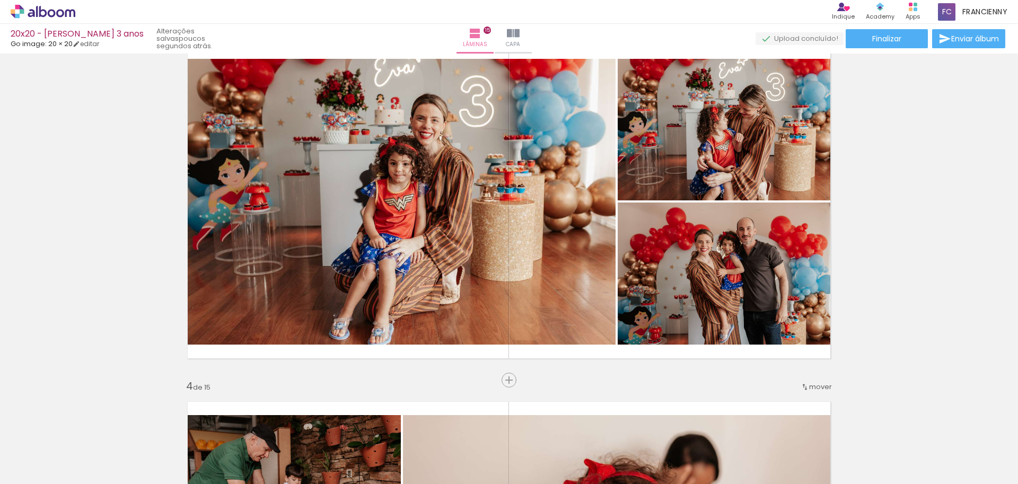
scroll to position [767, 0]
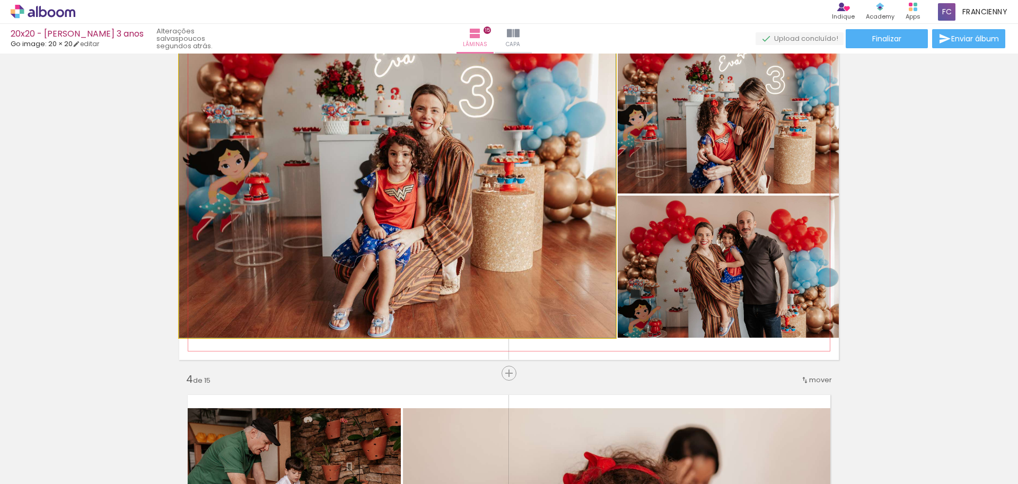
drag, startPoint x: 379, startPoint y: 201, endPoint x: 379, endPoint y: 171, distance: 30.2
click at [379, 171] on quentale-photo at bounding box center [397, 195] width 436 height 286
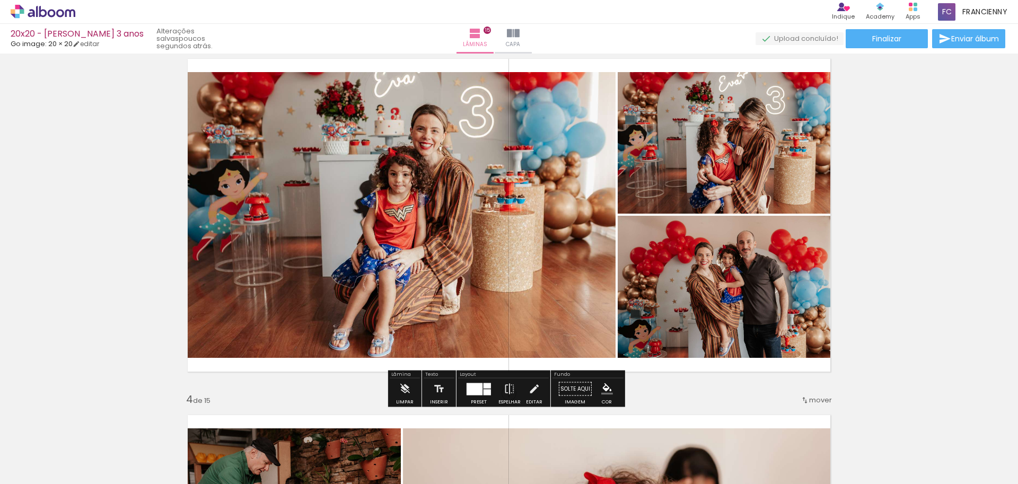
scroll to position [740, 0]
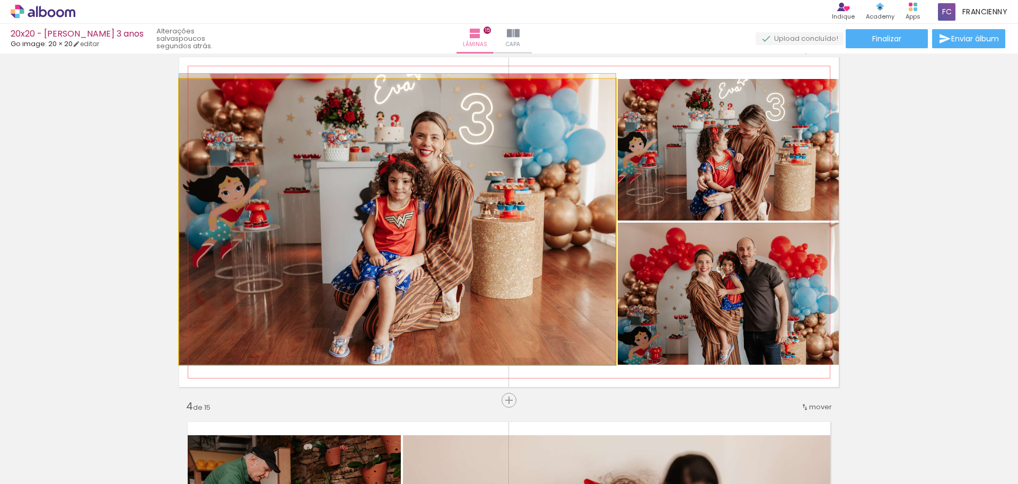
drag, startPoint x: 453, startPoint y: 217, endPoint x: 444, endPoint y: 216, distance: 9.1
drag, startPoint x: 434, startPoint y: 199, endPoint x: 423, endPoint y: 183, distance: 19.0
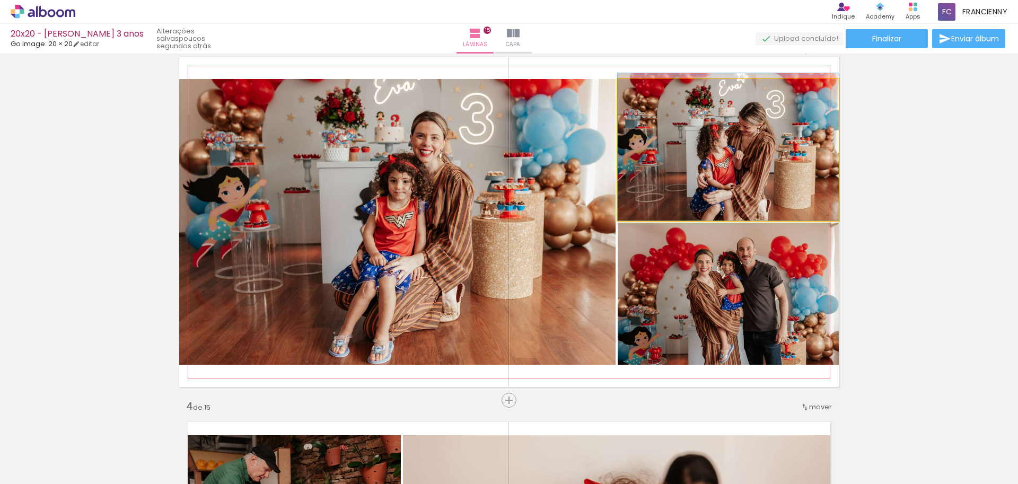
drag, startPoint x: 732, startPoint y: 169, endPoint x: 712, endPoint y: 144, distance: 32.4
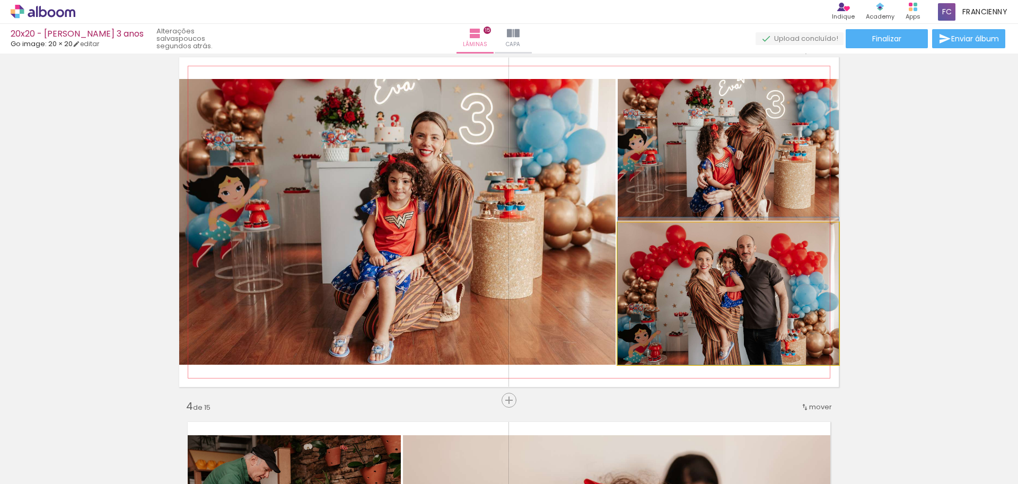
drag, startPoint x: 713, startPoint y: 307, endPoint x: 700, endPoint y: 275, distance: 34.8
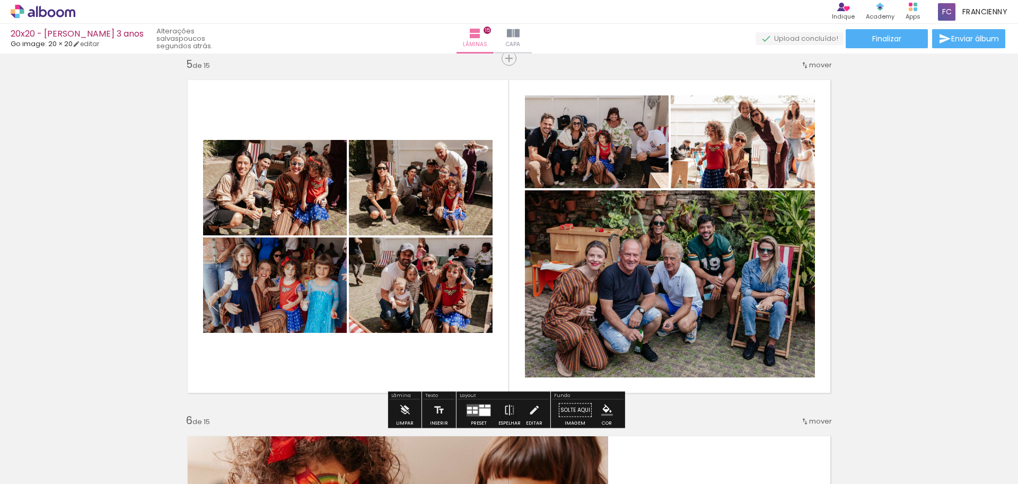
scroll to position [1445, 0]
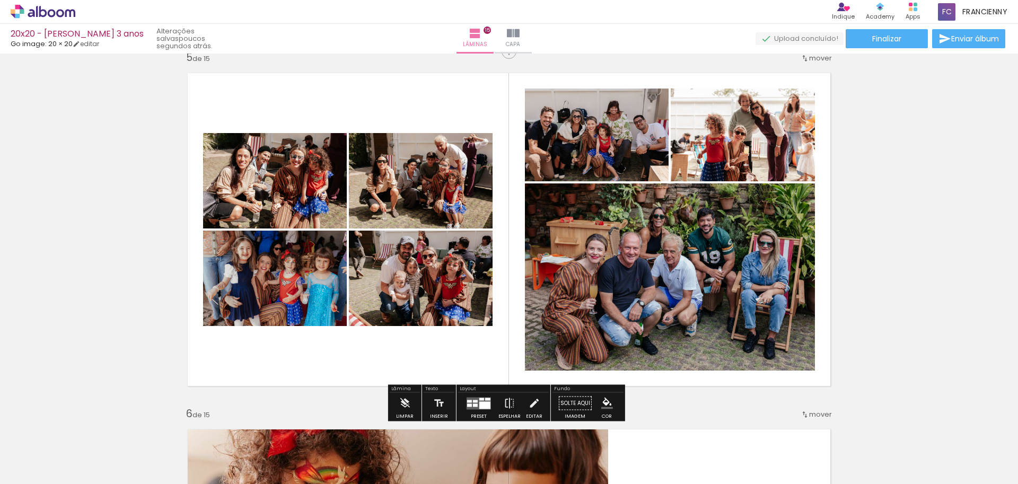
click at [475, 405] on div at bounding box center [475, 404] width 5 height 3
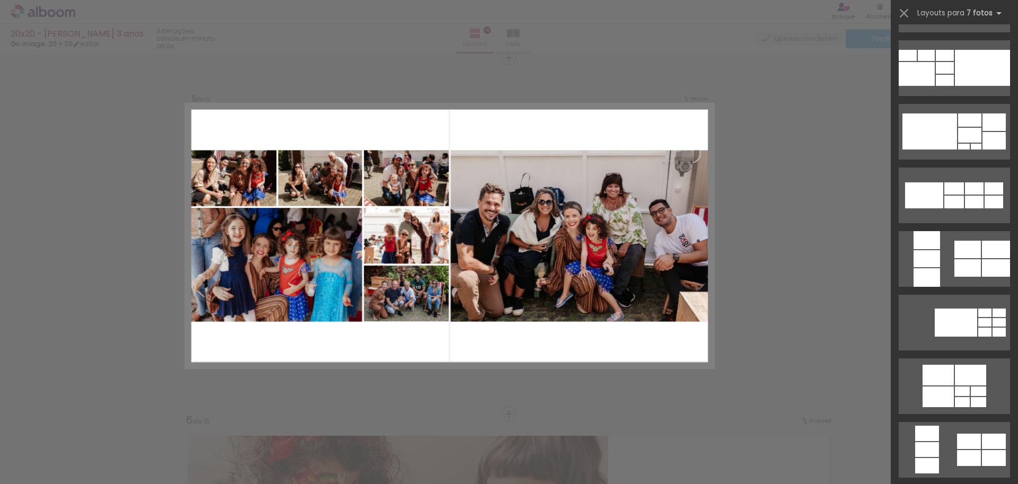
scroll to position [1915, 0]
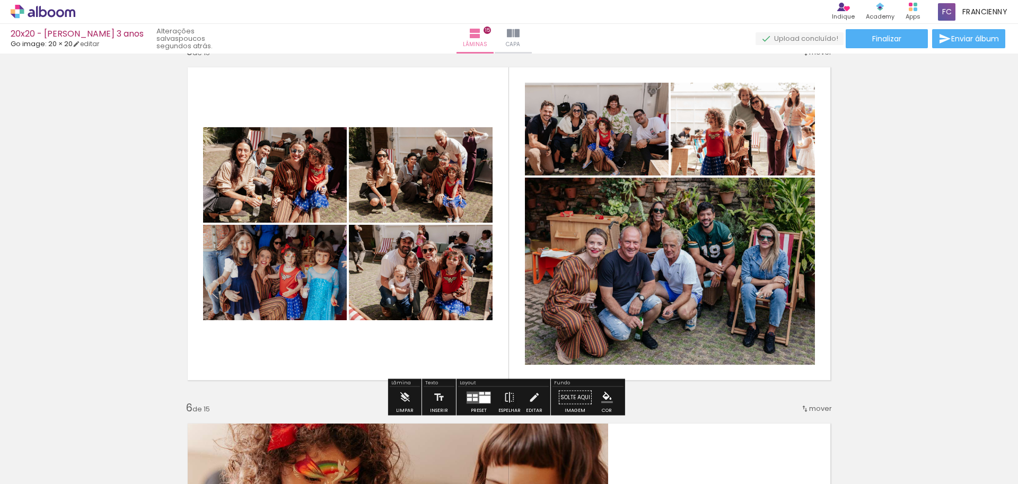
scroll to position [1458, 0]
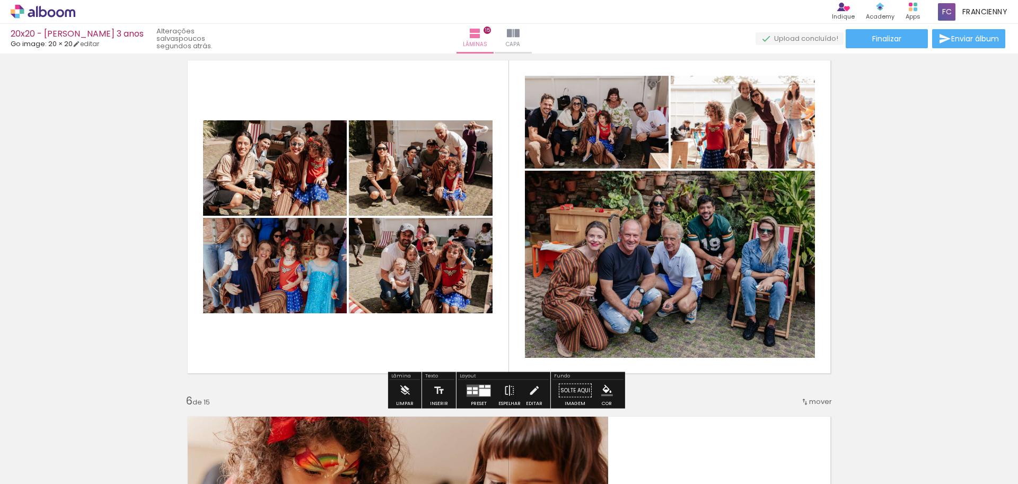
click at [473, 389] on div at bounding box center [475, 388] width 5 height 3
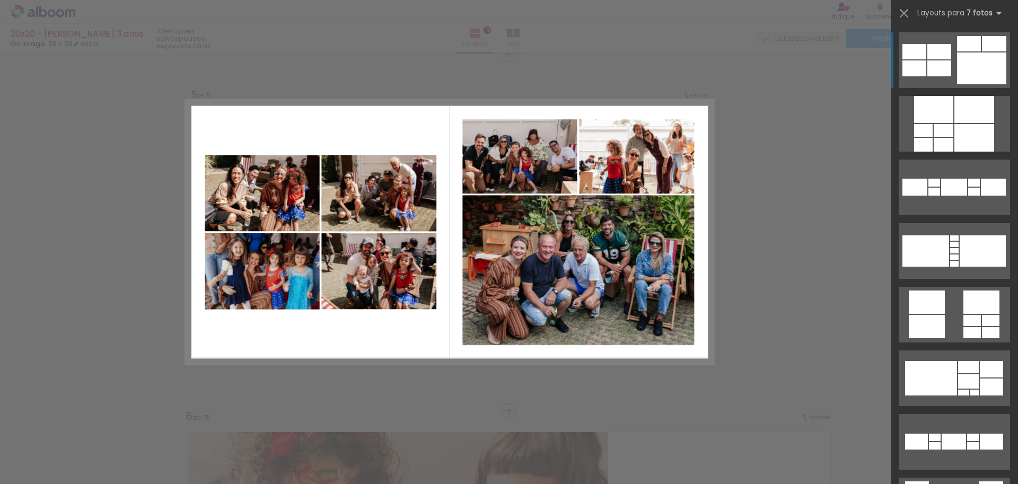
scroll to position [1438, 0]
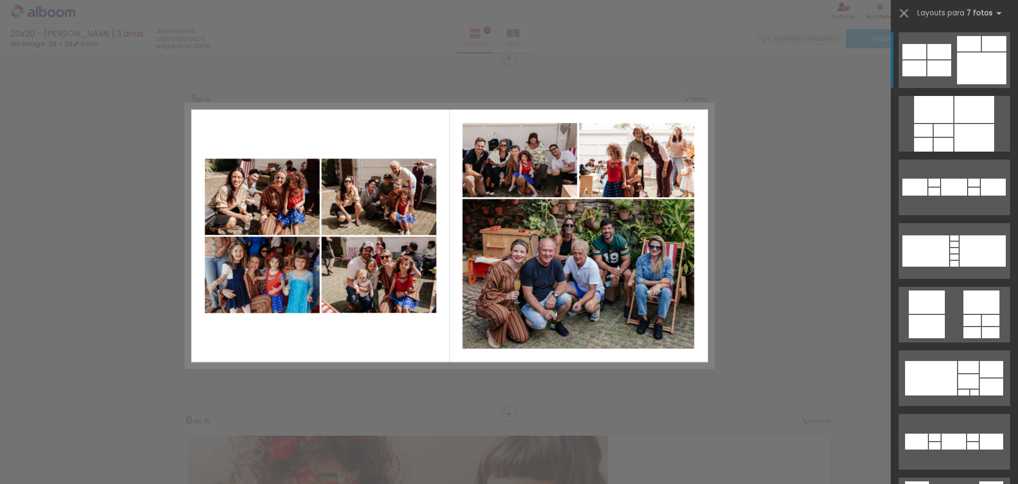
click at [944, 72] on div at bounding box center [939, 68] width 24 height 16
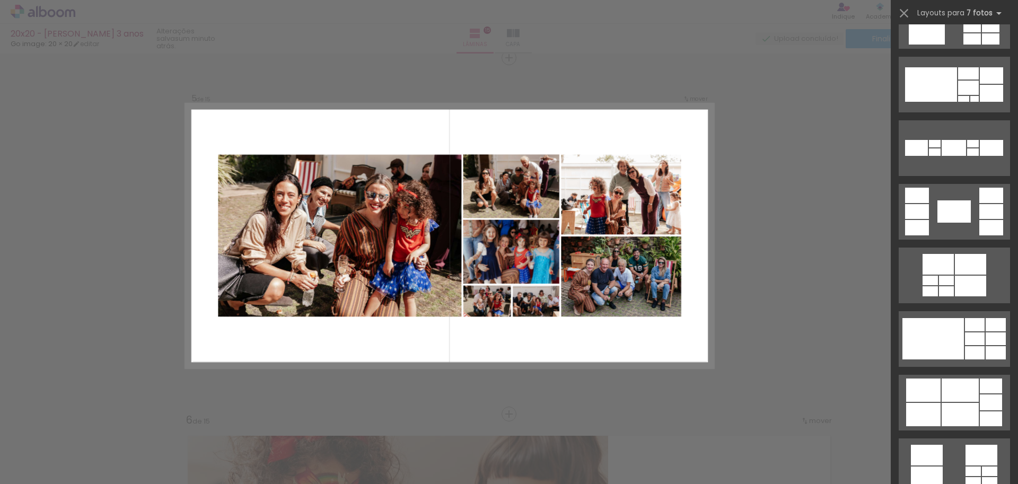
scroll to position [322, 0]
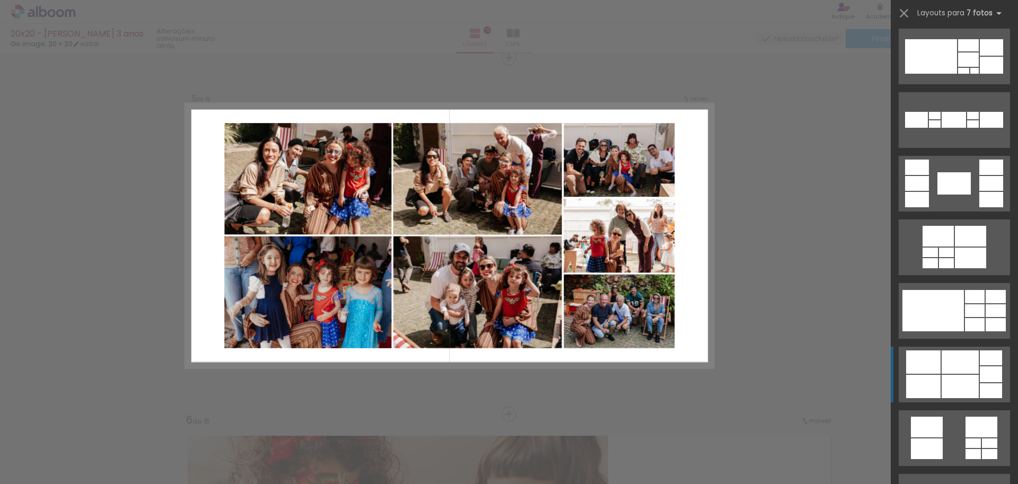
click at [956, 378] on div at bounding box center [960, 386] width 37 height 23
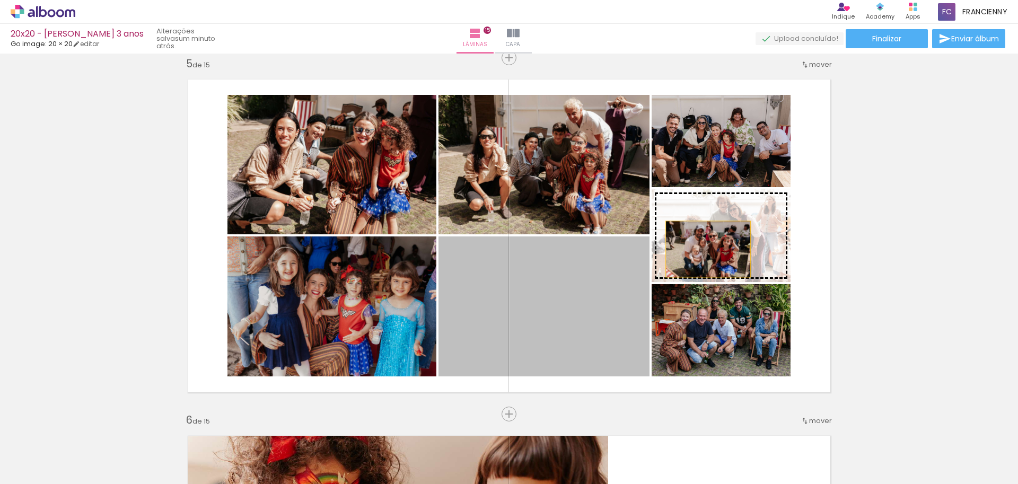
drag, startPoint x: 576, startPoint y: 320, endPoint x: 707, endPoint y: 248, distance: 149.5
click at [0, 0] on slot at bounding box center [0, 0] width 0 height 0
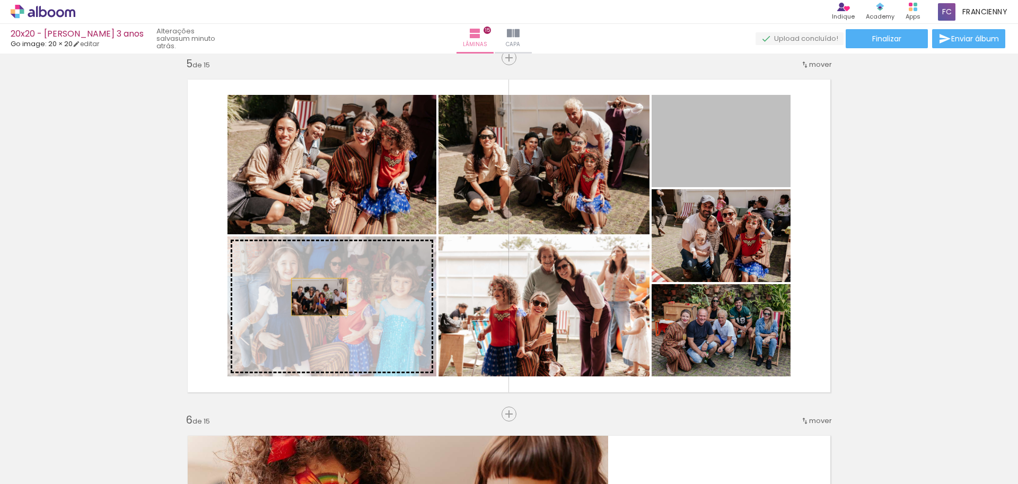
drag, startPoint x: 721, startPoint y: 141, endPoint x: 315, endPoint y: 297, distance: 434.5
click at [0, 0] on slot at bounding box center [0, 0] width 0 height 0
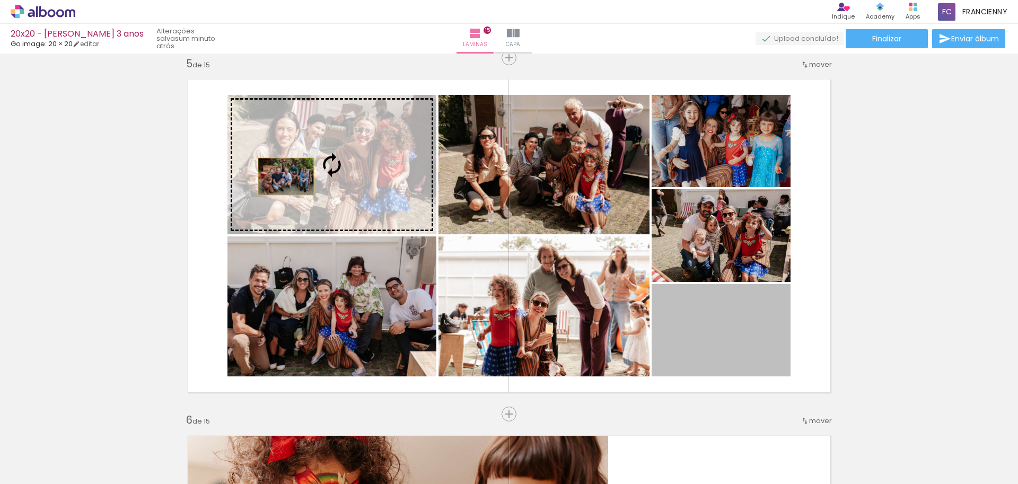
drag, startPoint x: 580, startPoint y: 287, endPoint x: 282, endPoint y: 176, distance: 317.9
click at [0, 0] on slot at bounding box center [0, 0] width 0 height 0
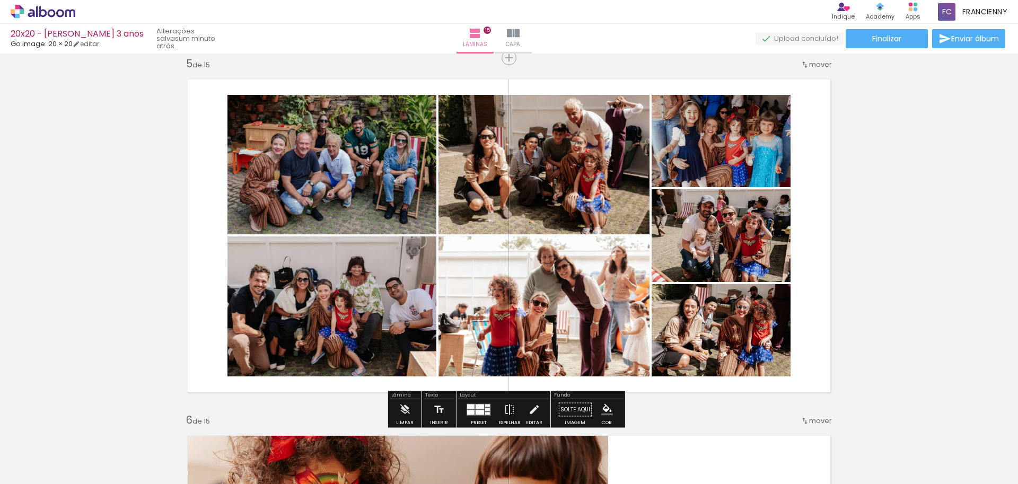
click at [803, 268] on quentale-layouter at bounding box center [509, 236] width 660 height 330
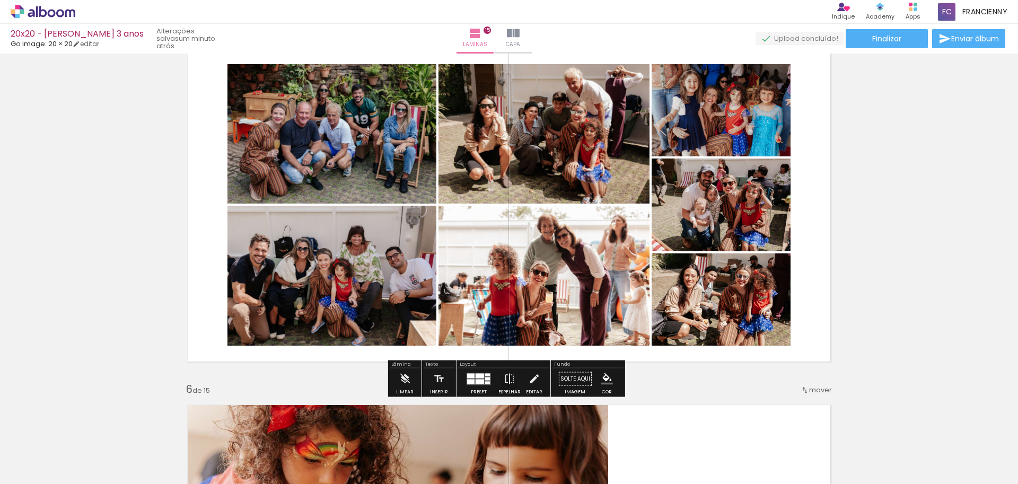
scroll to position [1462, 0]
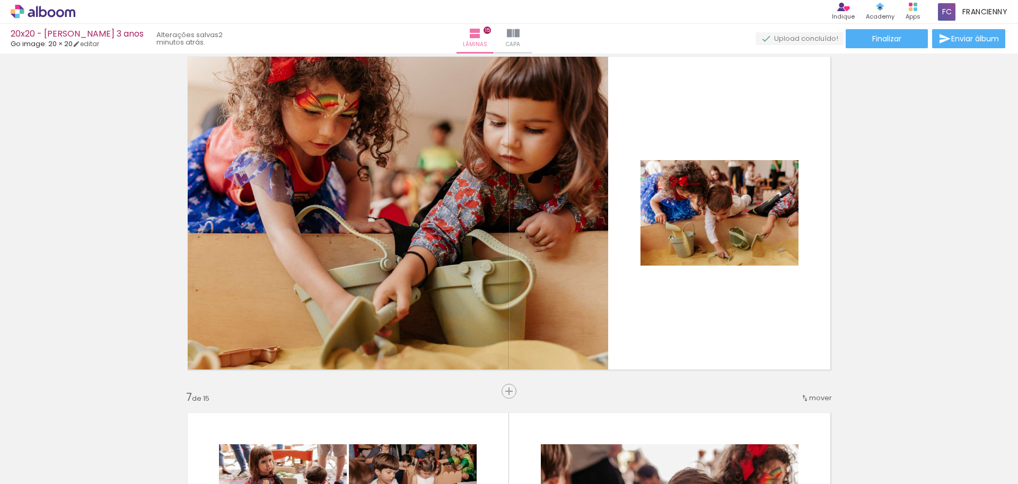
scroll to position [1804, 0]
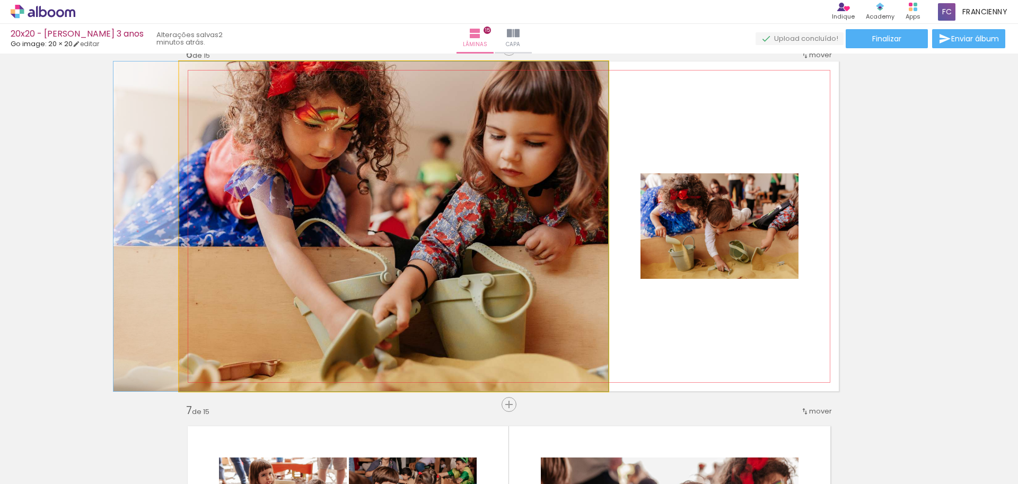
drag, startPoint x: 519, startPoint y: 232, endPoint x: 474, endPoint y: 228, distance: 44.7
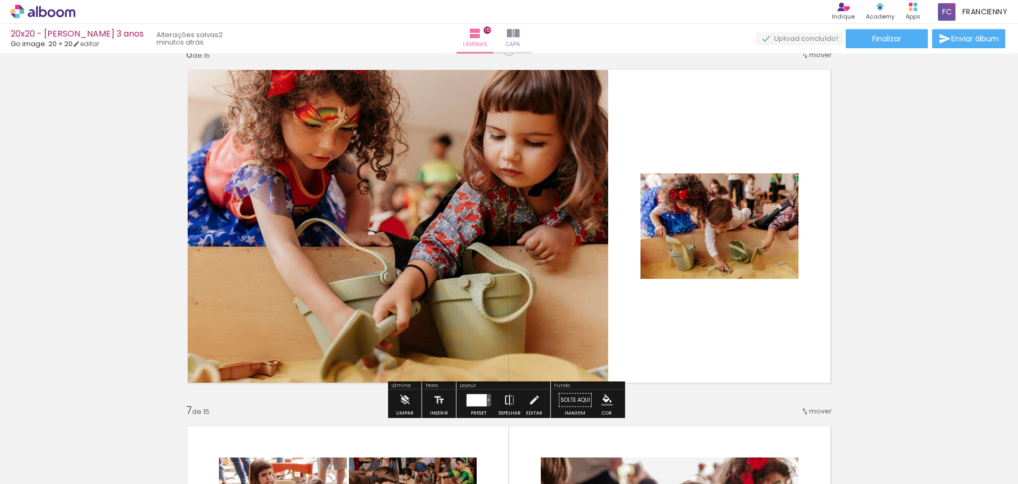
click at [504, 401] on iron-icon at bounding box center [510, 400] width 12 height 21
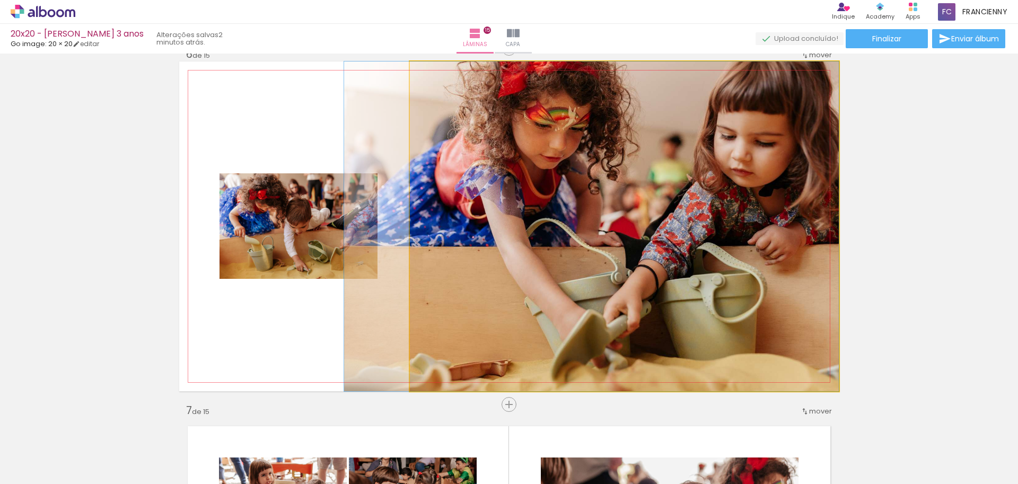
drag, startPoint x: 556, startPoint y: 224, endPoint x: 533, endPoint y: 220, distance: 23.2
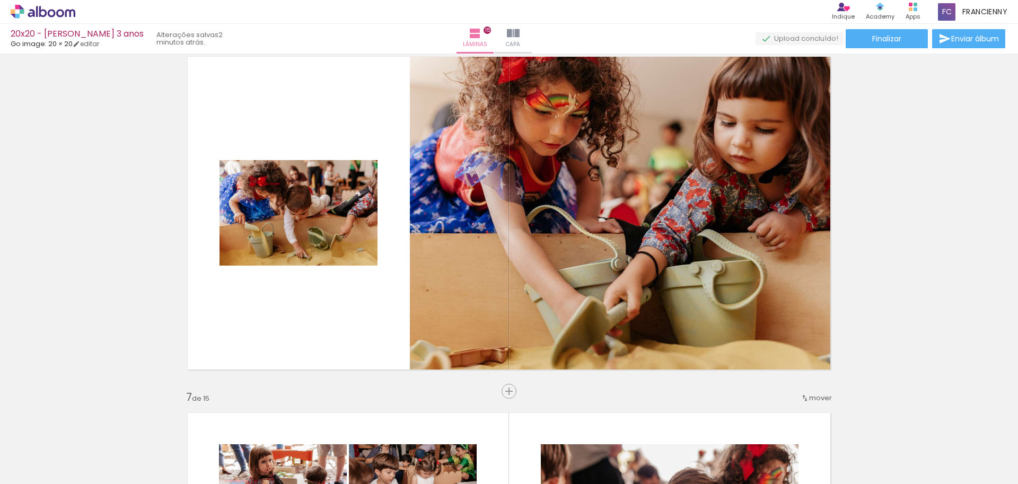
scroll to position [1824, 0]
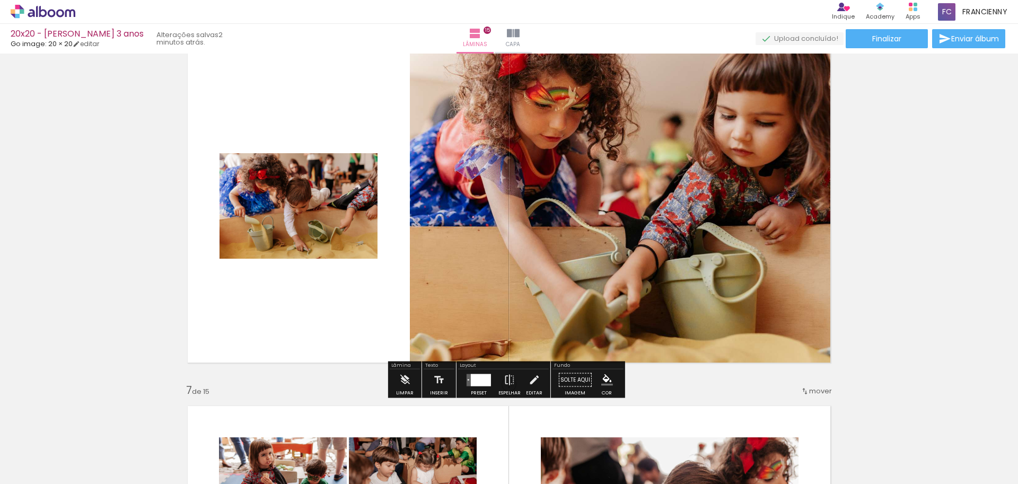
click at [481, 387] on div at bounding box center [478, 380] width 29 height 21
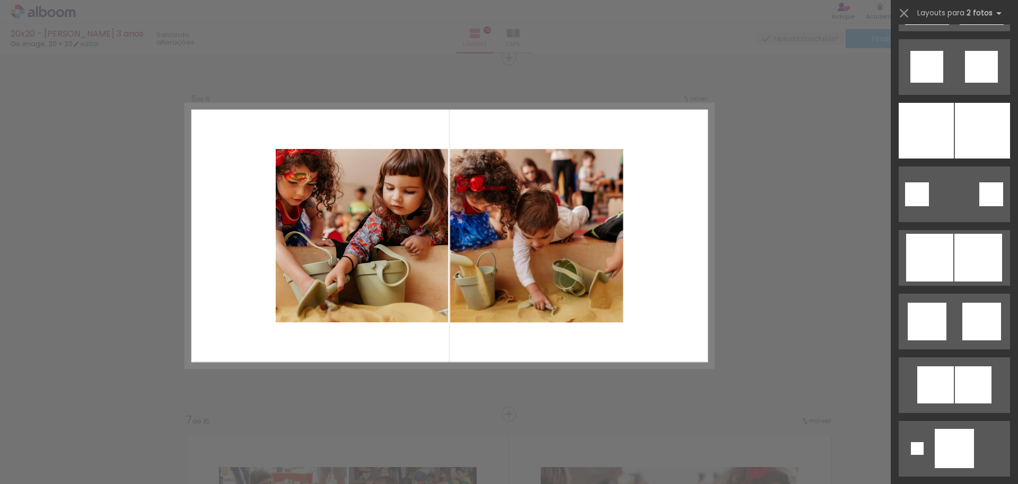
scroll to position [2972, 0]
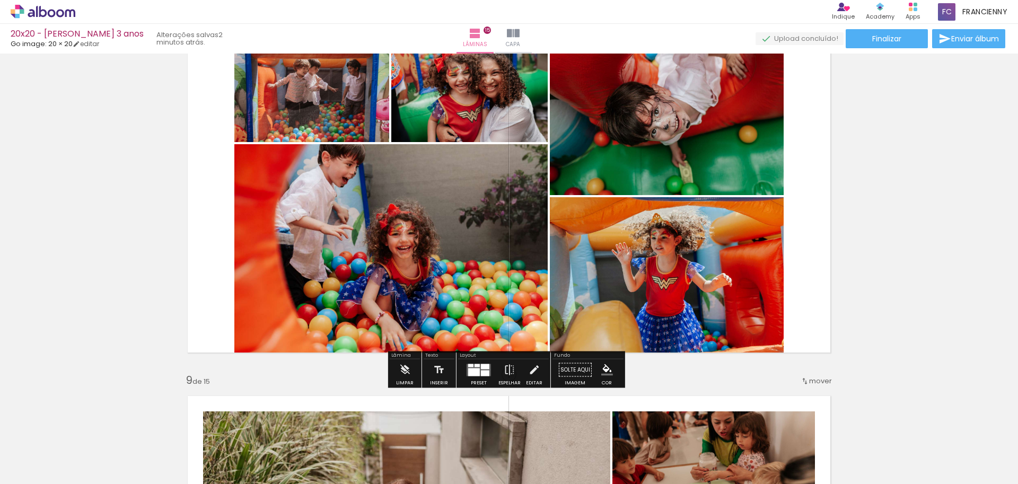
scroll to position [2540, 0]
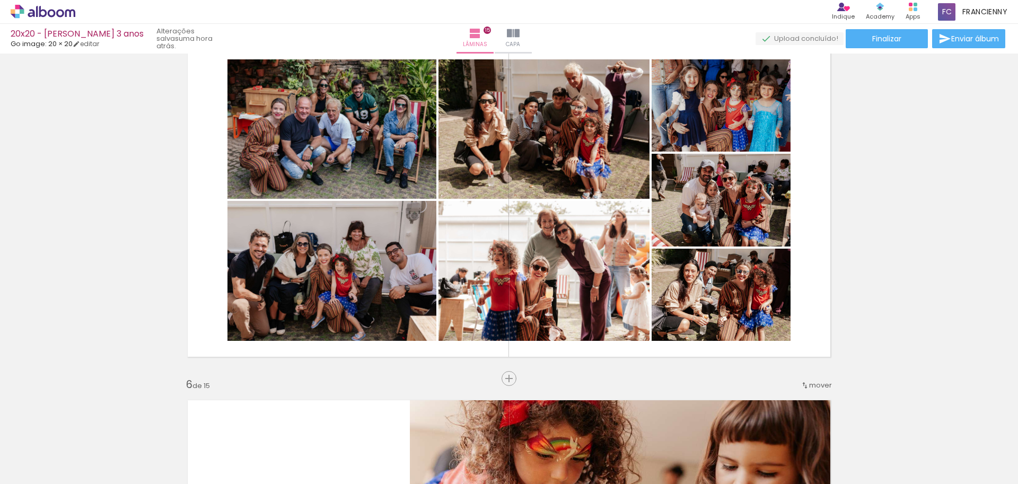
scroll to position [1488, 0]
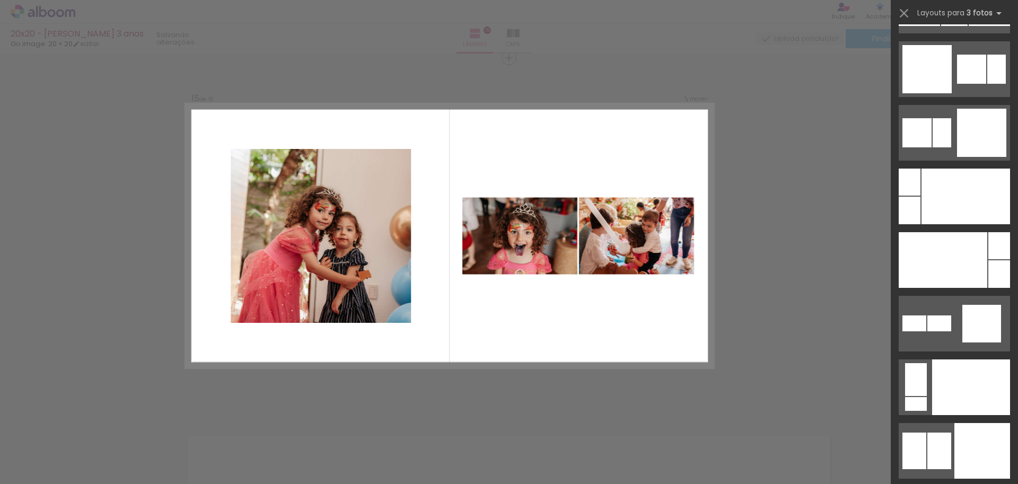
scroll to position [10277, 0]
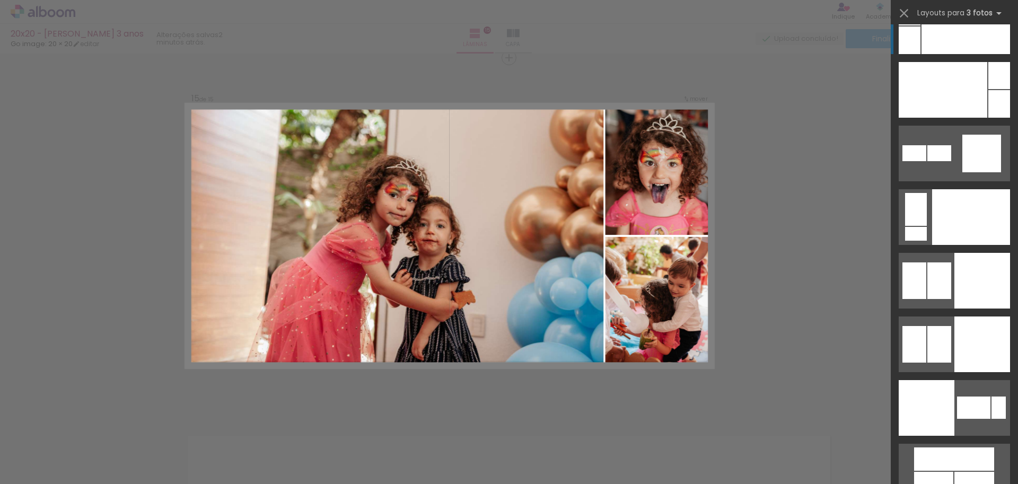
click at [964, 39] on div at bounding box center [965, 26] width 89 height 56
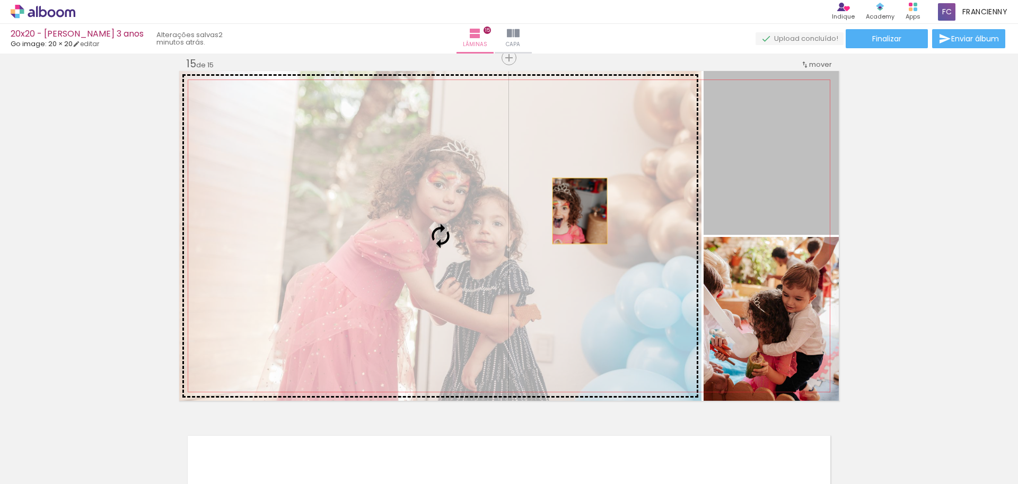
drag, startPoint x: 766, startPoint y: 141, endPoint x: 576, endPoint y: 211, distance: 202.3
click at [0, 0] on slot at bounding box center [0, 0] width 0 height 0
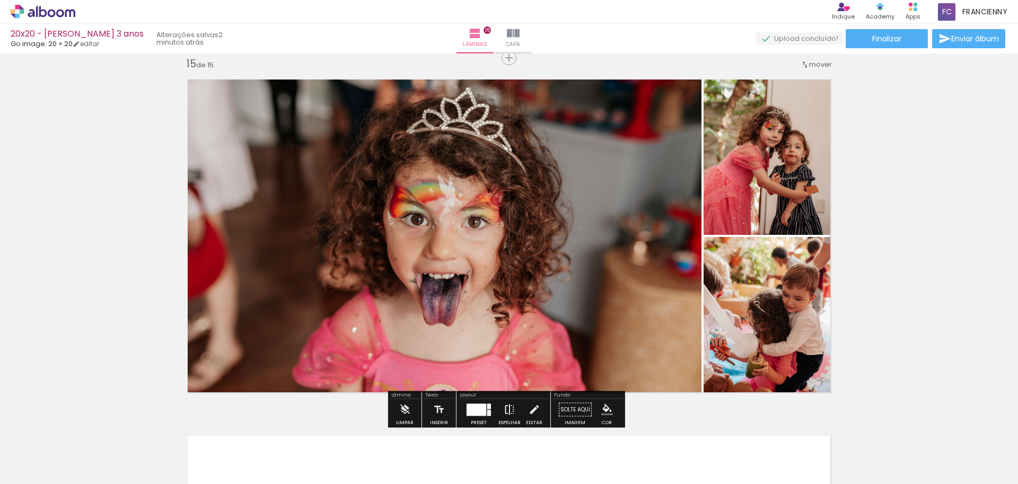
click at [508, 409] on iron-icon at bounding box center [510, 409] width 12 height 21
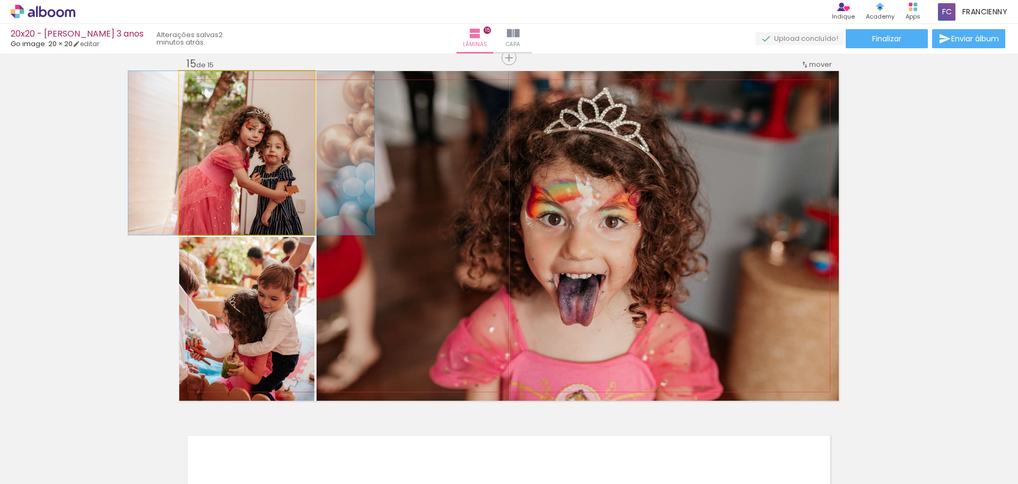
drag, startPoint x: 261, startPoint y: 188, endPoint x: 266, endPoint y: 171, distance: 17.5
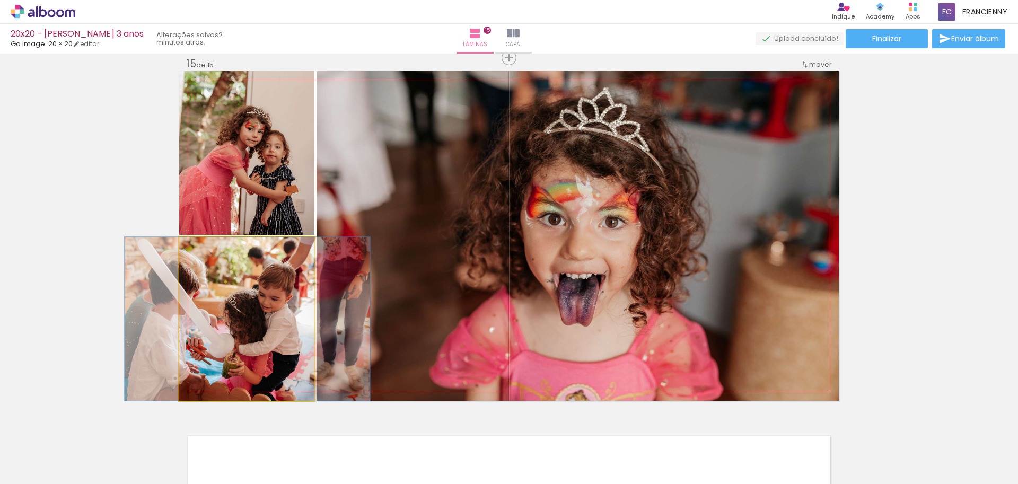
drag, startPoint x: 260, startPoint y: 317, endPoint x: 260, endPoint y: 303, distance: 13.3
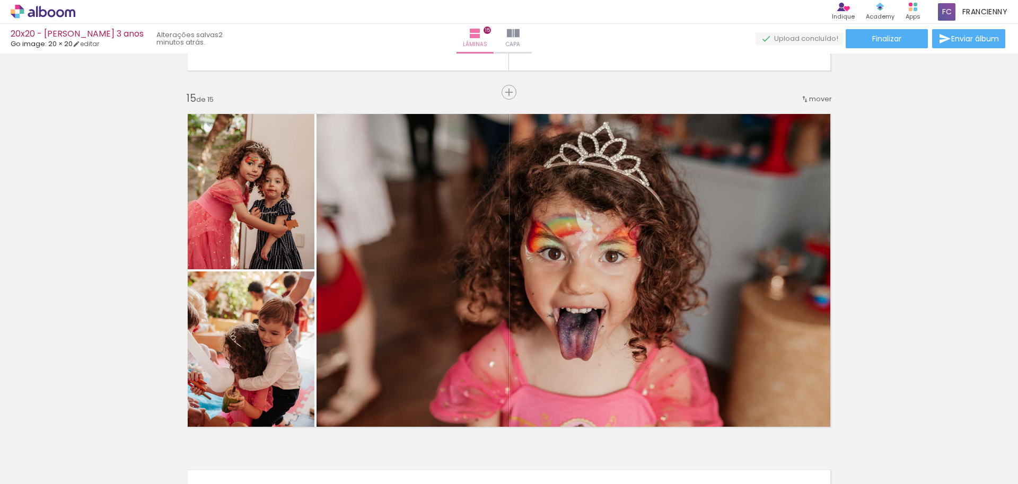
scroll to position [4981, 0]
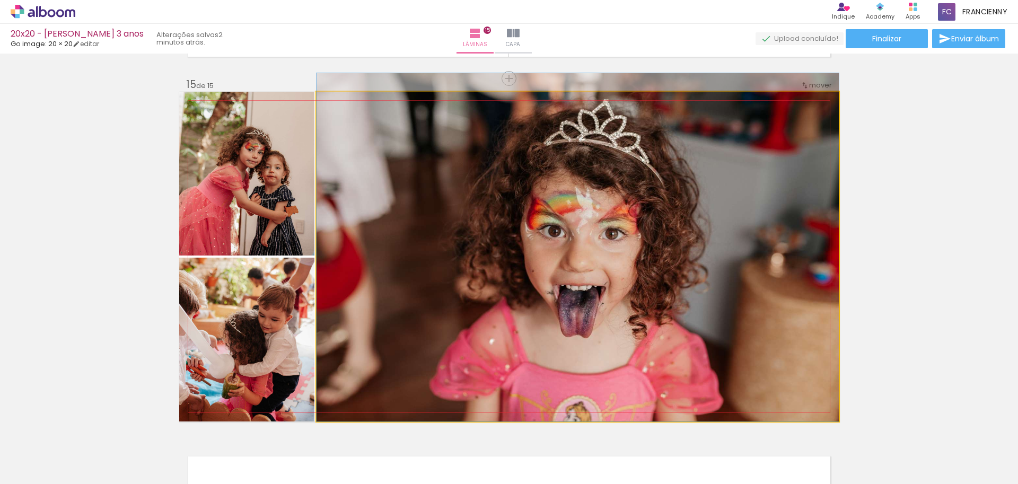
drag, startPoint x: 666, startPoint y: 239, endPoint x: 664, endPoint y: 211, distance: 28.2
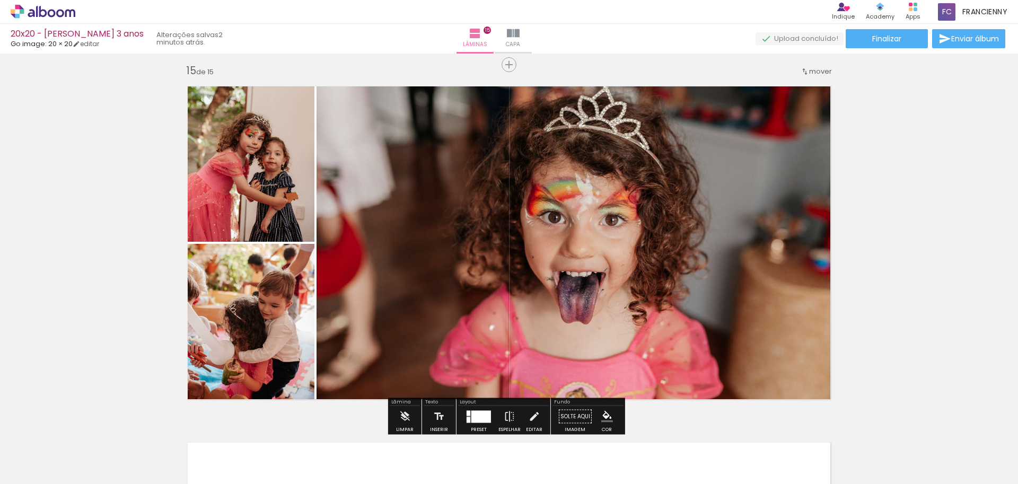
scroll to position [5015, 0]
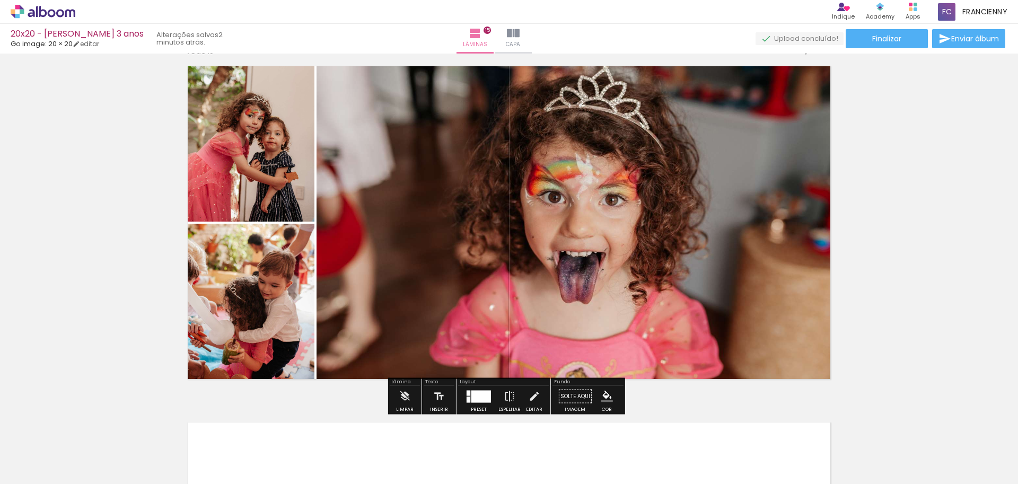
click at [478, 401] on div at bounding box center [481, 396] width 20 height 12
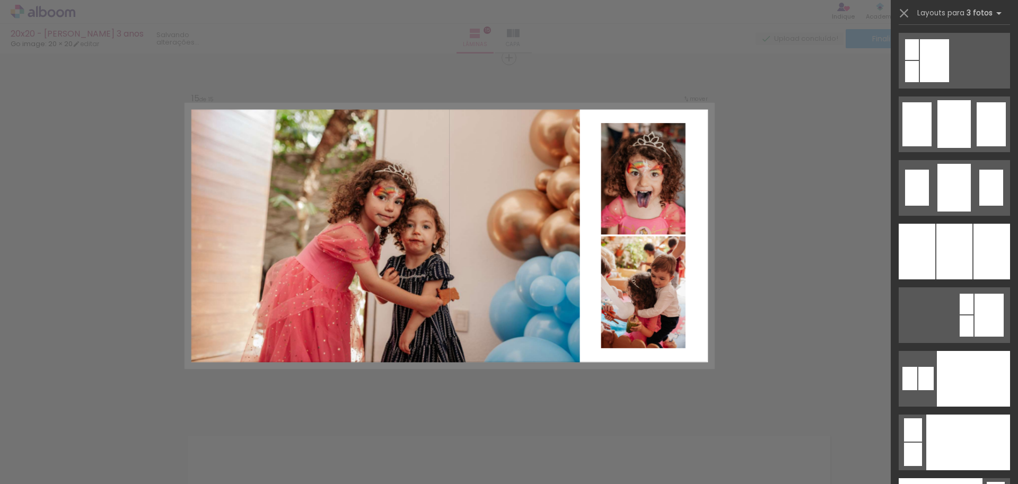
scroll to position [12519, 0]
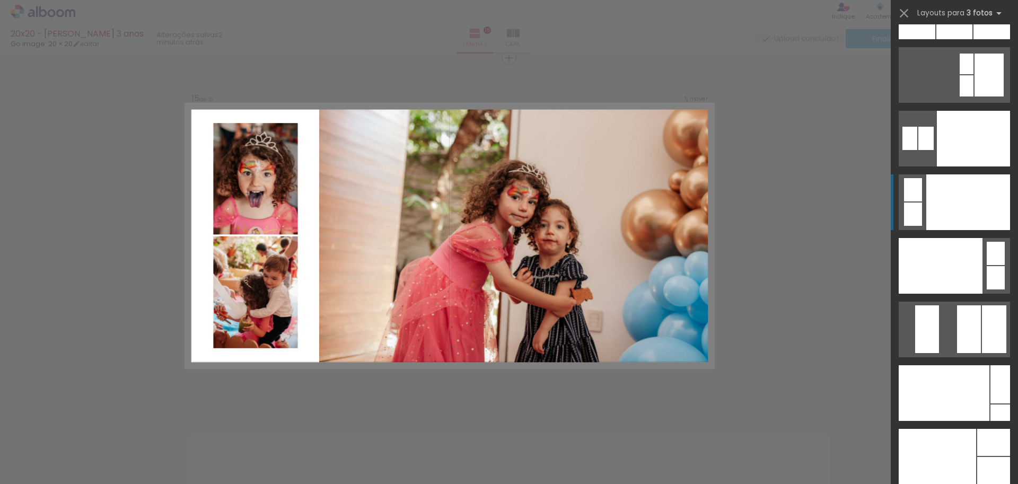
click at [970, 193] on div at bounding box center [968, 202] width 84 height 56
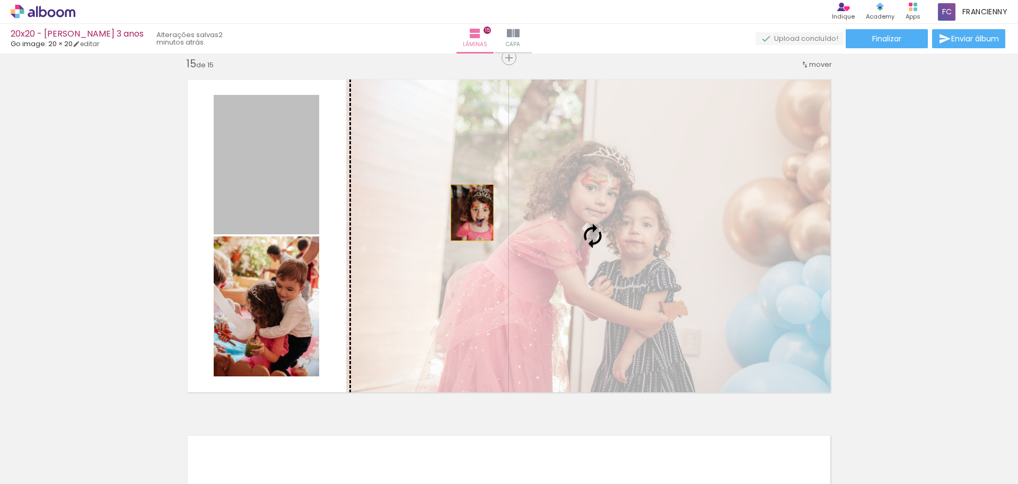
drag, startPoint x: 300, startPoint y: 195, endPoint x: 478, endPoint y: 213, distance: 179.0
click at [0, 0] on slot at bounding box center [0, 0] width 0 height 0
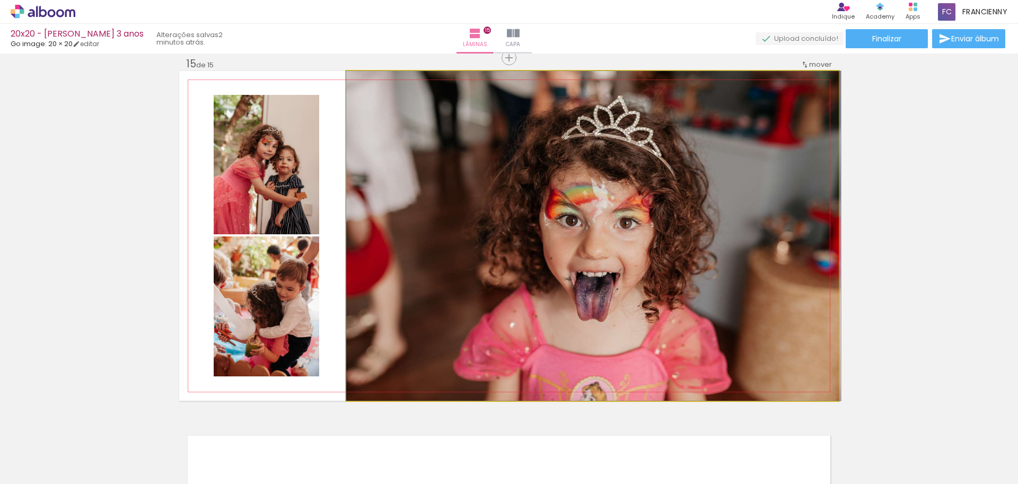
drag, startPoint x: 626, startPoint y: 246, endPoint x: 637, endPoint y: 241, distance: 12.3
drag, startPoint x: 638, startPoint y: 235, endPoint x: 639, endPoint y: 211, distance: 23.9
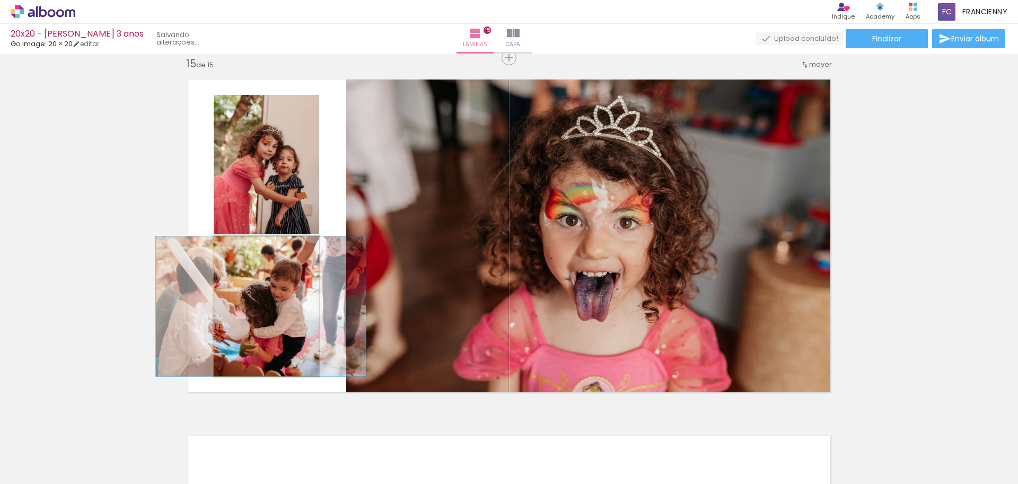
drag, startPoint x: 296, startPoint y: 285, endPoint x: 290, endPoint y: 283, distance: 6.2
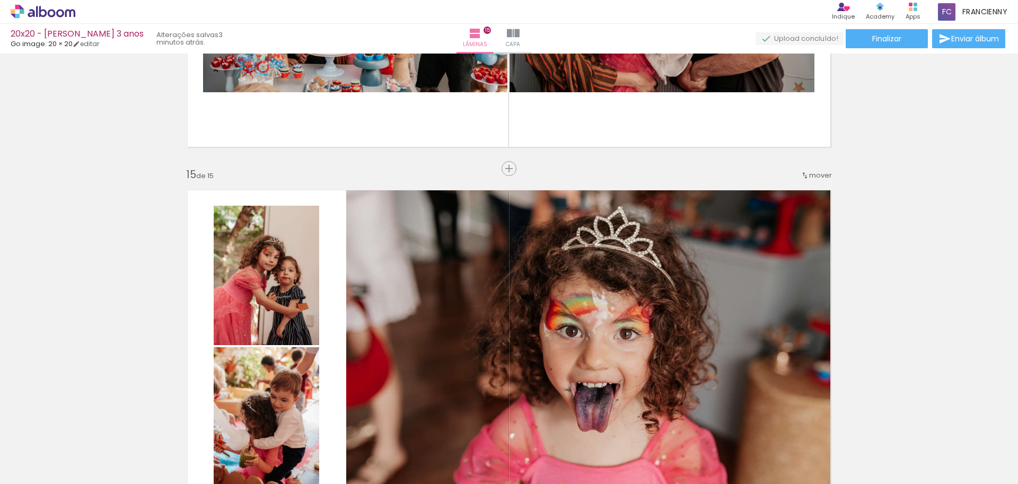
scroll to position [5129, 0]
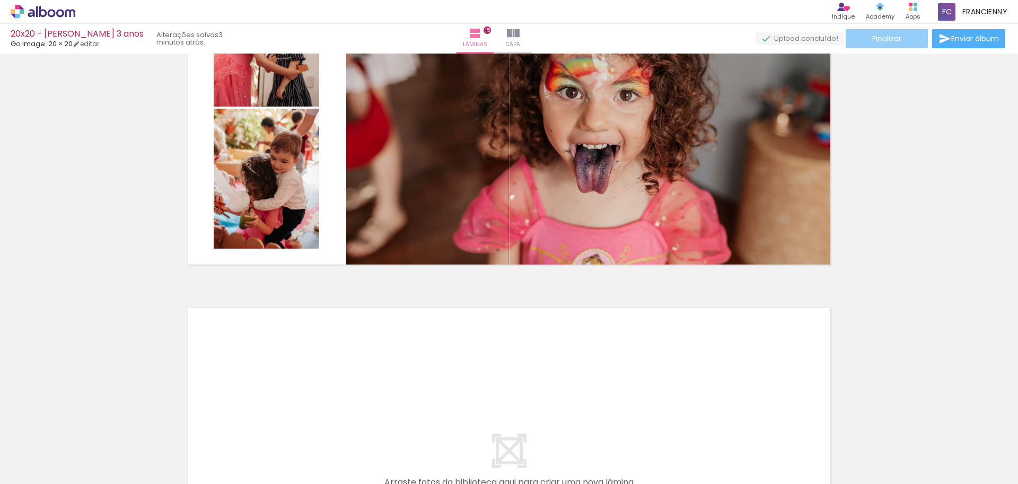
click at [902, 37] on paper-button "Finalizar" at bounding box center [887, 38] width 82 height 19
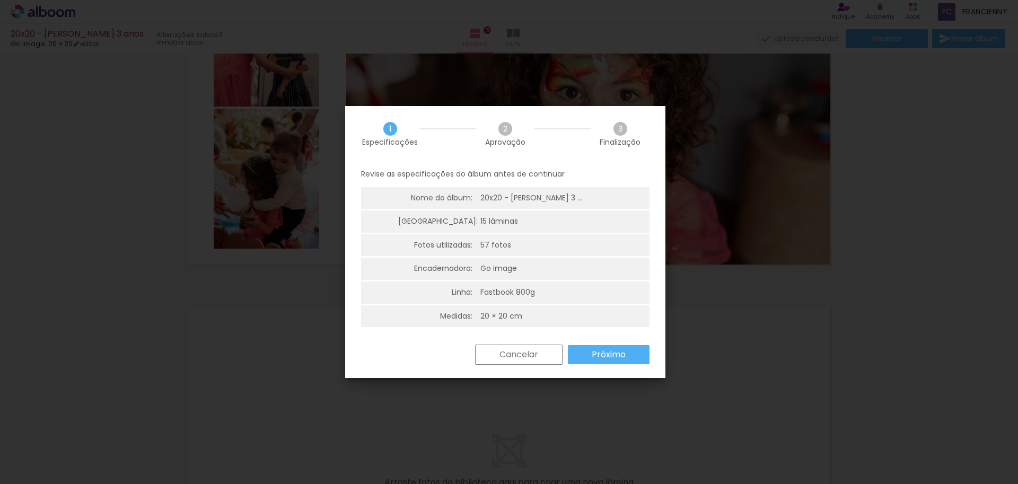
click at [0, 0] on slot "Próximo" at bounding box center [0, 0] width 0 height 0
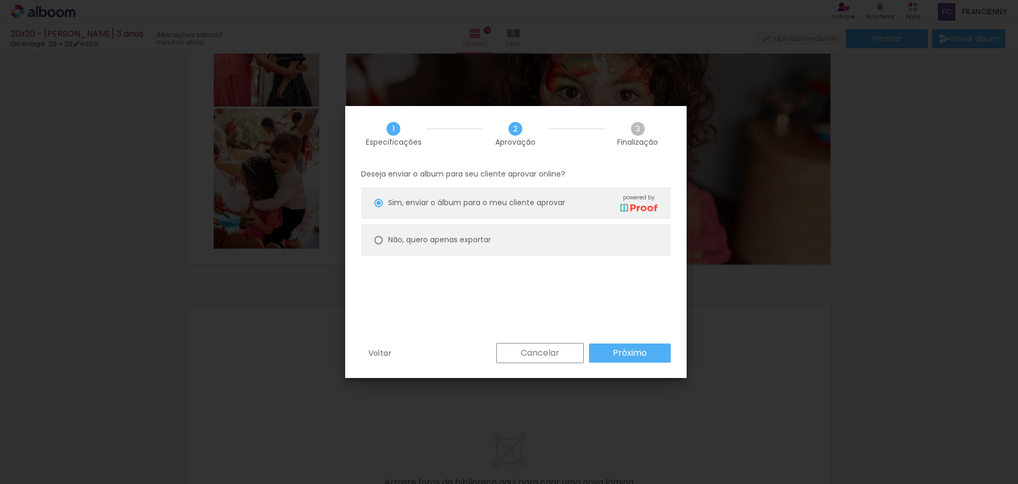
click at [0, 0] on slot "Não, quero apenas exportar" at bounding box center [0, 0] width 0 height 0
type paper-radio-button "on"
click at [0, 0] on slot "Próximo" at bounding box center [0, 0] width 0 height 0
type input "Alta, 300 DPI"
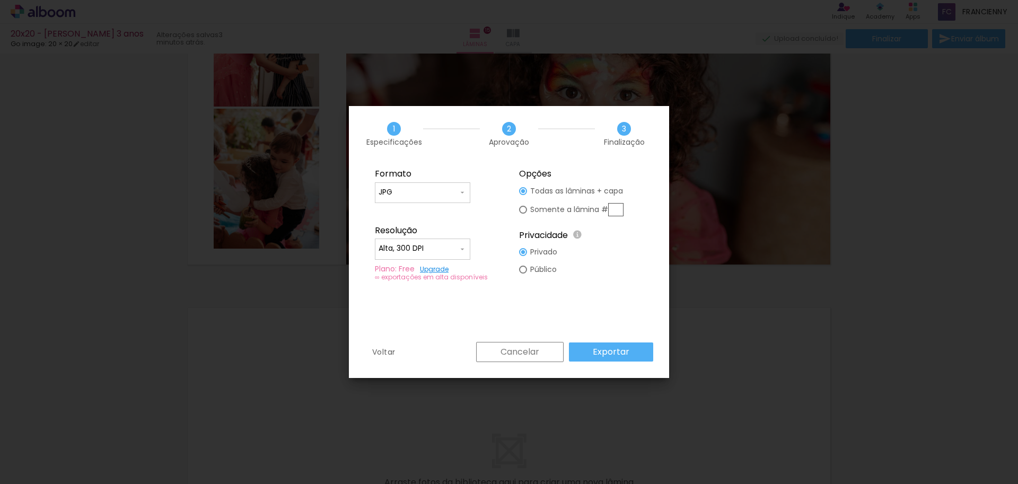
click at [0, 0] on slot "Exportar" at bounding box center [0, 0] width 0 height 0
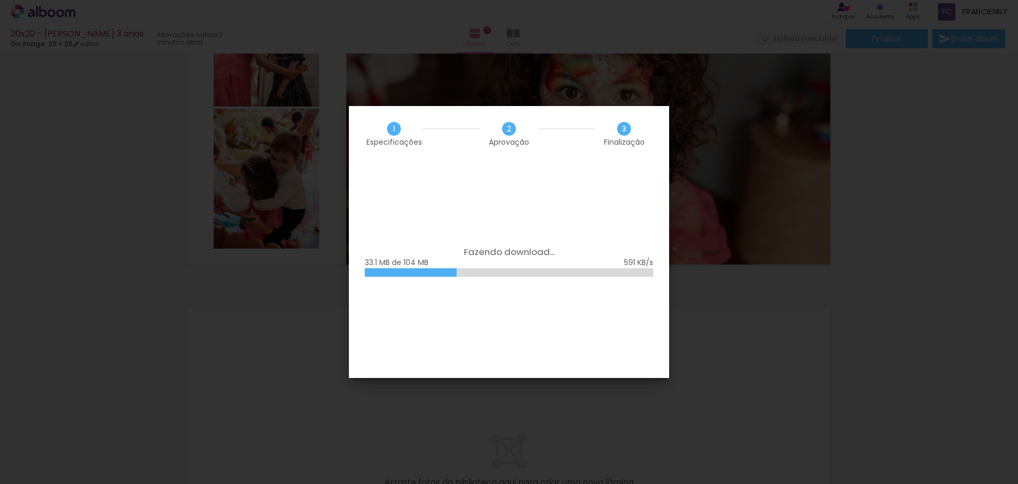
scroll to position [12519, 0]
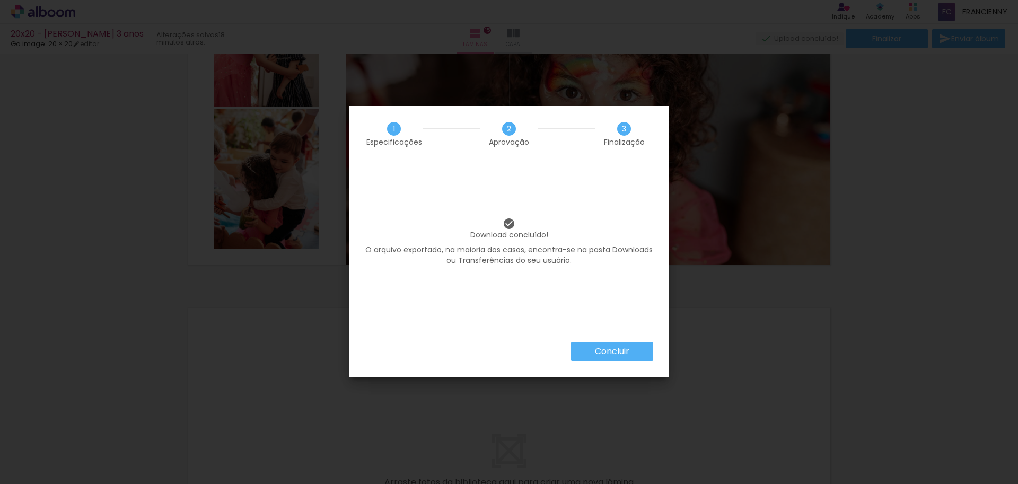
scroll to position [12519, 0]
click at [589, 353] on paper-button "Concluir" at bounding box center [612, 351] width 82 height 19
